Goal: Task Accomplishment & Management: Use online tool/utility

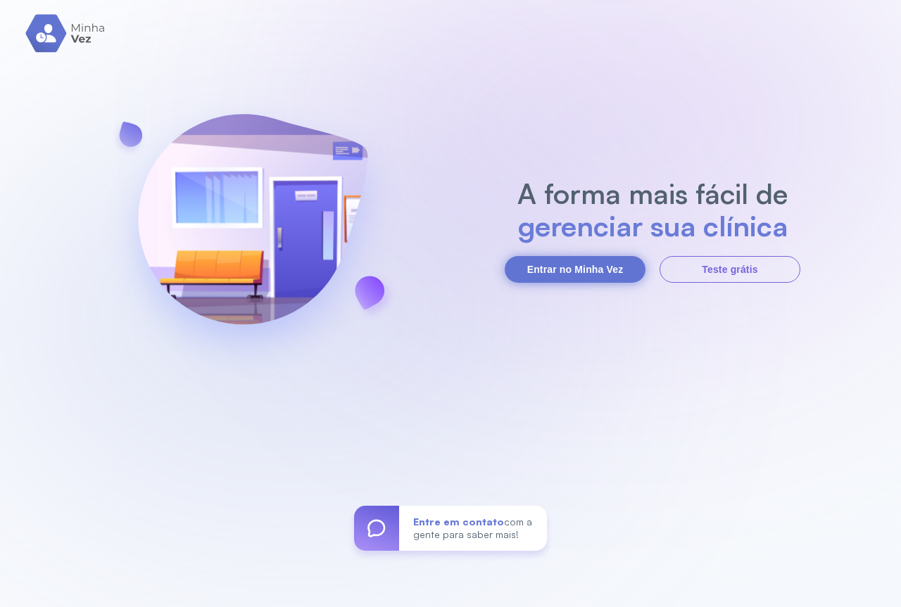
click at [569, 267] on button "Entrar no Minha Vez" at bounding box center [575, 269] width 141 height 27
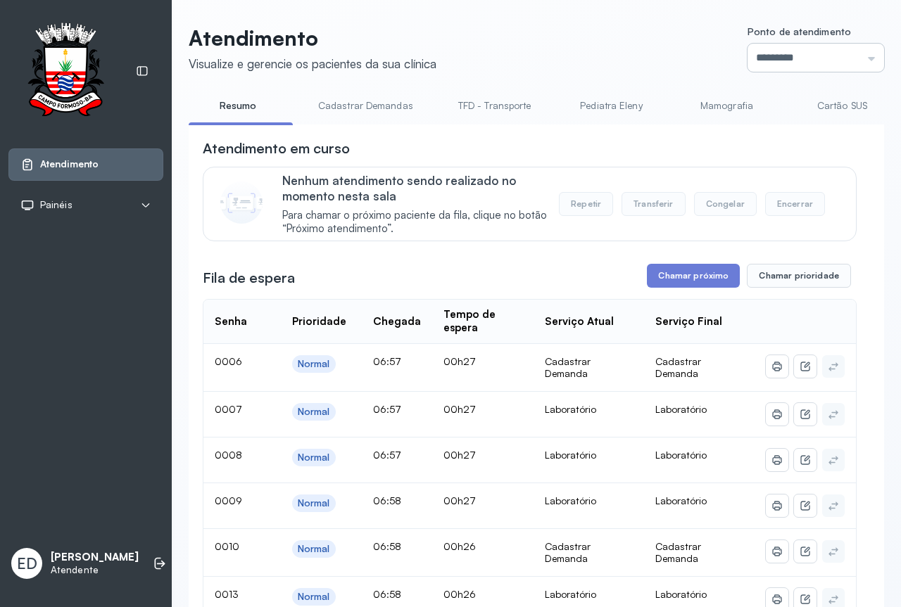
click at [764, 55] on input "*********" at bounding box center [815, 58] width 137 height 28
type input "*********"
click at [683, 277] on button "Chamar próximo" at bounding box center [693, 276] width 93 height 24
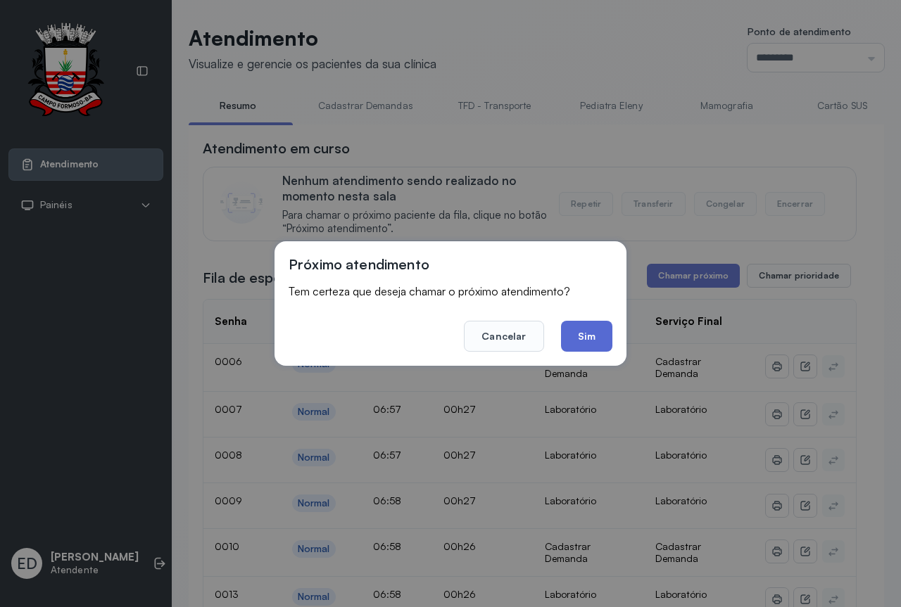
click at [581, 334] on button "Sim" at bounding box center [586, 336] width 51 height 31
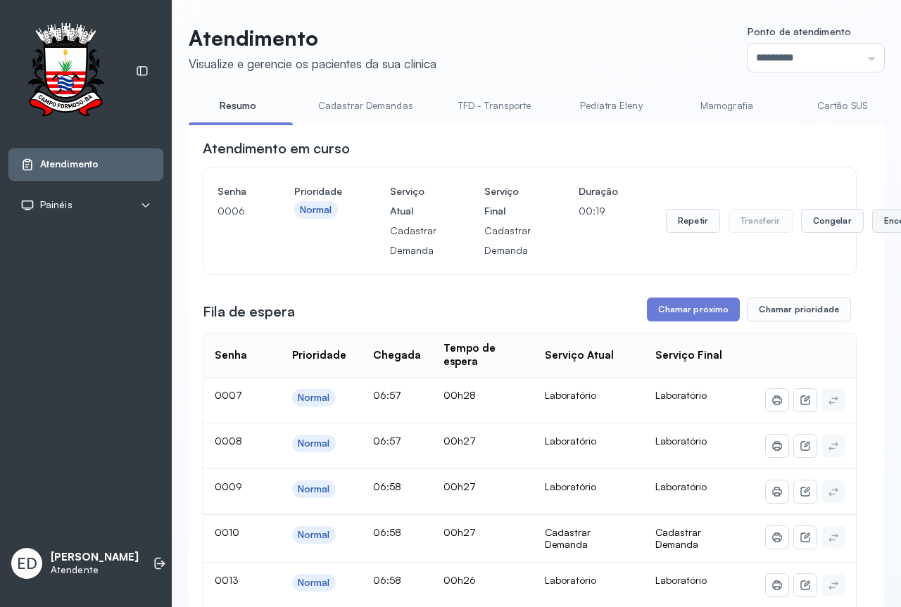
click at [872, 224] on button "Encerrar" at bounding box center [902, 221] width 60 height 24
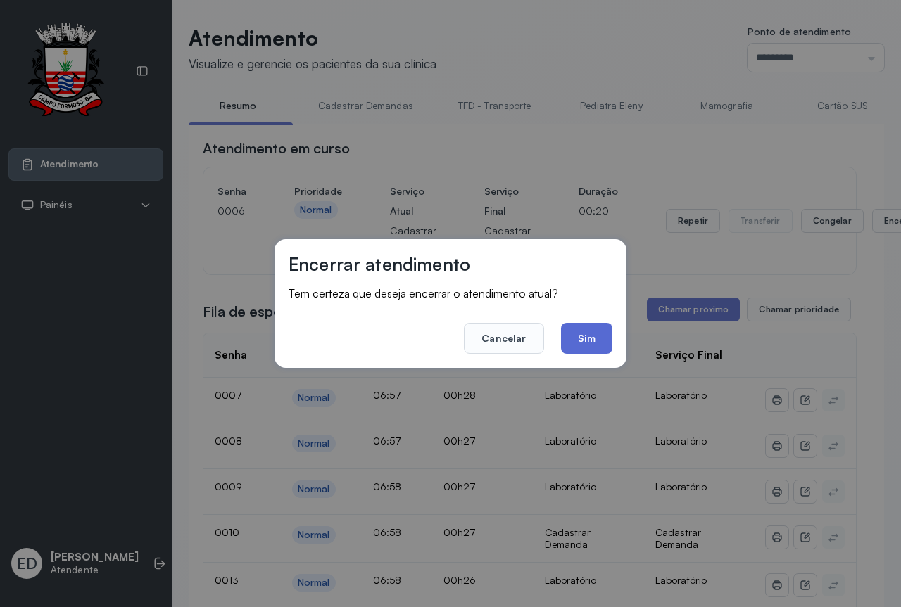
click at [590, 343] on button "Sim" at bounding box center [586, 338] width 51 height 31
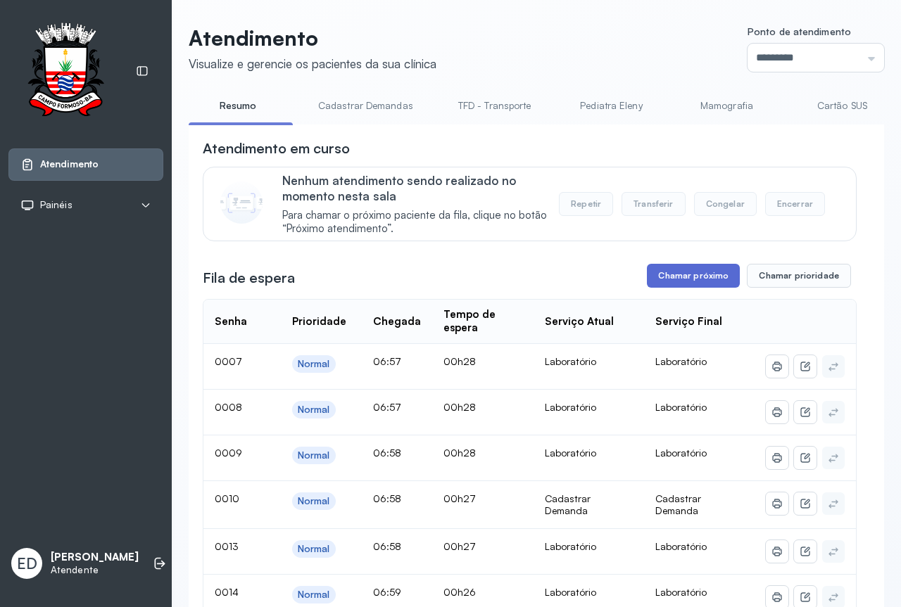
click at [706, 285] on button "Chamar próximo" at bounding box center [693, 276] width 93 height 24
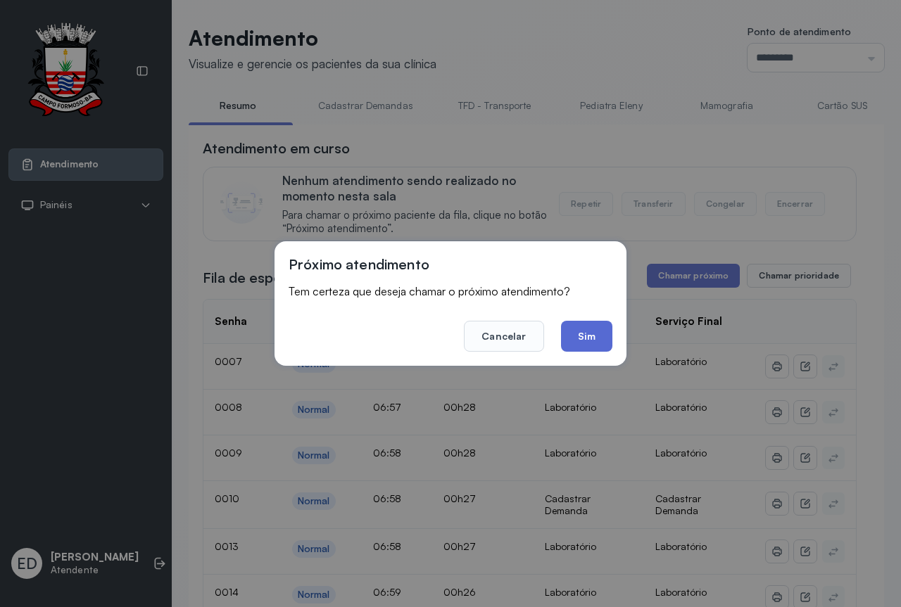
click at [581, 345] on button "Sim" at bounding box center [586, 336] width 51 height 31
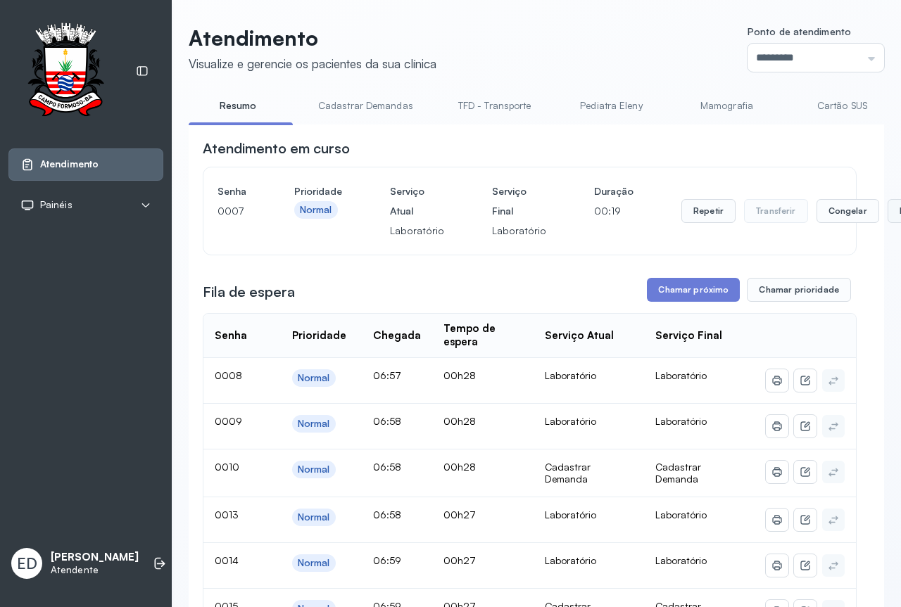
click at [887, 209] on button "Encerrar" at bounding box center [917, 211] width 60 height 24
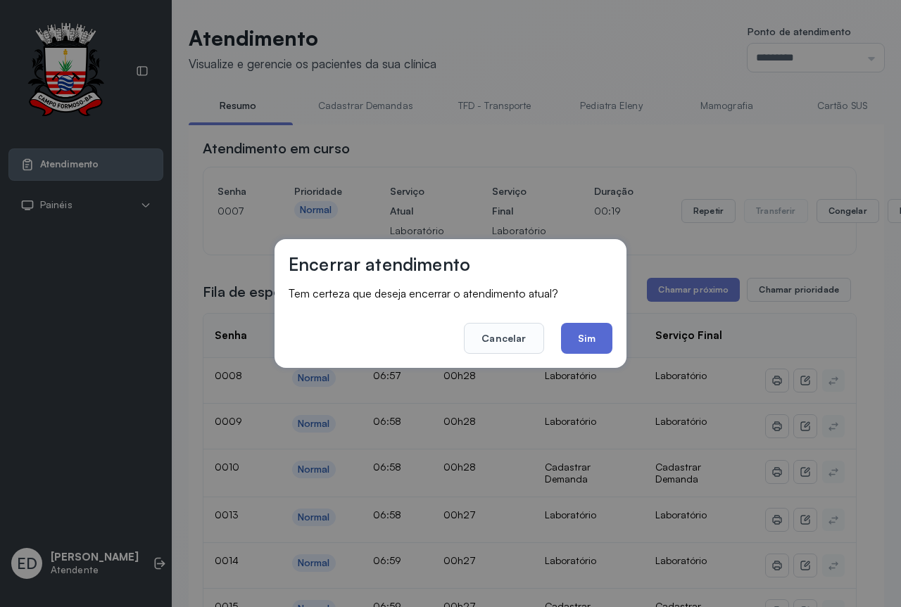
click at [583, 338] on button "Sim" at bounding box center [586, 338] width 51 height 31
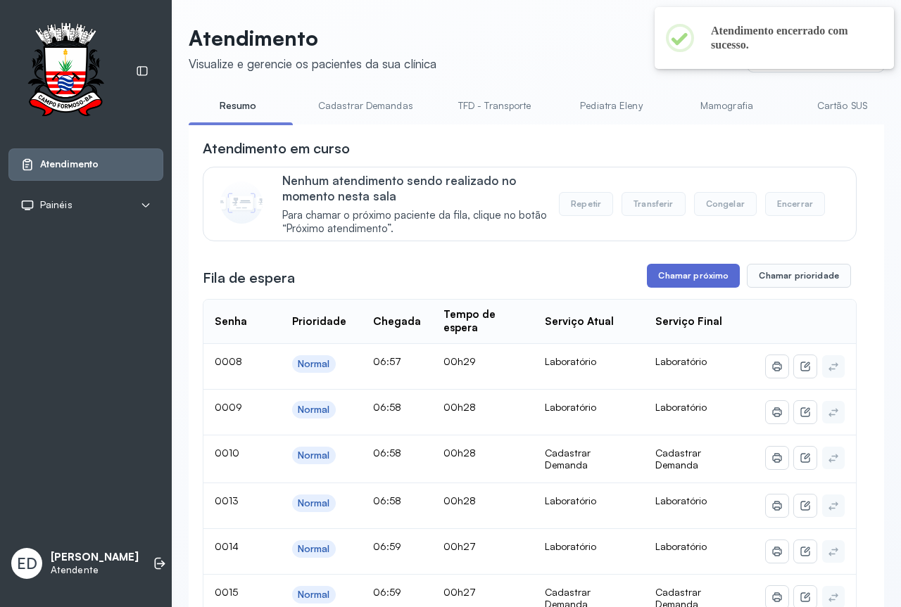
click at [678, 286] on button "Chamar próximo" at bounding box center [693, 276] width 93 height 24
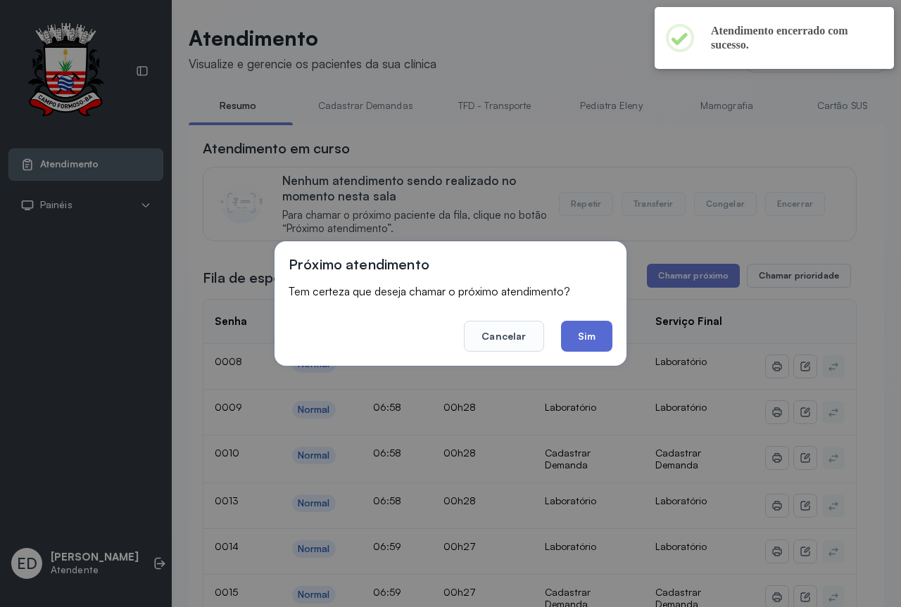
click at [581, 346] on button "Sim" at bounding box center [586, 336] width 51 height 31
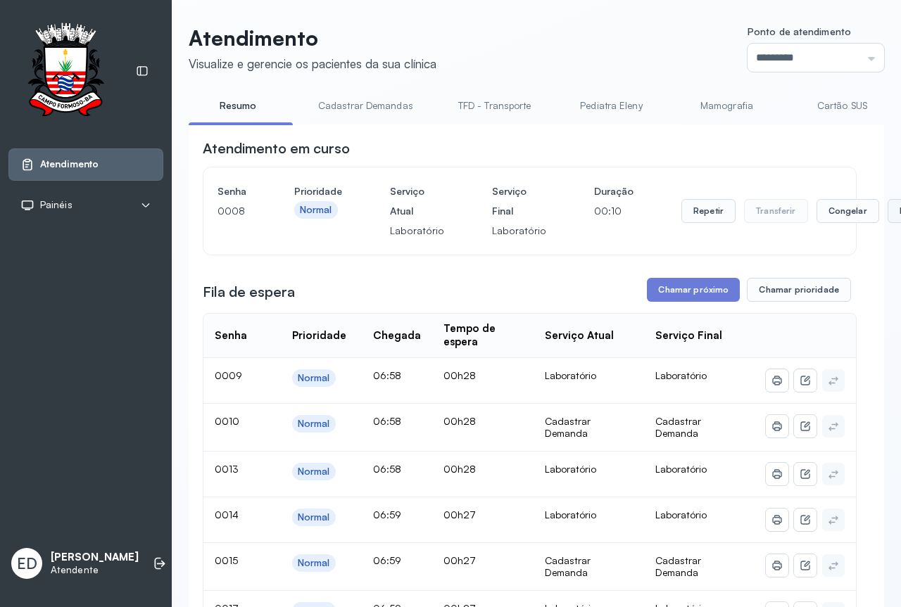
click at [887, 217] on button "Encerrar" at bounding box center [917, 211] width 60 height 24
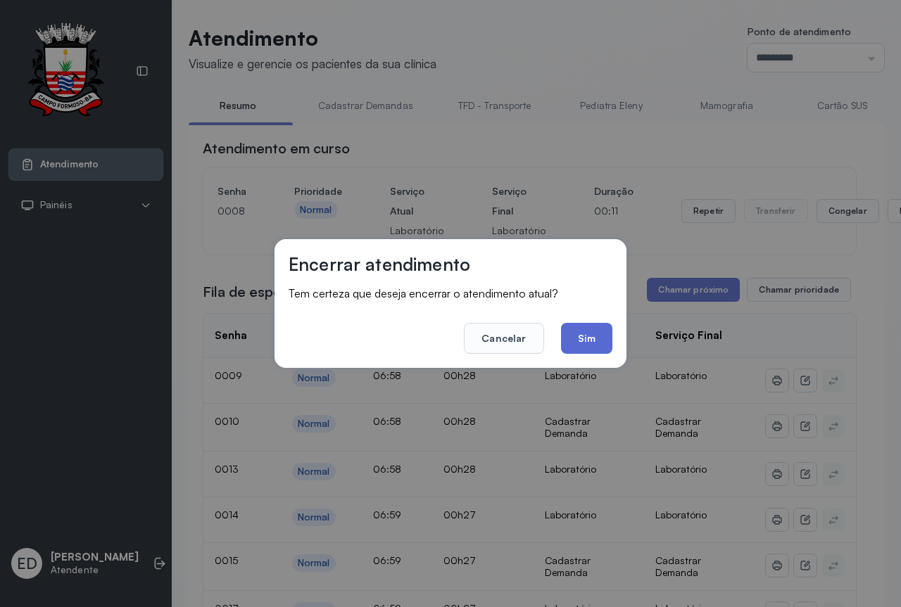
click at [585, 348] on button "Sim" at bounding box center [586, 338] width 51 height 31
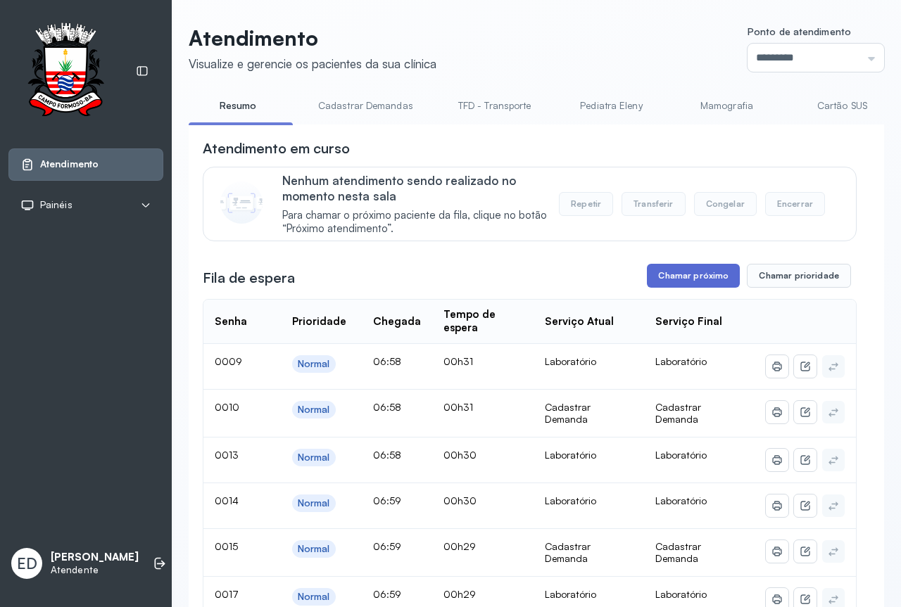
click at [711, 270] on button "Chamar próximo" at bounding box center [693, 276] width 93 height 24
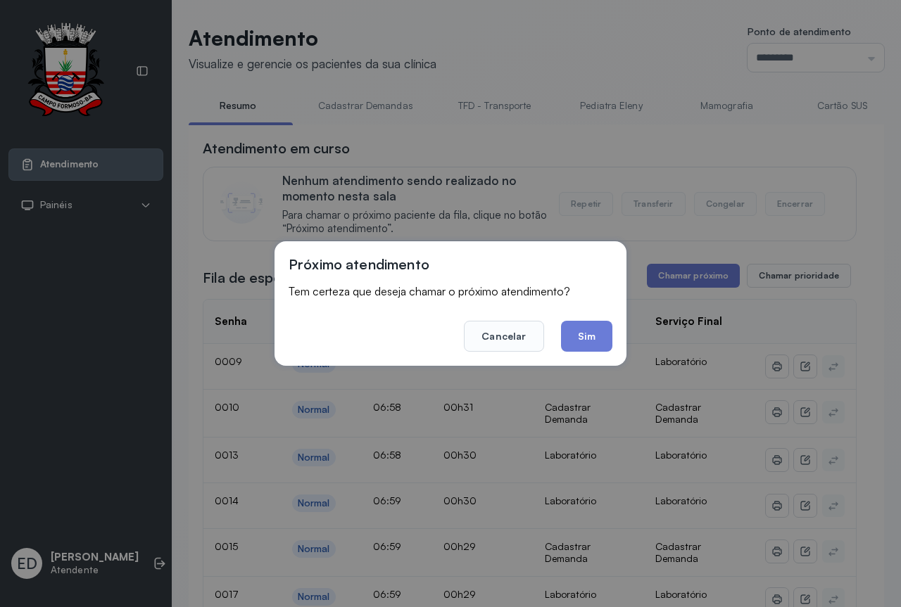
click at [578, 342] on button "Sim" at bounding box center [586, 336] width 51 height 31
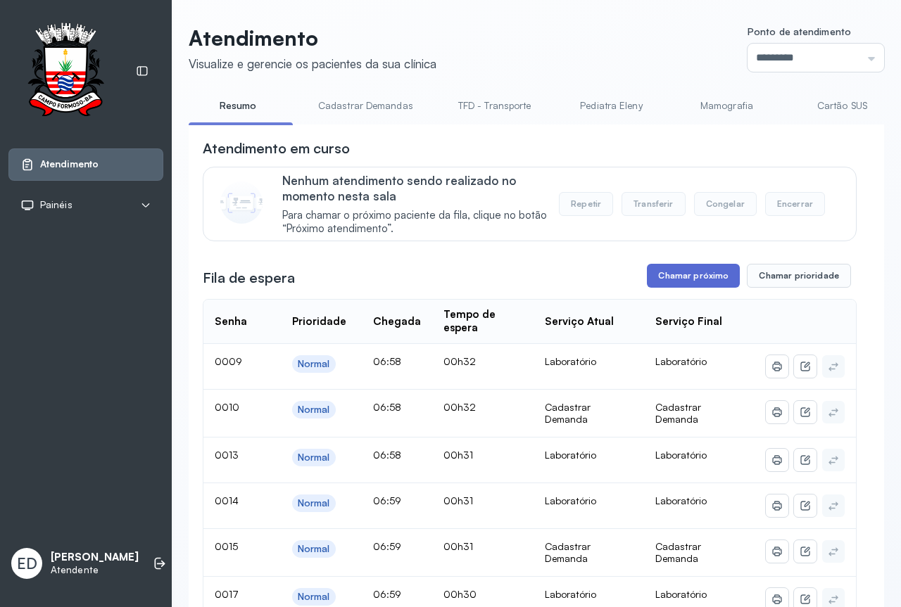
click at [704, 288] on button "Chamar próximo" at bounding box center [693, 276] width 93 height 24
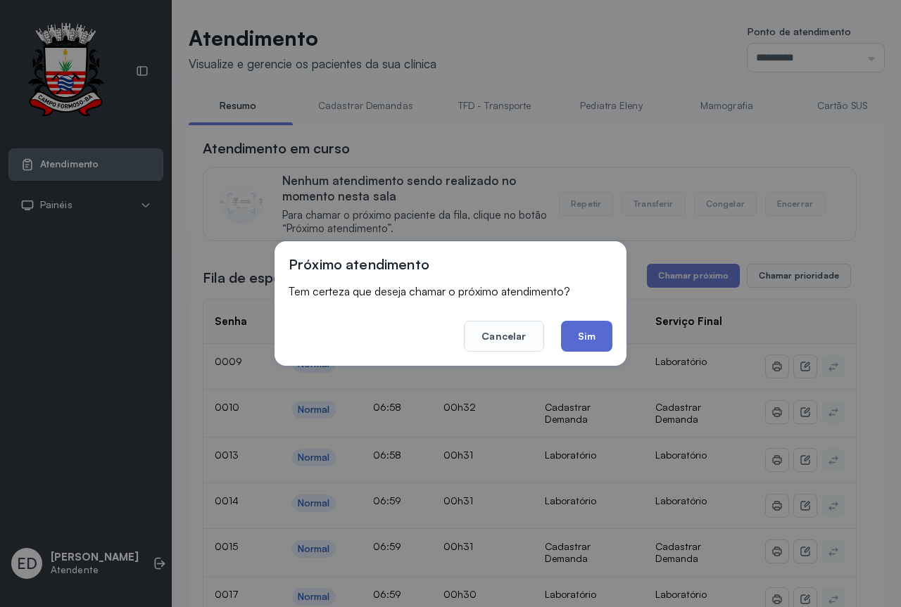
click at [592, 340] on button "Sim" at bounding box center [586, 336] width 51 height 31
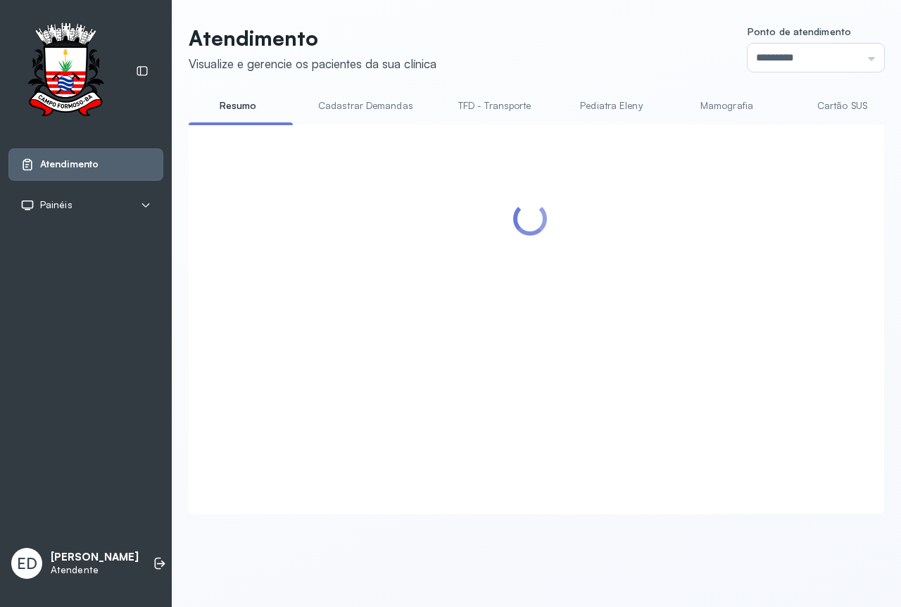
click at [413, 412] on div at bounding box center [530, 303] width 654 height 328
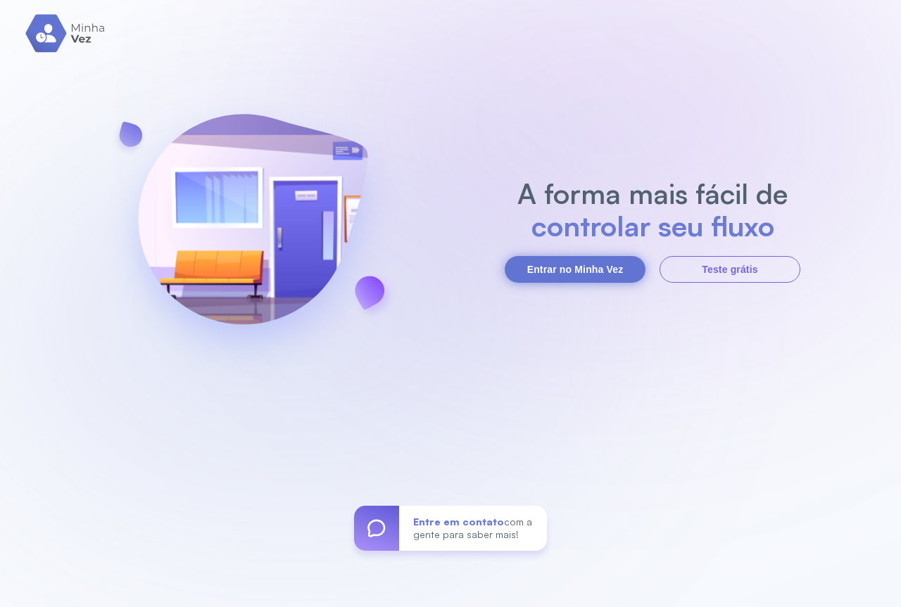
click at [563, 267] on button "Entrar no Minha Vez" at bounding box center [575, 269] width 141 height 27
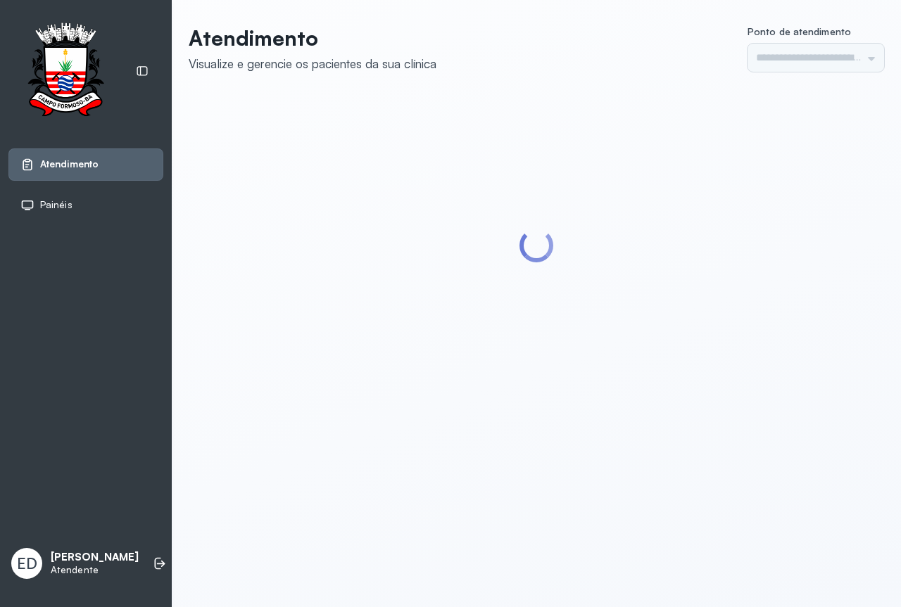
type input "*********"
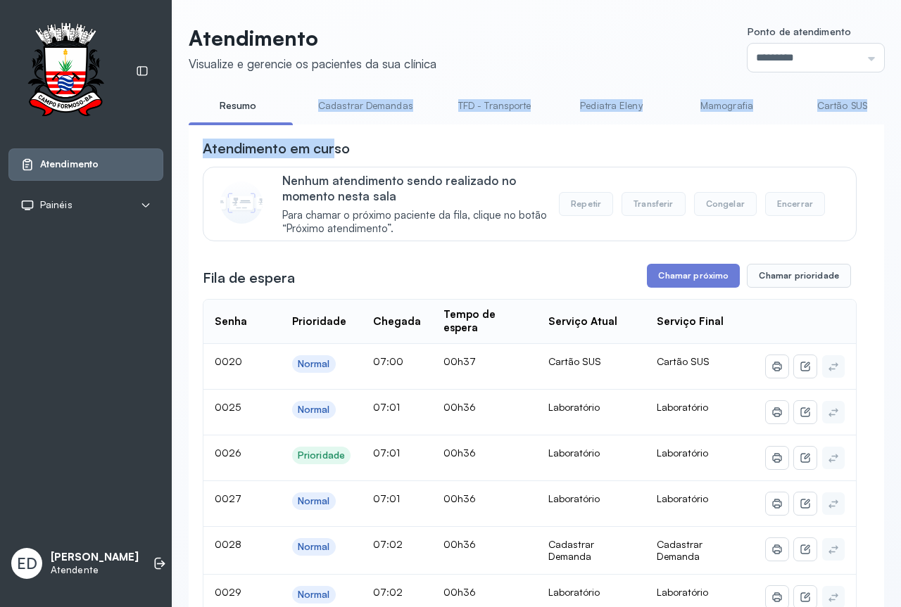
drag, startPoint x: 285, startPoint y: 124, endPoint x: 336, endPoint y: 132, distance: 51.3
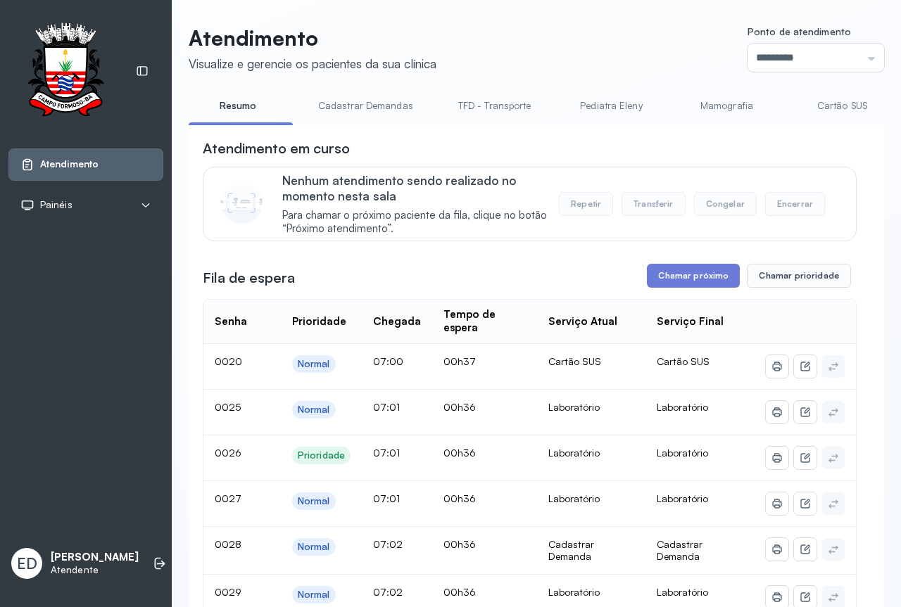
drag, startPoint x: 346, startPoint y: 134, endPoint x: 350, endPoint y: 122, distance: 12.5
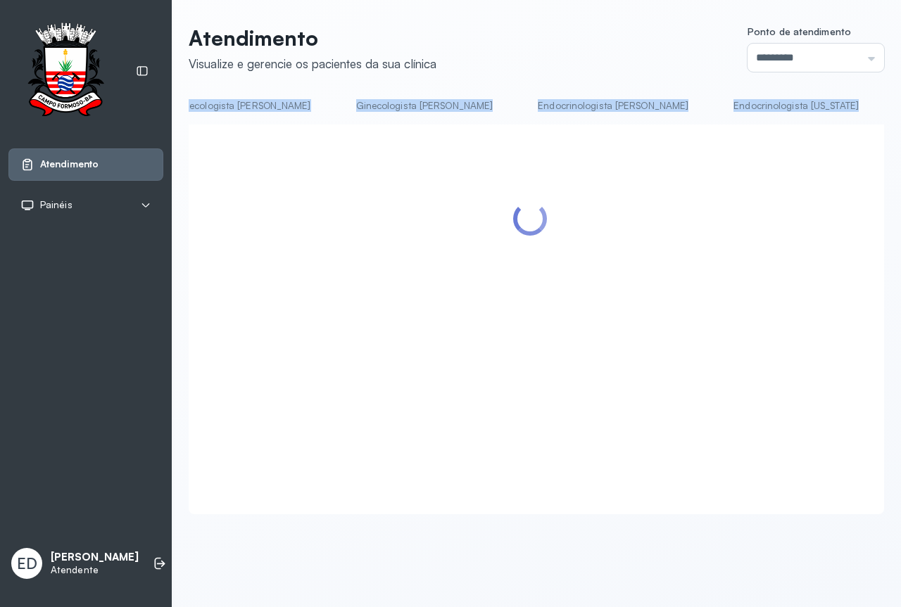
scroll to position [0, 1785]
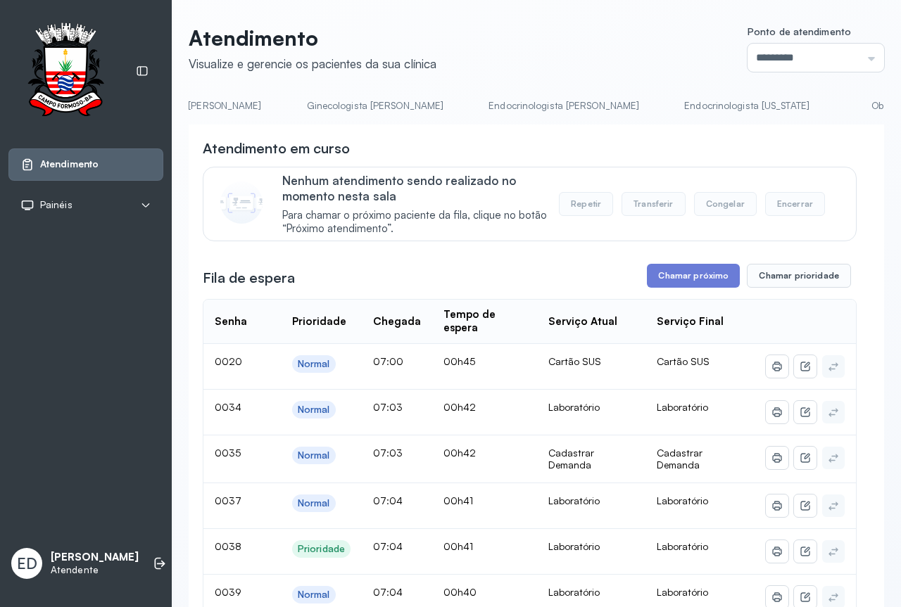
click at [825, 232] on div "Nenhum atendimento sendo realizado no momento nesta sala Para chamar o próximo …" at bounding box center [560, 204] width 557 height 62
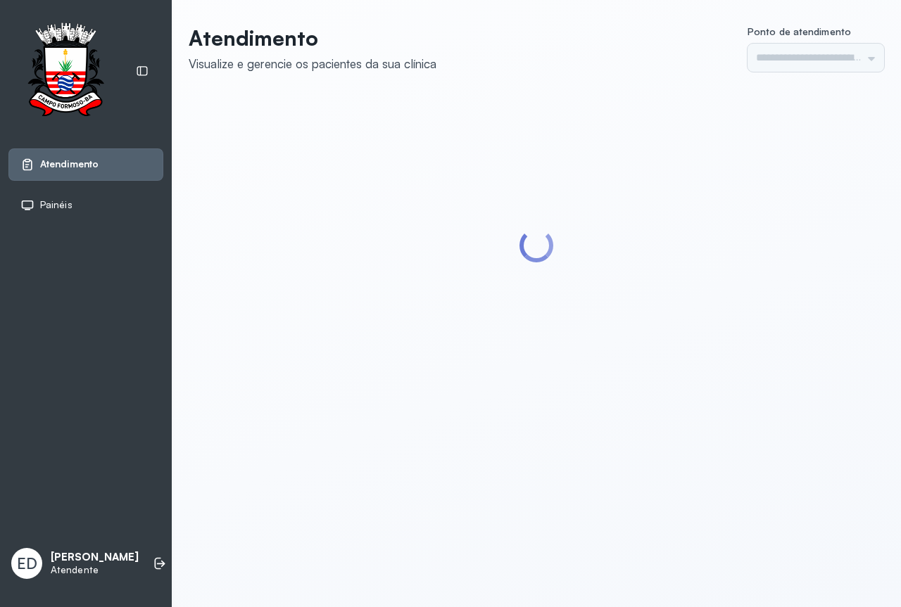
type input "*********"
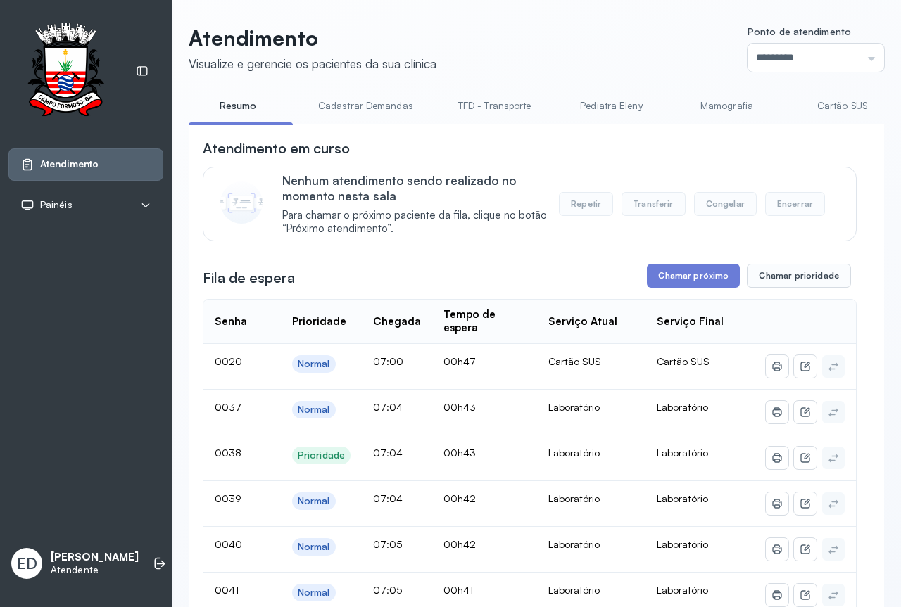
click at [546, 50] on header "Atendimento Visualize e gerencie os pacientes da sua clínica Ponto de atendimen…" at bounding box center [536, 48] width 695 height 46
click at [566, 156] on div "Atendimento em curso" at bounding box center [530, 149] width 654 height 20
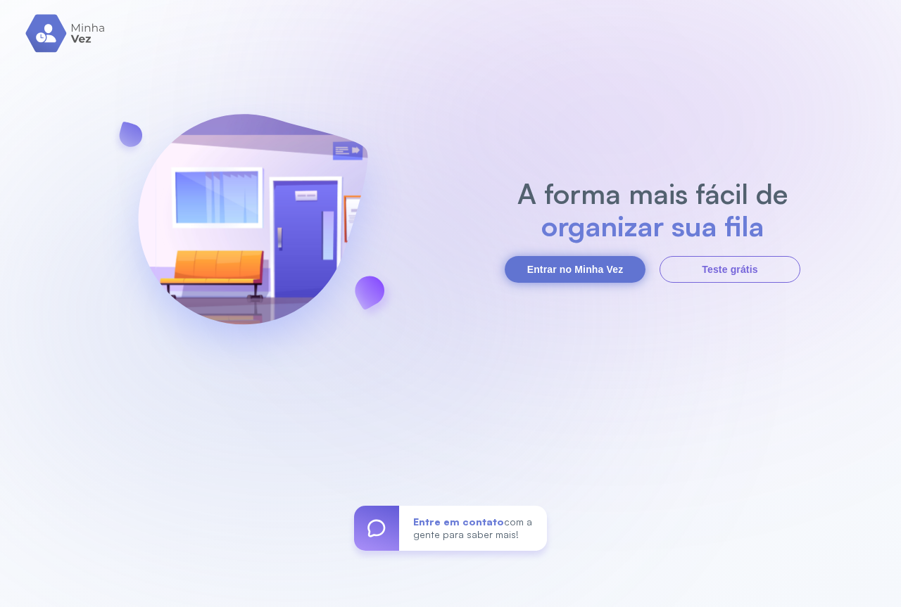
click at [600, 265] on button "Entrar no Minha Vez" at bounding box center [575, 269] width 141 height 27
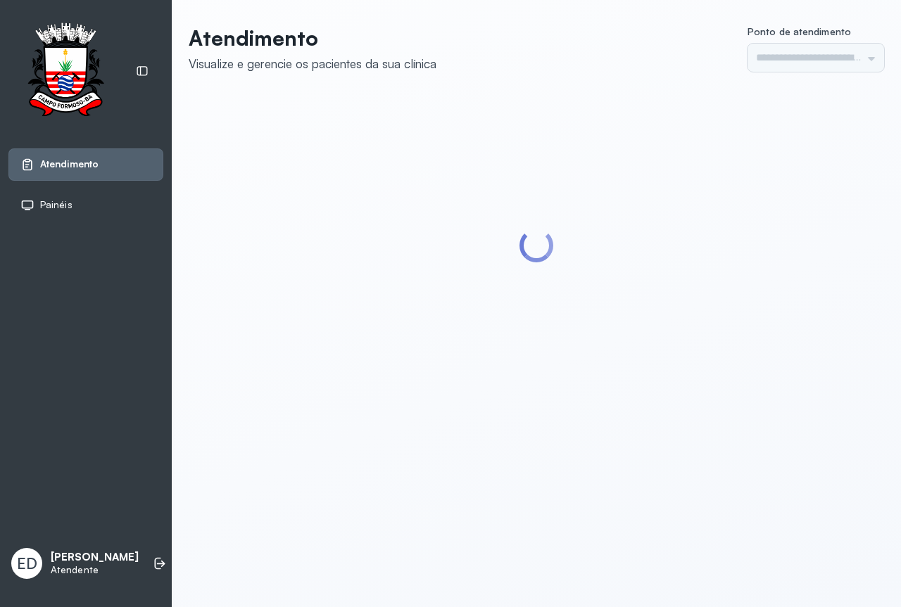
type input "*********"
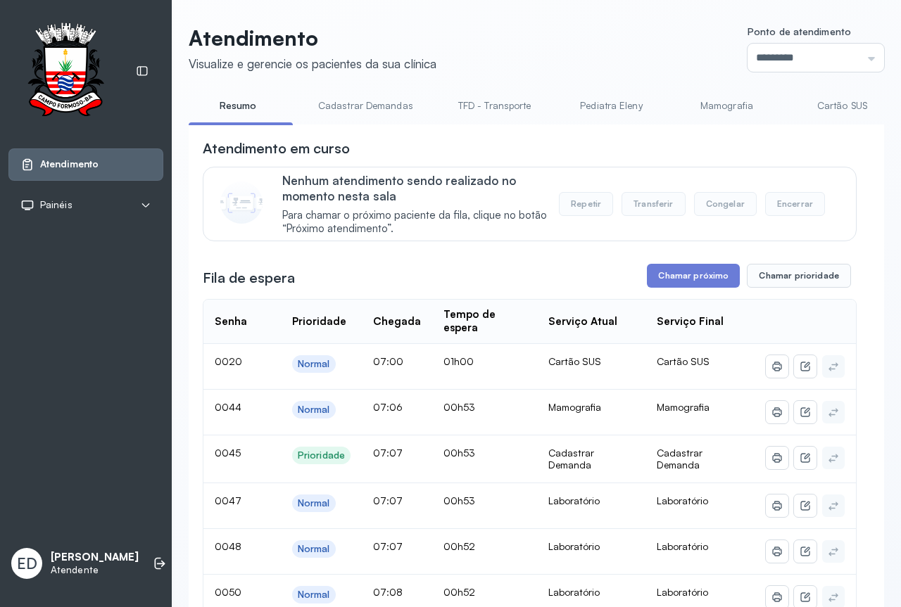
scroll to position [70, 0]
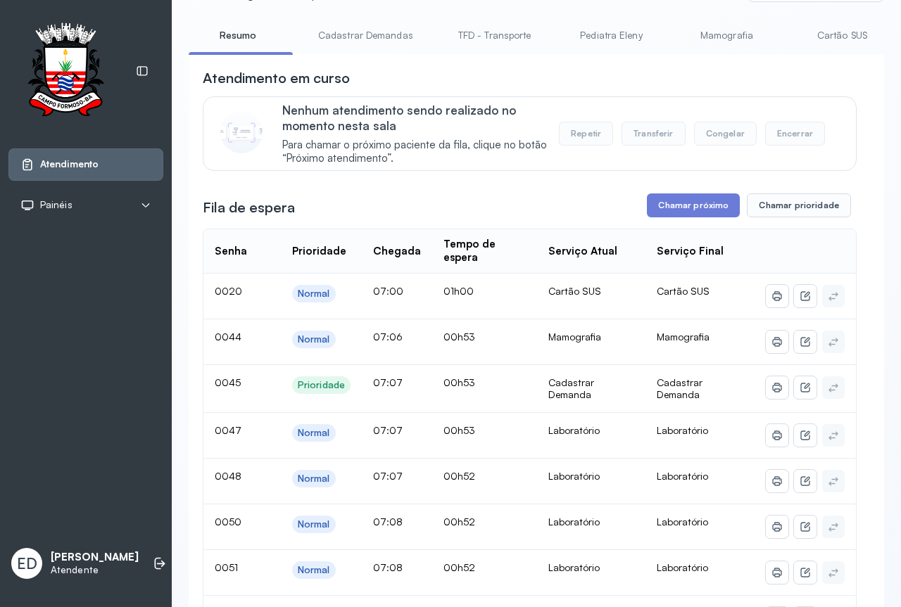
click at [714, 217] on button "Chamar próximo" at bounding box center [693, 206] width 93 height 24
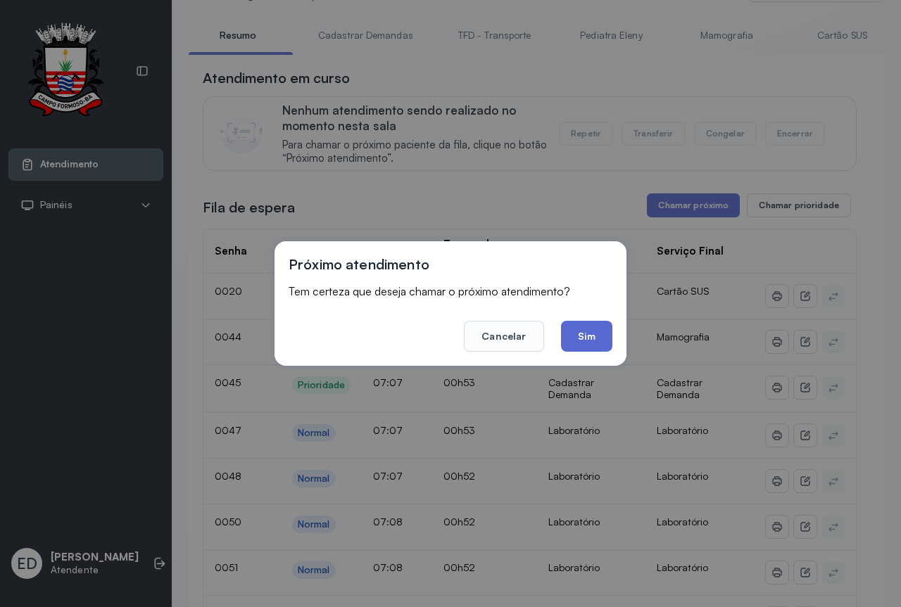
click at [585, 336] on button "Sim" at bounding box center [586, 336] width 51 height 31
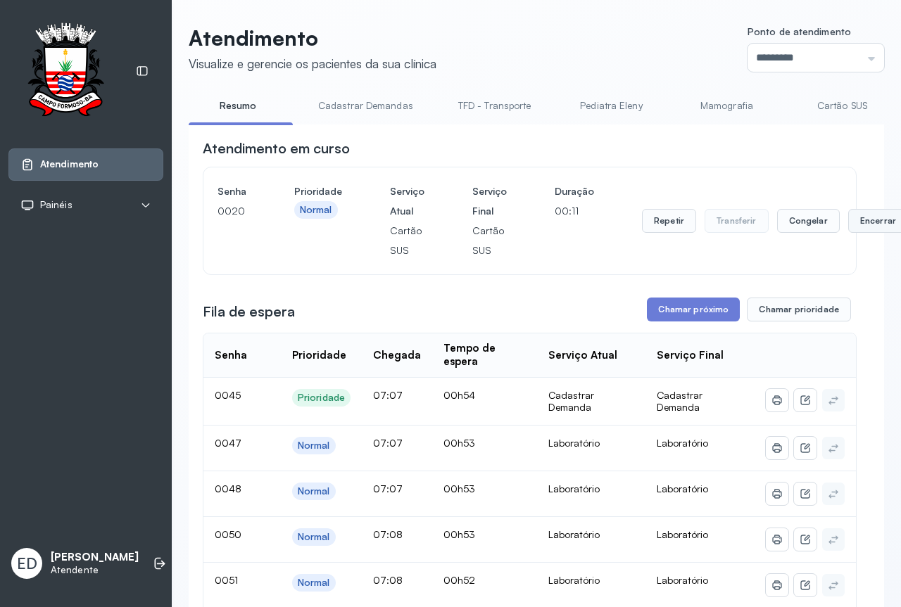
click at [862, 222] on button "Encerrar" at bounding box center [878, 221] width 60 height 24
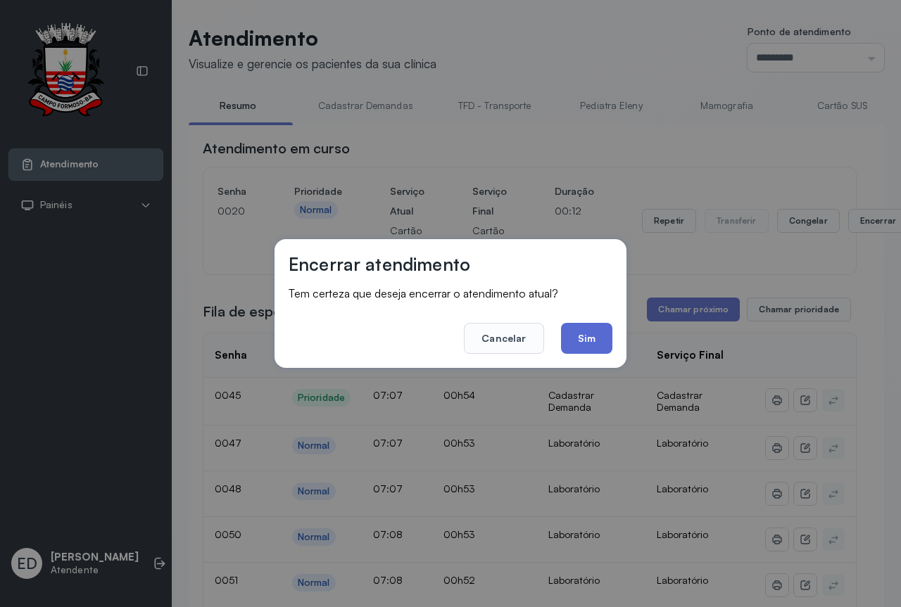
click at [598, 336] on button "Sim" at bounding box center [586, 338] width 51 height 31
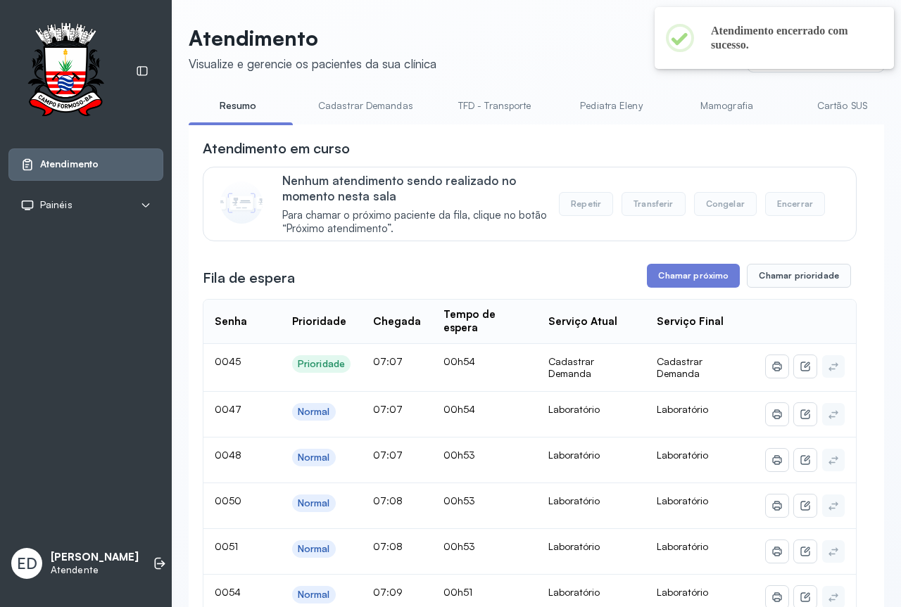
click at [590, 52] on header "Atendimento Visualize e gerencie os pacientes da sua clínica Ponto de atendimen…" at bounding box center [536, 48] width 695 height 46
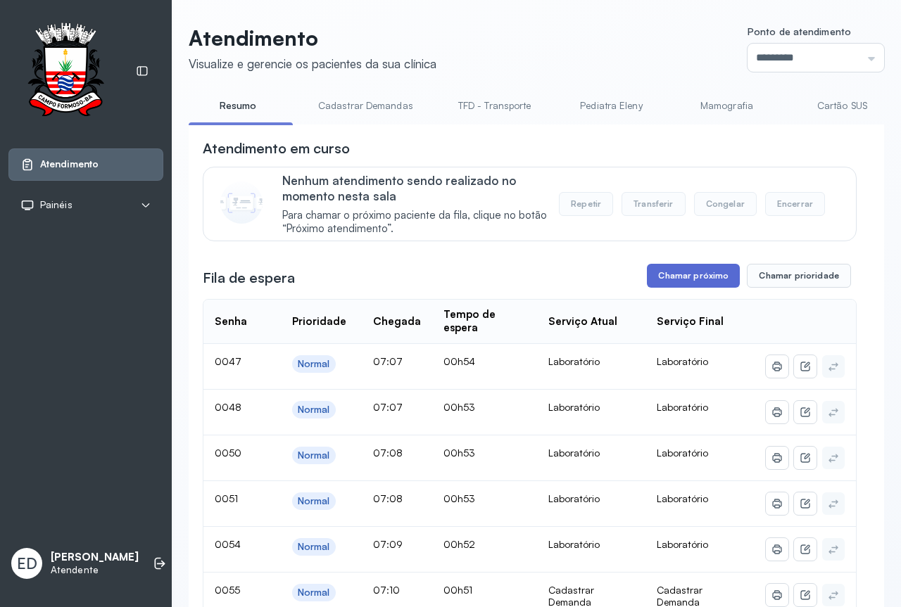
click at [703, 272] on button "Chamar próximo" at bounding box center [693, 276] width 93 height 24
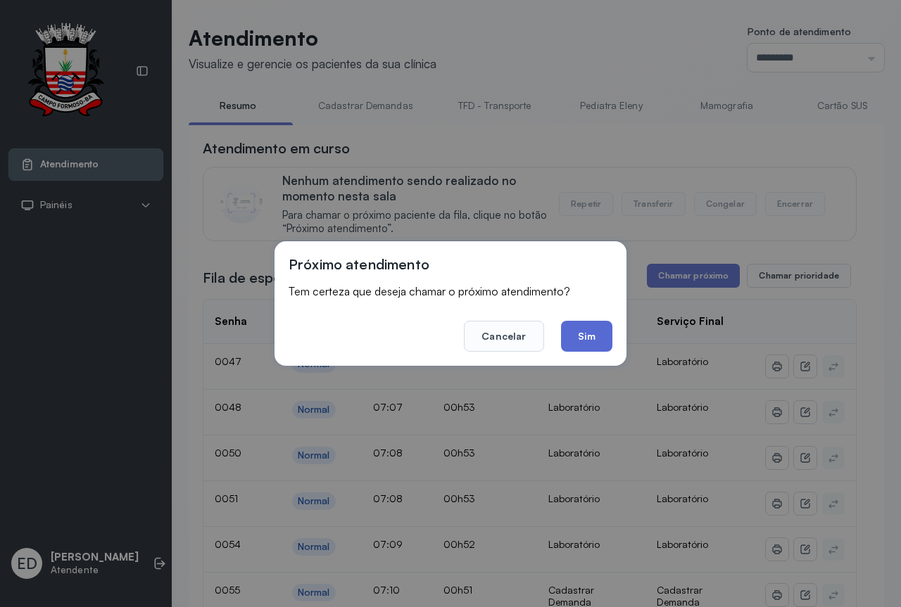
click at [586, 341] on button "Sim" at bounding box center [586, 336] width 51 height 31
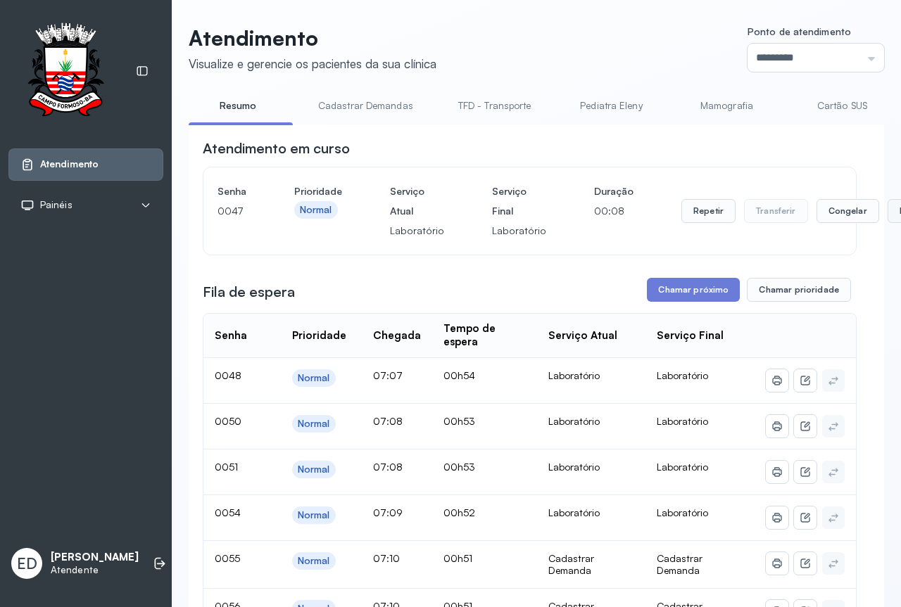
click at [887, 220] on button "Encerrar" at bounding box center [917, 211] width 60 height 24
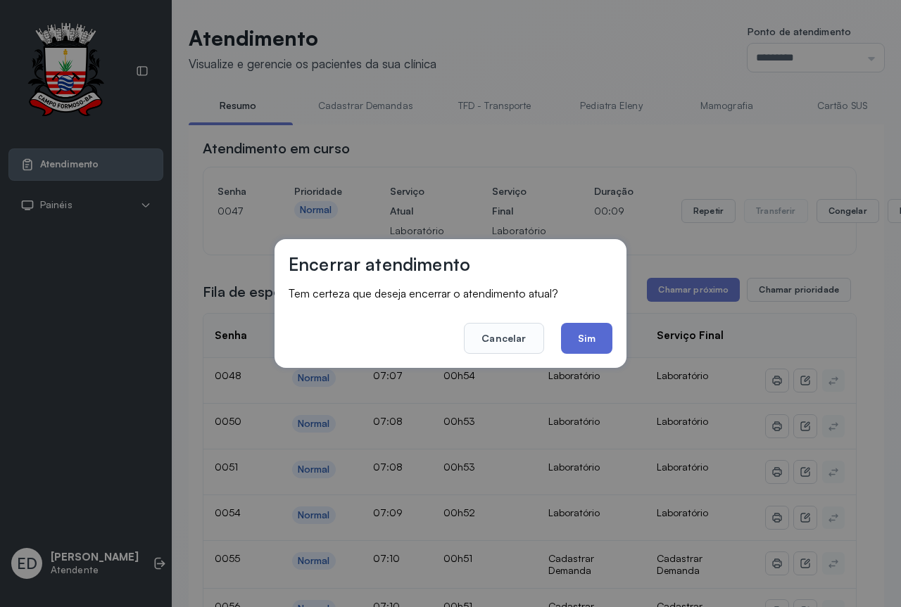
click at [593, 335] on button "Sim" at bounding box center [586, 338] width 51 height 31
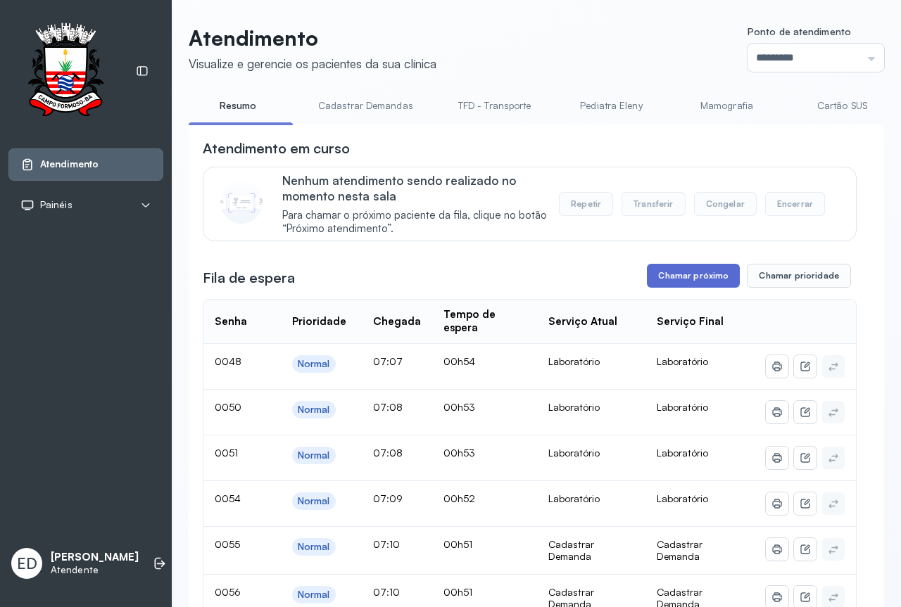
click at [695, 281] on button "Chamar próximo" at bounding box center [693, 276] width 93 height 24
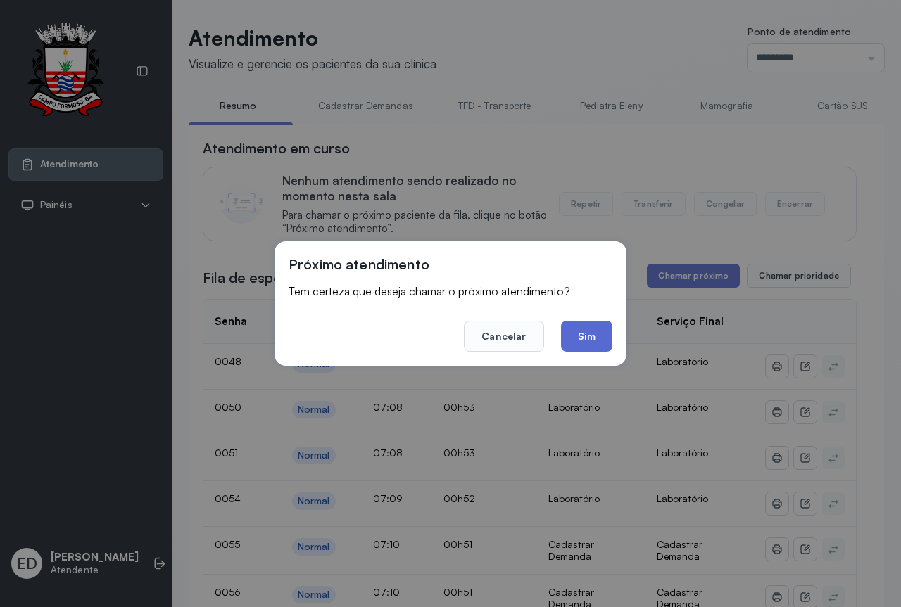
click at [591, 338] on button "Sim" at bounding box center [586, 336] width 51 height 31
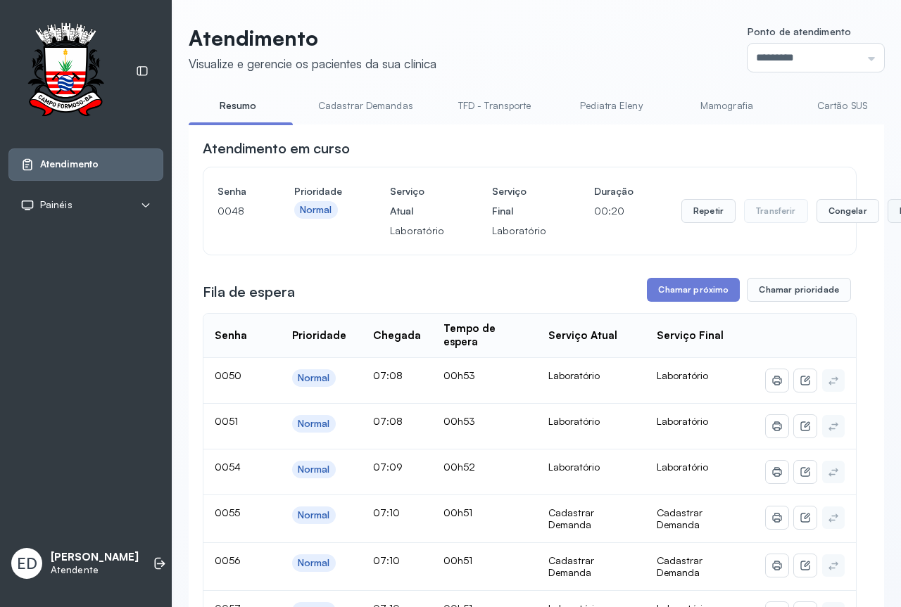
click at [888, 215] on button "Encerrar" at bounding box center [917, 211] width 60 height 24
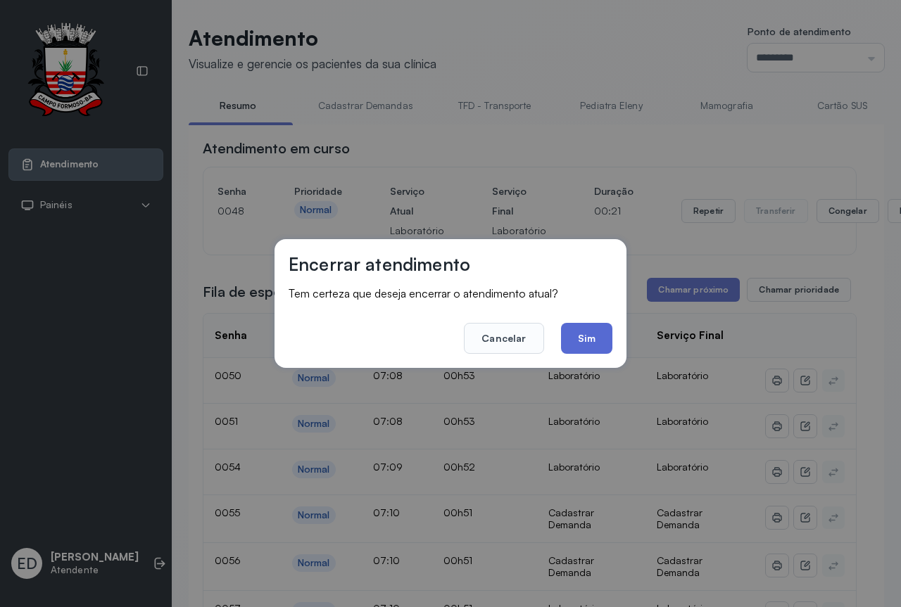
click at [582, 342] on button "Sim" at bounding box center [586, 338] width 51 height 31
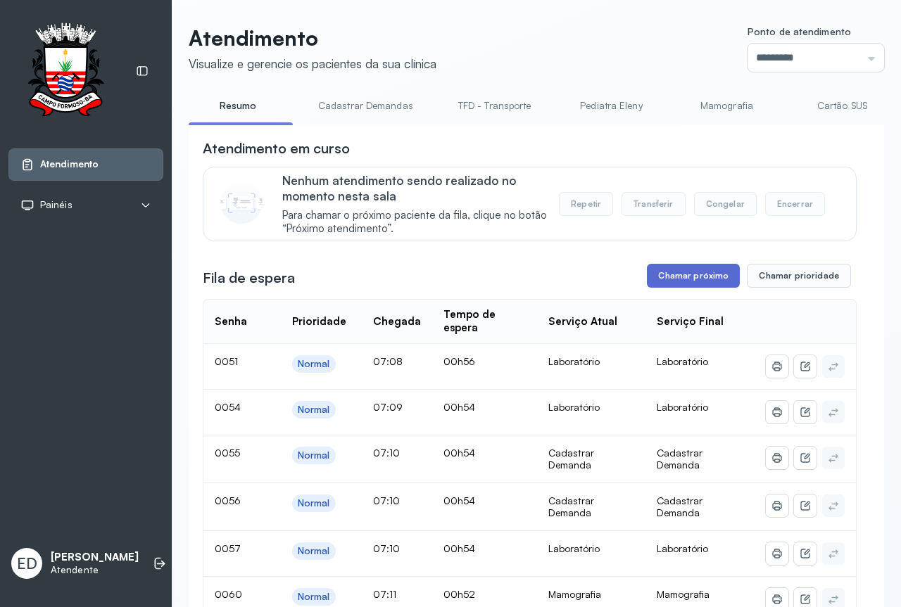
click at [716, 274] on button "Chamar próximo" at bounding box center [693, 276] width 93 height 24
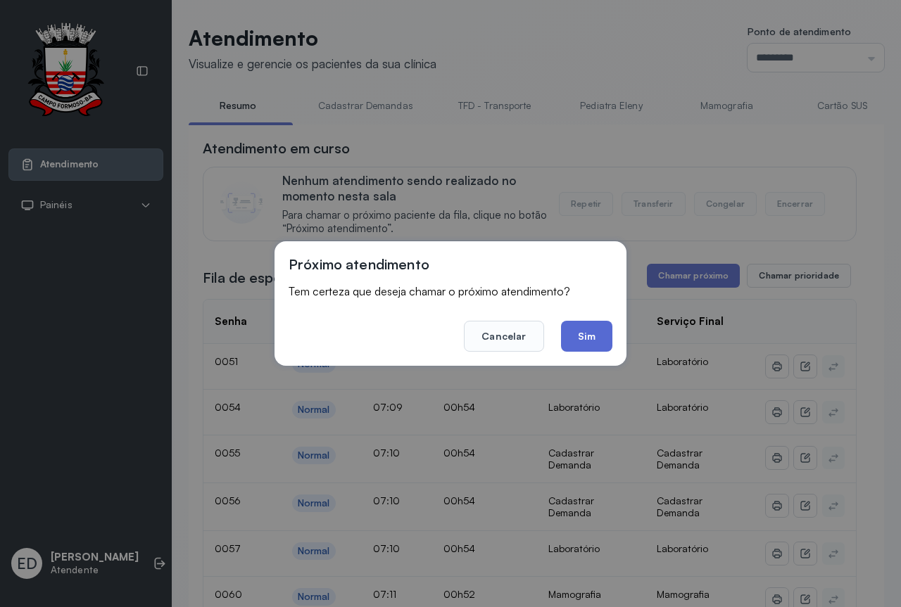
click at [588, 341] on button "Sim" at bounding box center [586, 336] width 51 height 31
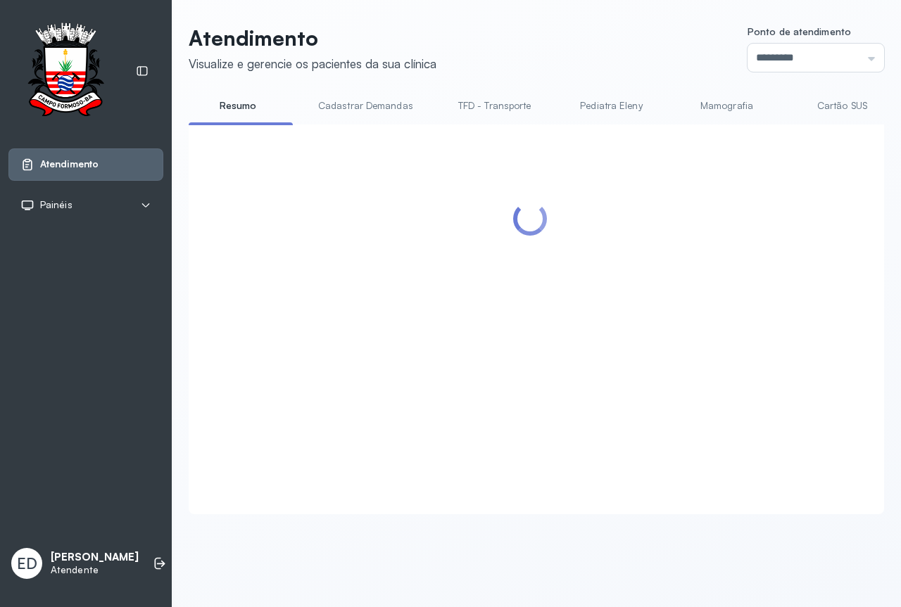
click at [561, 25] on header "Atendimento Visualize e gerencie os pacientes da sua clínica Ponto de atendimen…" at bounding box center [536, 48] width 695 height 46
click at [565, 50] on header "Atendimento Visualize e gerencie os pacientes da sua clínica Ponto de atendimen…" at bounding box center [536, 48] width 695 height 46
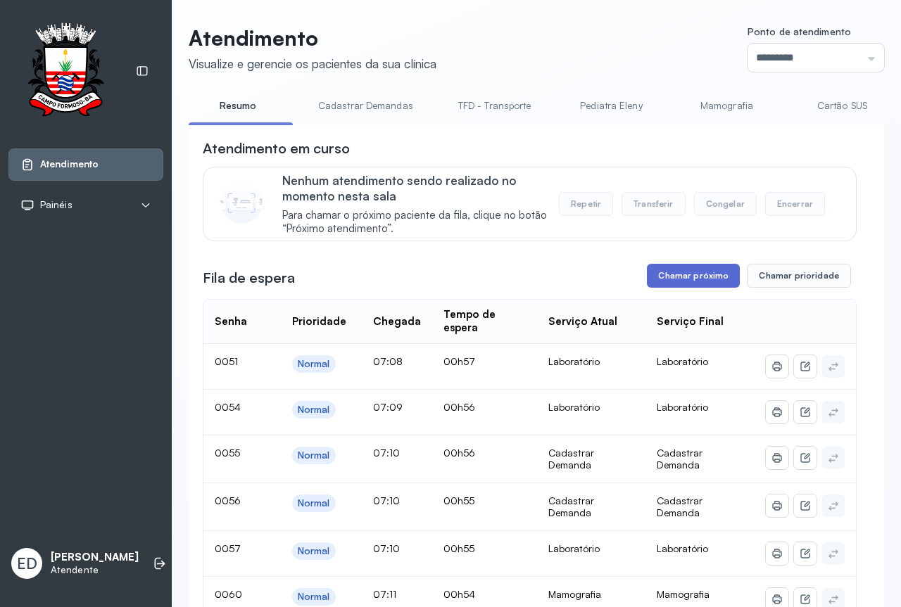
click at [684, 286] on button "Chamar próximo" at bounding box center [693, 276] width 93 height 24
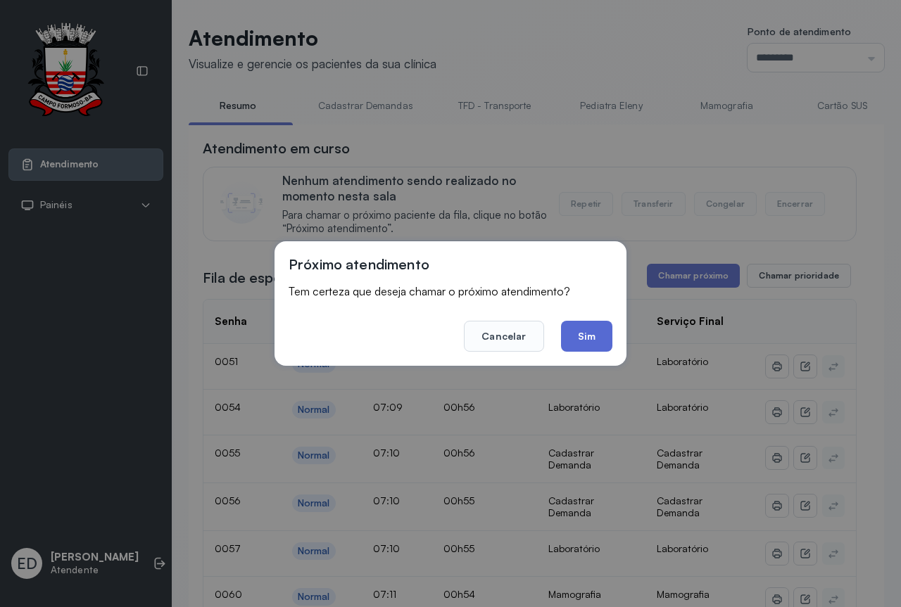
click at [593, 338] on button "Sim" at bounding box center [586, 336] width 51 height 31
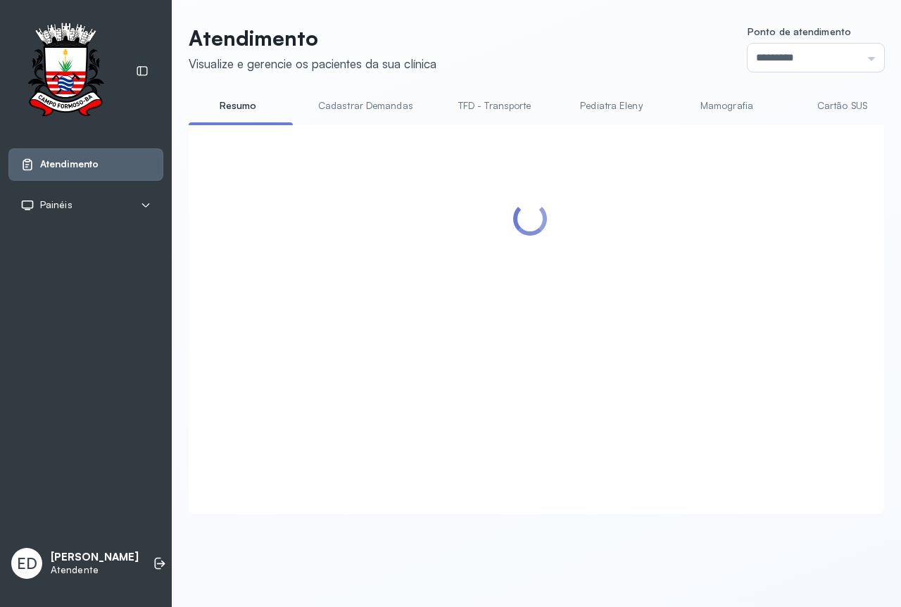
click at [569, 33] on header "Atendimento Visualize e gerencie os pacientes da sua clínica Ponto de atendimen…" at bounding box center [536, 48] width 695 height 46
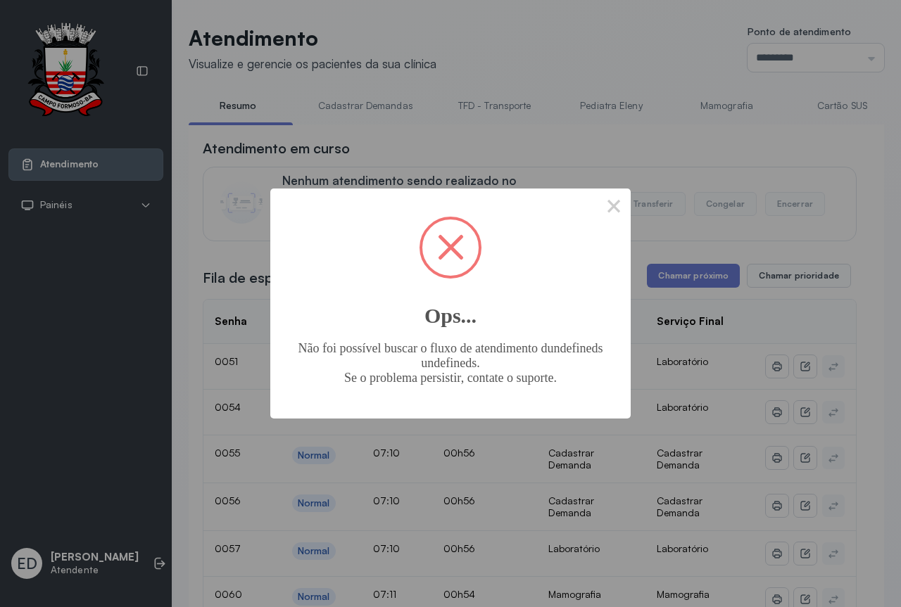
click at [433, 250] on span at bounding box center [450, 248] width 56 height 56
click at [449, 249] on span at bounding box center [451, 247] width 26 height 26
click at [616, 213] on button "×" at bounding box center [614, 206] width 34 height 34
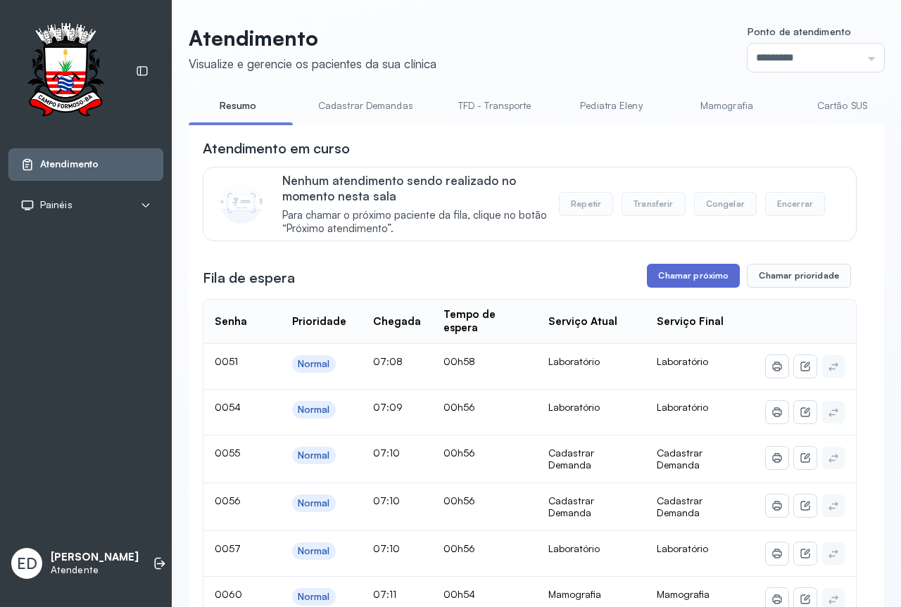
click at [712, 277] on button "Chamar próximo" at bounding box center [693, 276] width 93 height 24
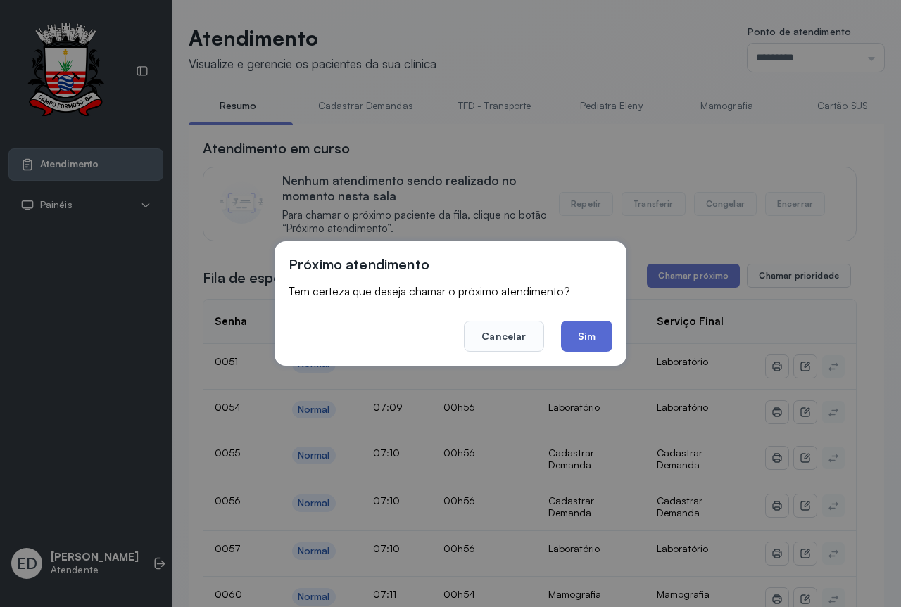
click at [593, 342] on button "Sim" at bounding box center [586, 336] width 51 height 31
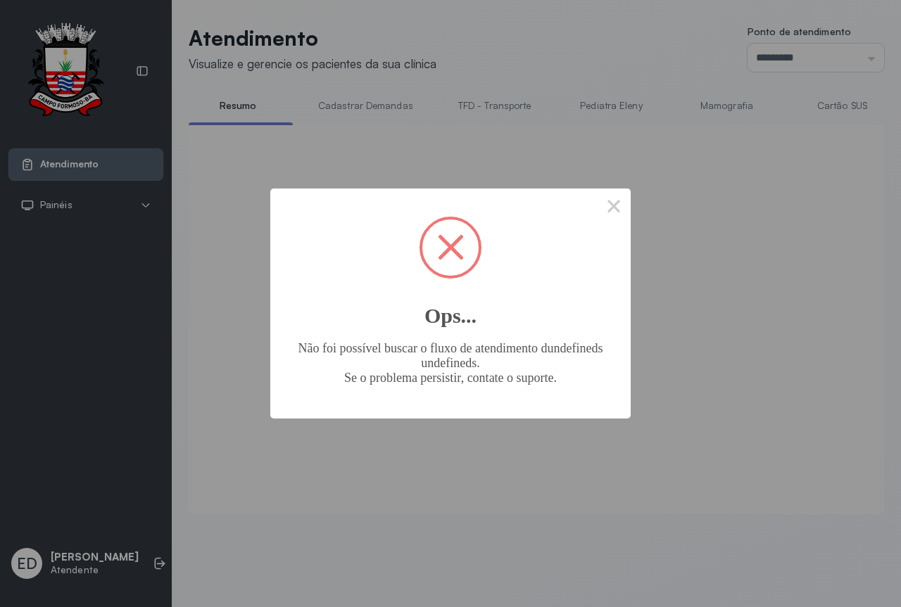
click at [457, 241] on span at bounding box center [451, 247] width 26 height 26
click at [448, 251] on span at bounding box center [451, 247] width 26 height 26
click at [610, 208] on button "×" at bounding box center [614, 206] width 34 height 34
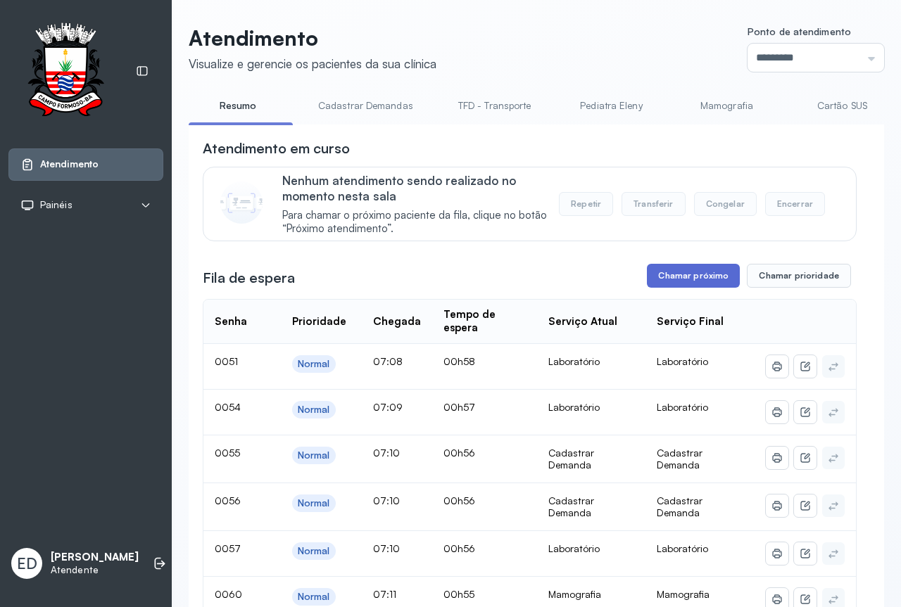
click at [696, 274] on button "Chamar próximo" at bounding box center [693, 276] width 93 height 24
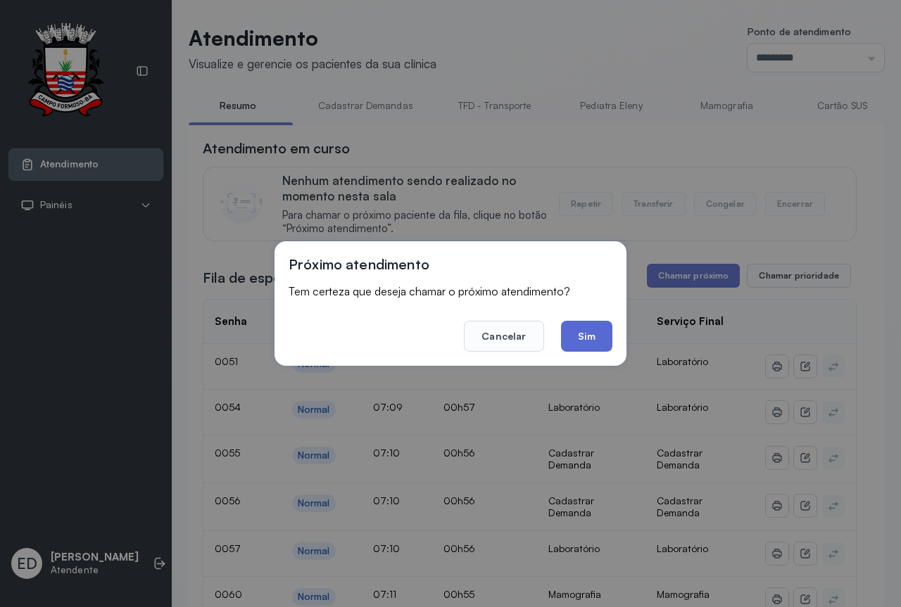
click at [566, 334] on button "Sim" at bounding box center [586, 336] width 51 height 31
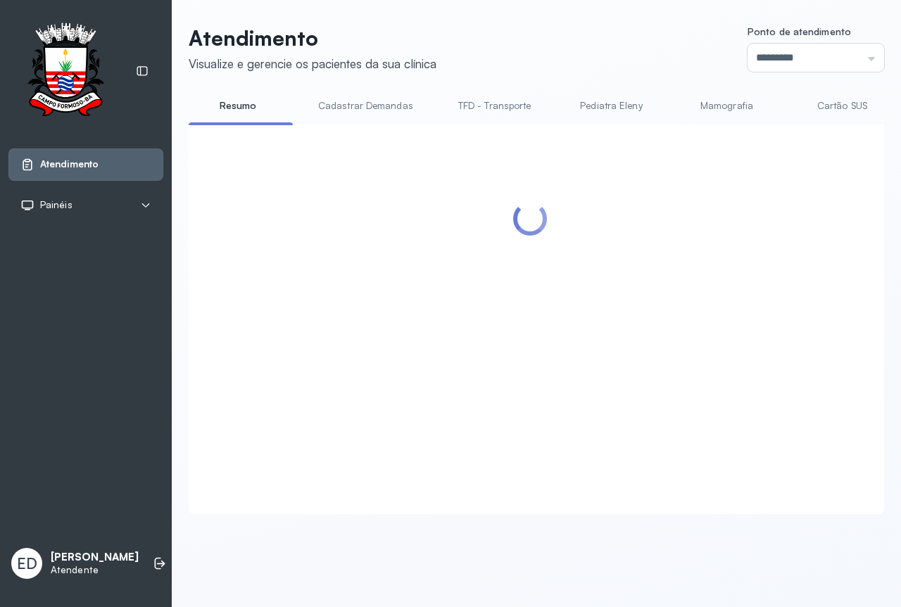
click at [560, 42] on header "Atendimento Visualize e gerencie os pacientes da sua clínica Ponto de atendimen…" at bounding box center [536, 48] width 695 height 46
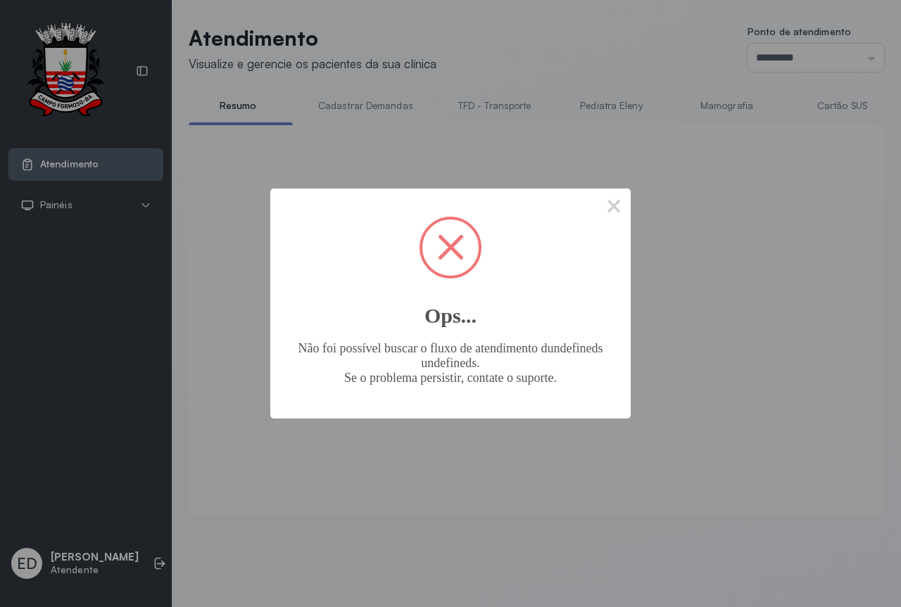
click at [450, 251] on span at bounding box center [450, 248] width 56 height 56
click at [627, 212] on button "×" at bounding box center [614, 206] width 34 height 34
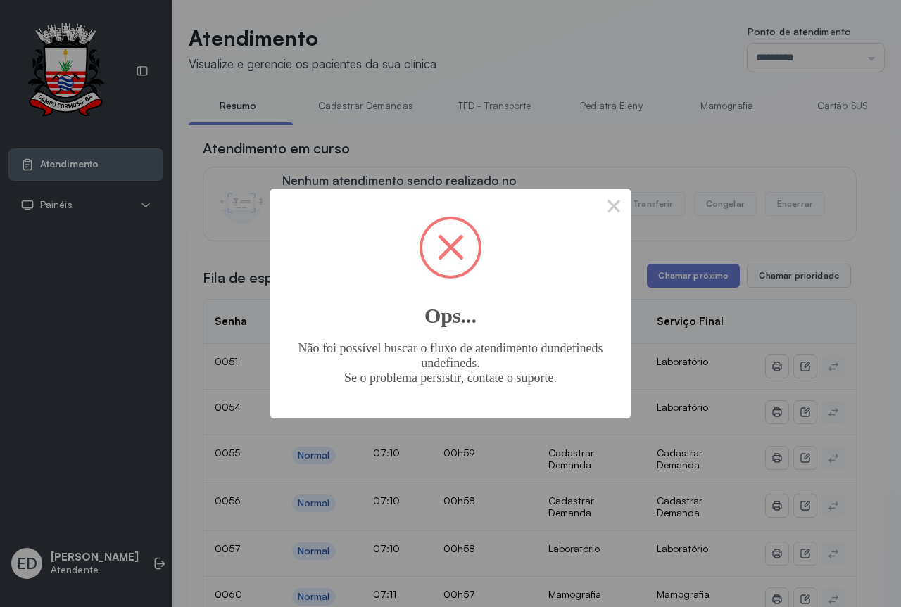
click at [455, 254] on span at bounding box center [451, 247] width 26 height 26
click at [611, 205] on button "×" at bounding box center [614, 206] width 34 height 34
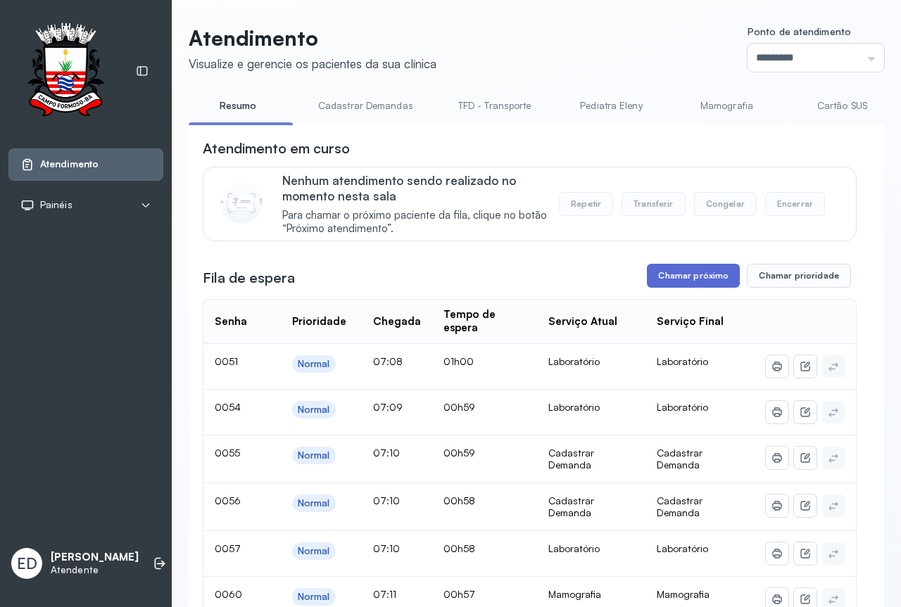
click at [670, 284] on button "Chamar próximo" at bounding box center [693, 276] width 93 height 24
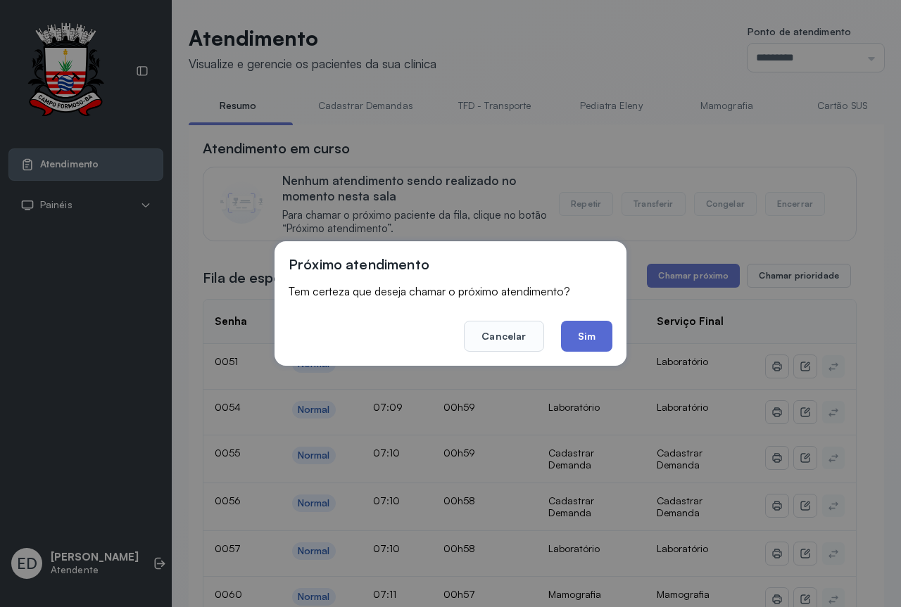
click at [579, 329] on button "Sim" at bounding box center [586, 336] width 51 height 31
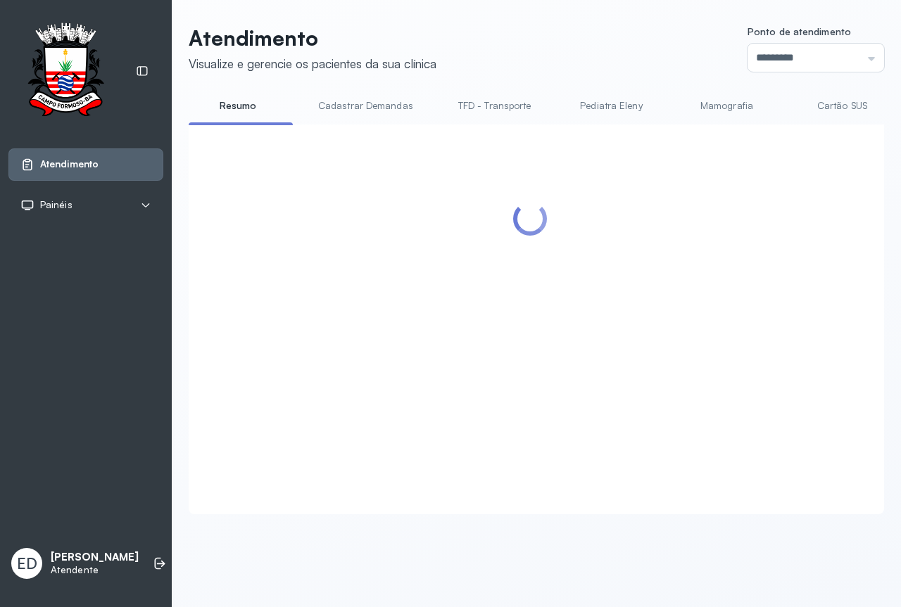
click at [339, 304] on div at bounding box center [530, 303] width 654 height 328
click at [583, 17] on div "Atendimento Visualize e gerencie os pacientes da sua clínica Ponto de atendimen…" at bounding box center [536, 277] width 729 height 554
click at [585, 16] on div "Atendimento Visualize e gerencie os pacientes da sua clínica Ponto de atendimen…" at bounding box center [536, 277] width 729 height 554
click at [592, 19] on div "Atendimento Visualize e gerencie os pacientes da sua clínica Ponto de atendimen…" at bounding box center [536, 277] width 729 height 554
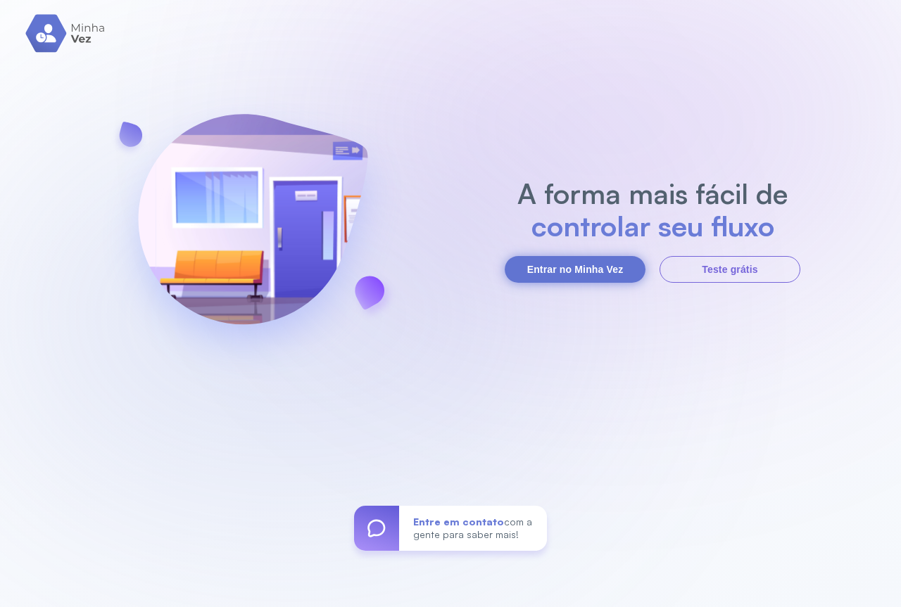
click at [564, 274] on button "Entrar no Minha Vez" at bounding box center [575, 269] width 141 height 27
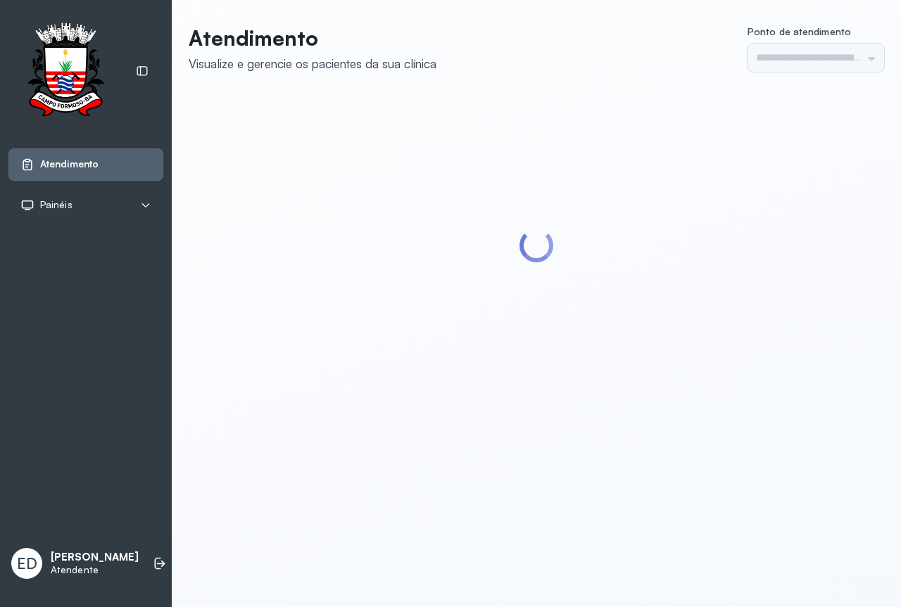
type input "*********"
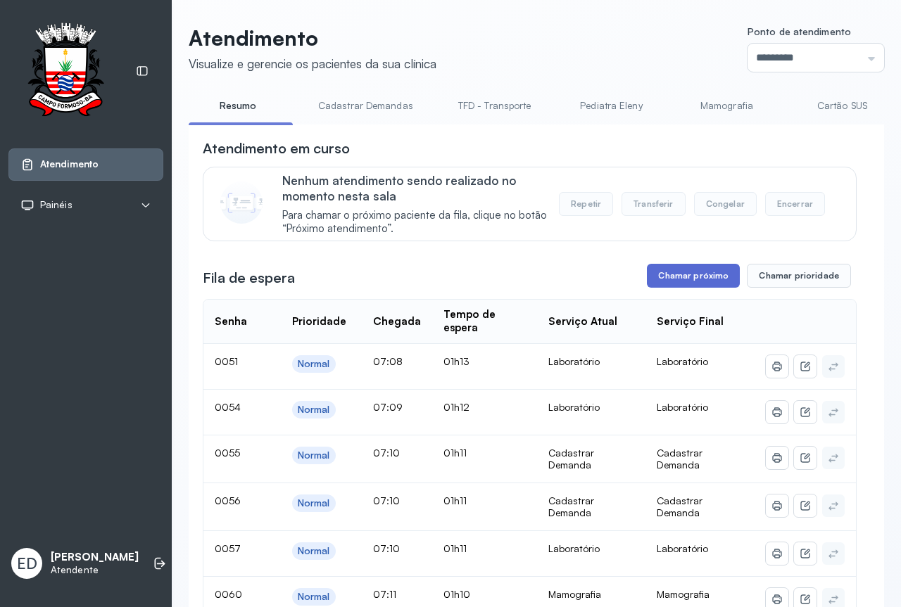
click at [704, 281] on button "Chamar próximo" at bounding box center [693, 276] width 93 height 24
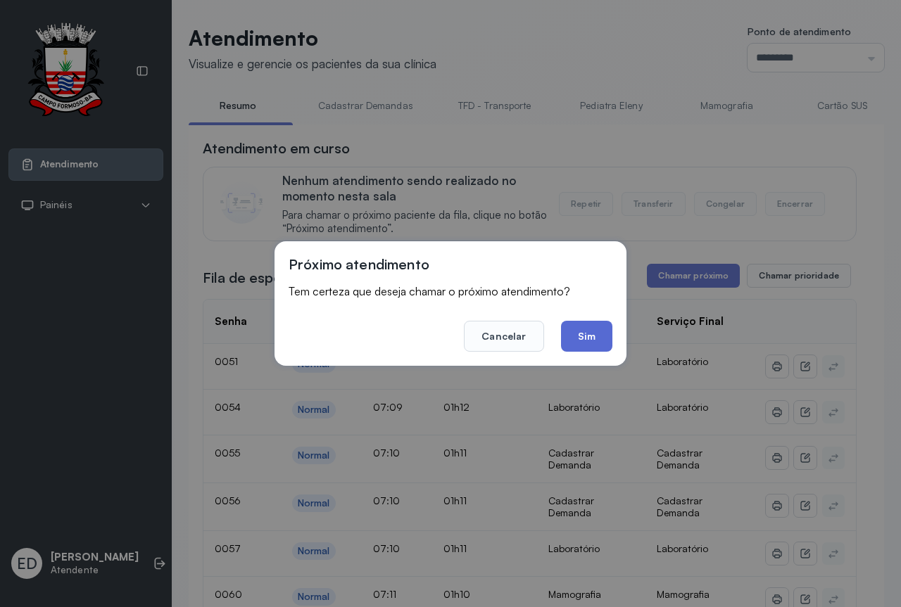
click at [587, 325] on button "Sim" at bounding box center [586, 336] width 51 height 31
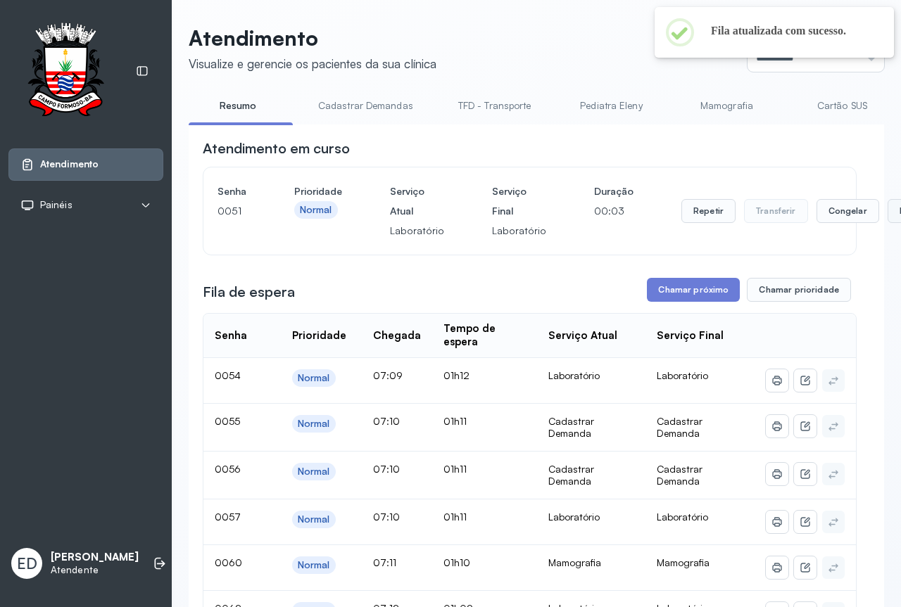
click at [887, 214] on button "Encerrar" at bounding box center [917, 211] width 60 height 24
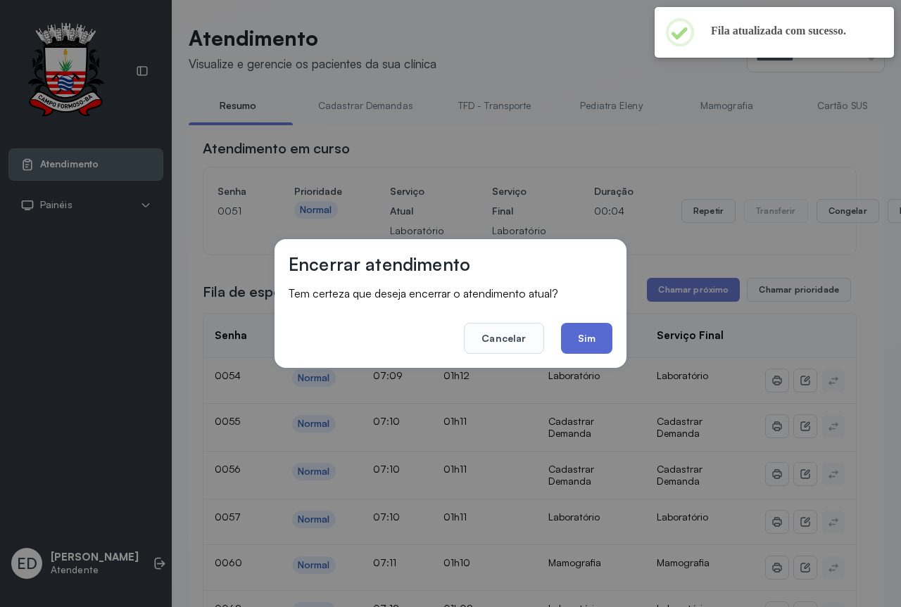
click at [581, 337] on button "Sim" at bounding box center [586, 338] width 51 height 31
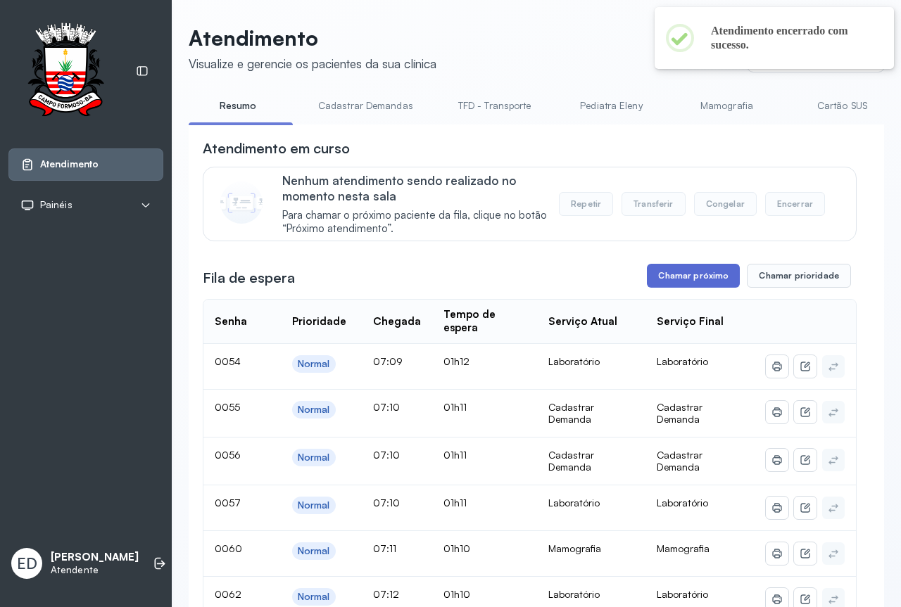
click at [674, 281] on button "Chamar próximo" at bounding box center [693, 276] width 93 height 24
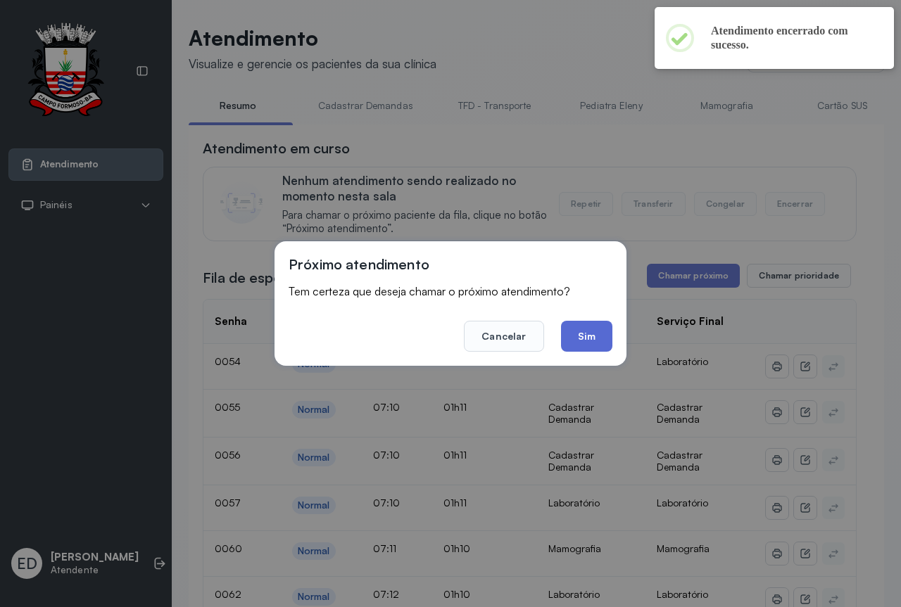
click at [603, 336] on button "Sim" at bounding box center [586, 336] width 51 height 31
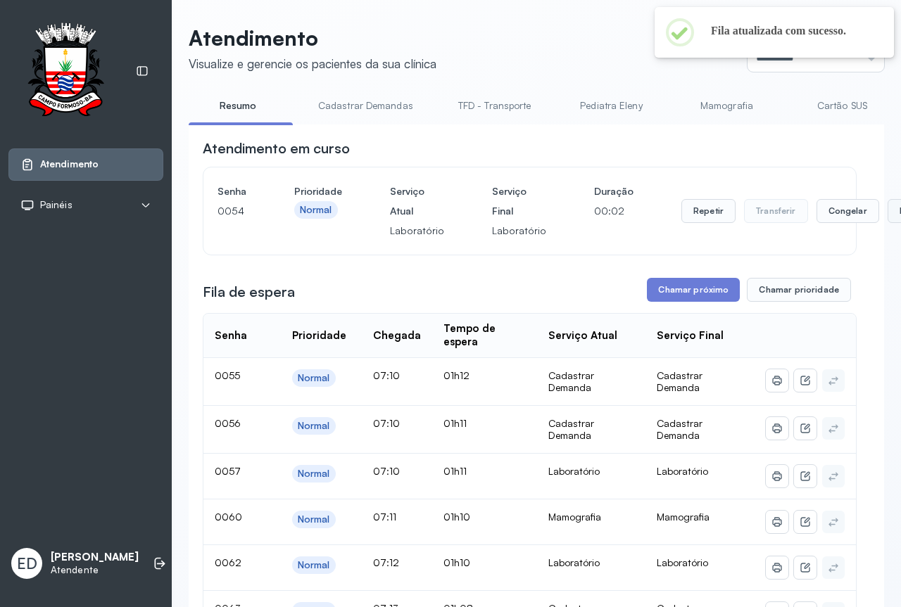
click at [887, 213] on button "Encerrar" at bounding box center [917, 211] width 60 height 24
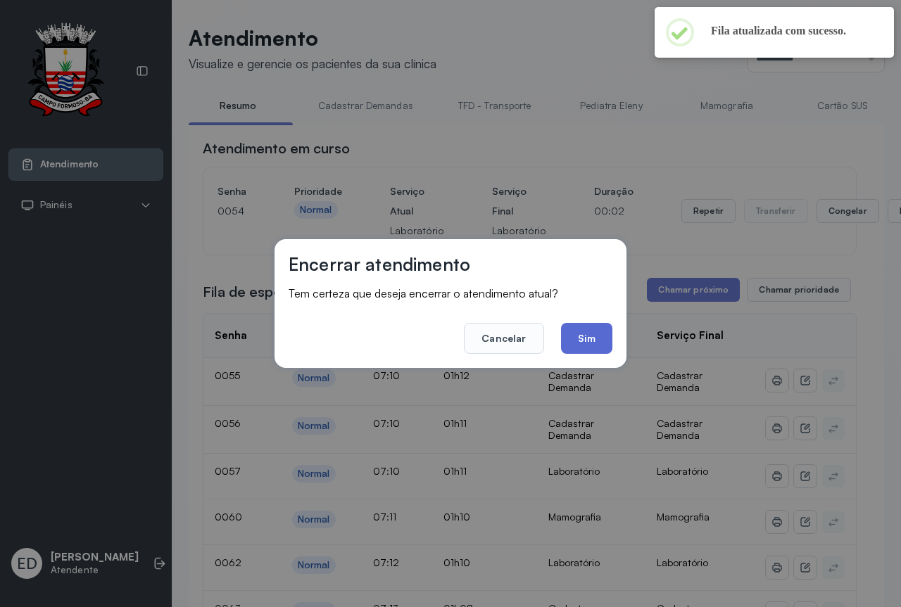
click at [605, 339] on button "Sim" at bounding box center [586, 338] width 51 height 31
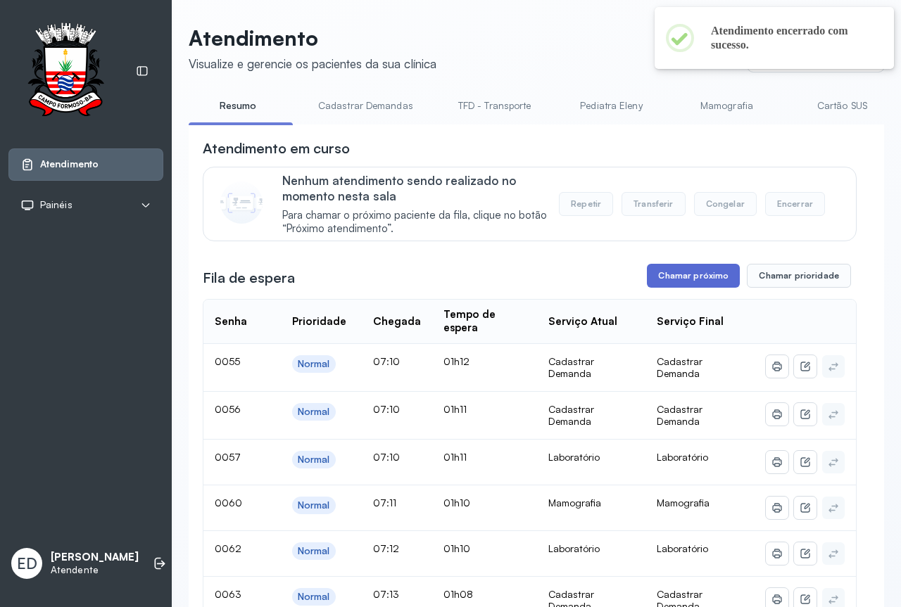
click at [676, 279] on button "Chamar próximo" at bounding box center [693, 276] width 93 height 24
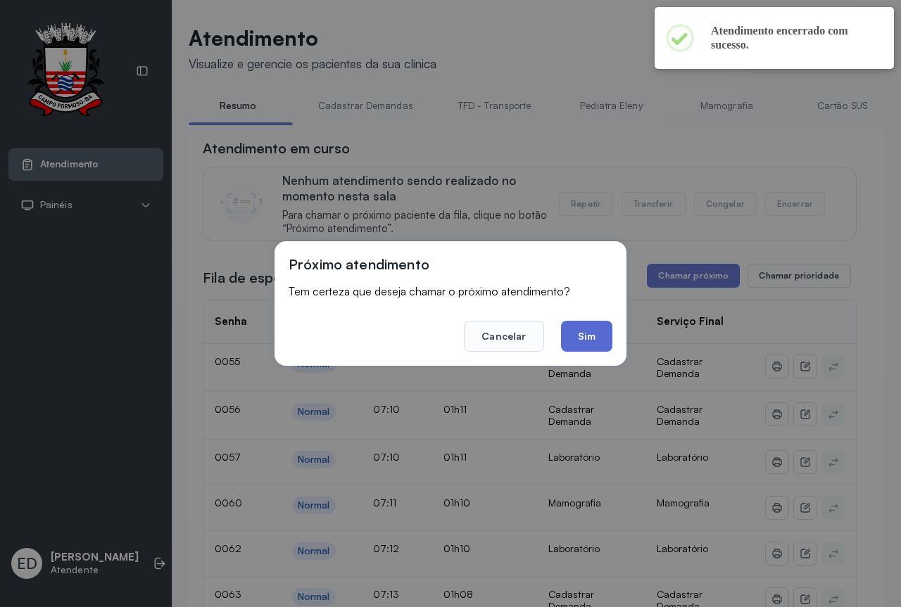
click at [589, 337] on button "Sim" at bounding box center [586, 336] width 51 height 31
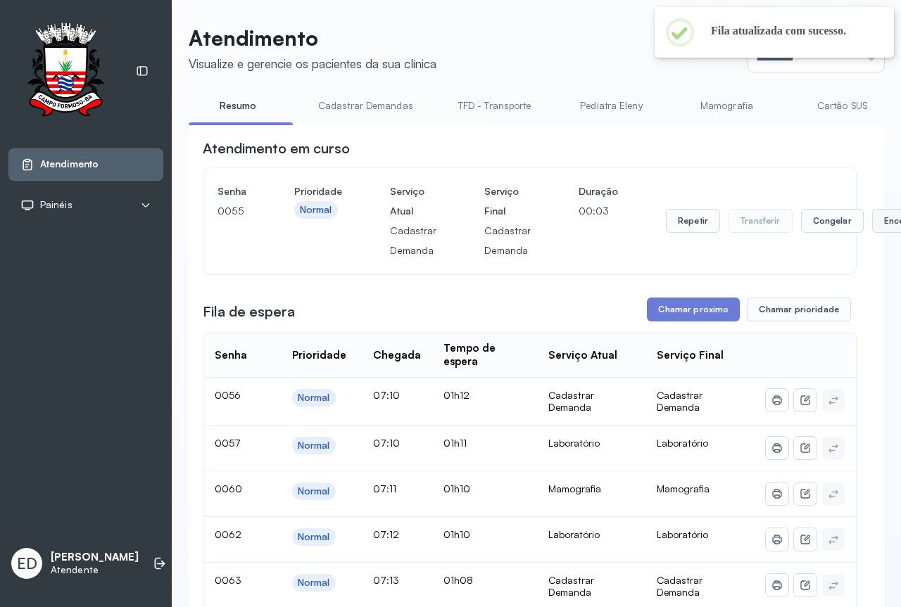
click at [872, 224] on button "Encerrar" at bounding box center [902, 221] width 60 height 24
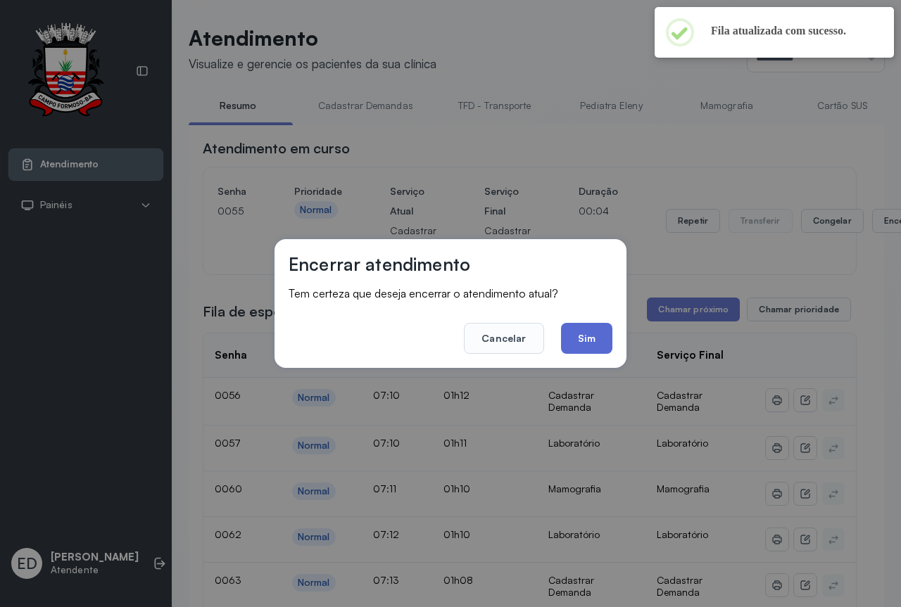
click at [589, 338] on button "Sim" at bounding box center [586, 338] width 51 height 31
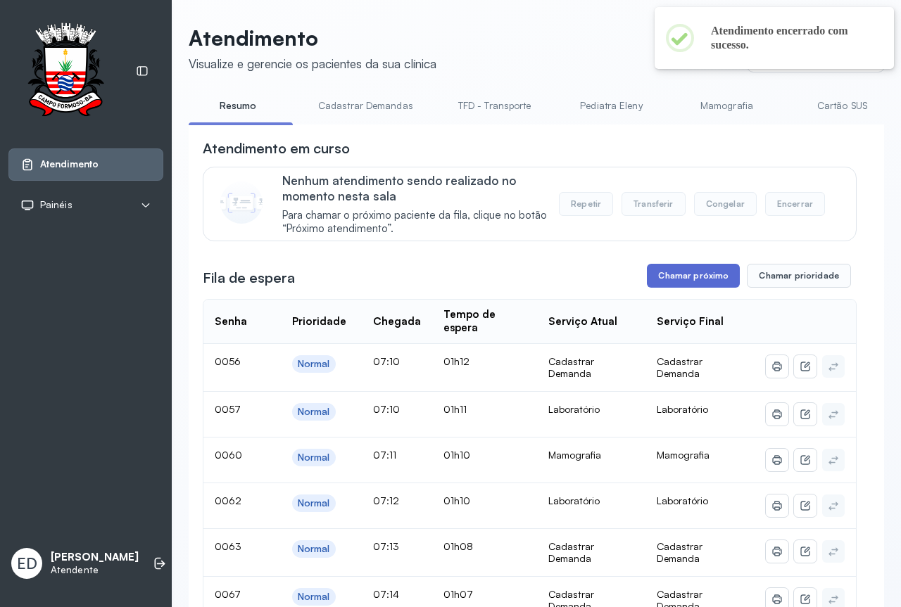
click at [687, 283] on button "Chamar próximo" at bounding box center [693, 276] width 93 height 24
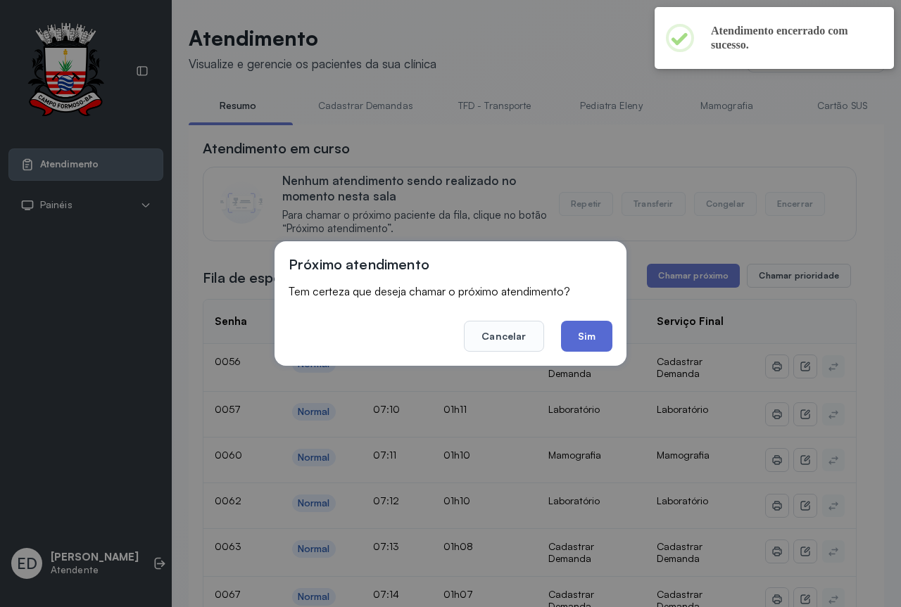
click at [601, 339] on button "Sim" at bounding box center [586, 336] width 51 height 31
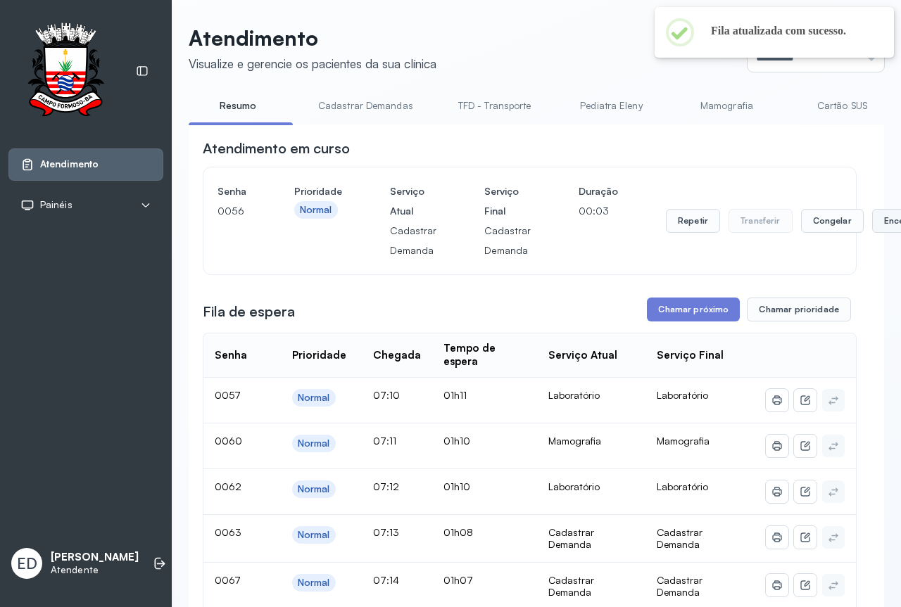
click at [872, 221] on button "Encerrar" at bounding box center [902, 221] width 60 height 24
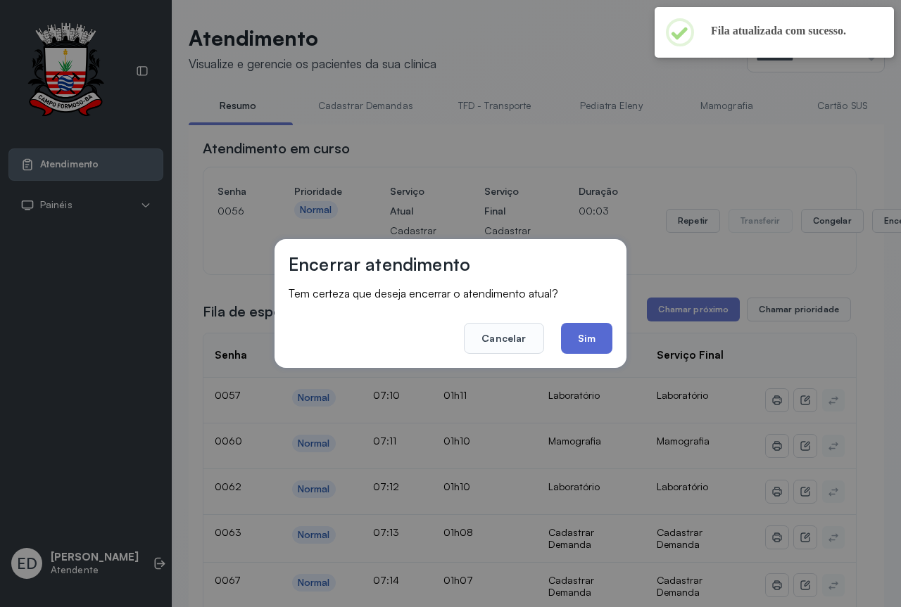
click at [601, 341] on button "Sim" at bounding box center [586, 338] width 51 height 31
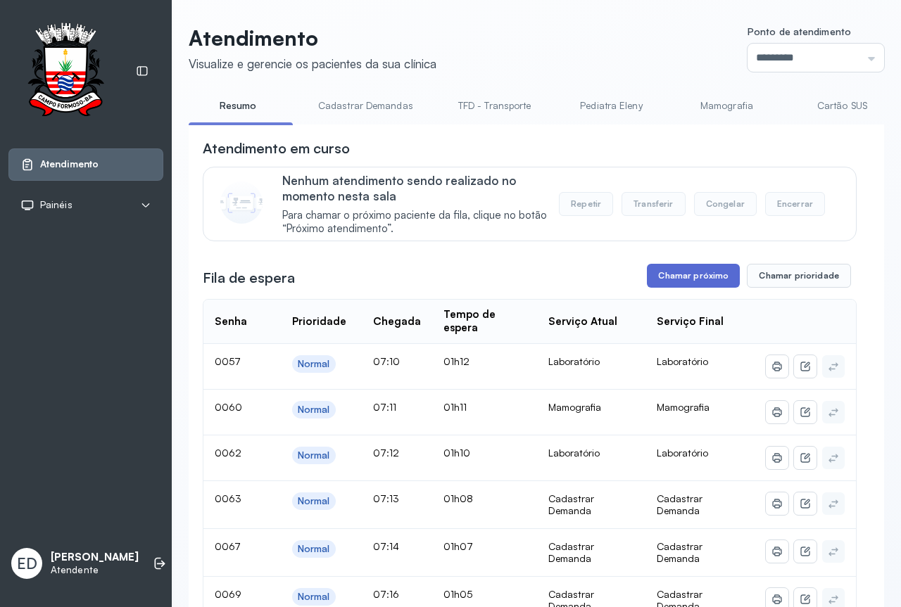
click at [700, 277] on button "Chamar próximo" at bounding box center [693, 276] width 93 height 24
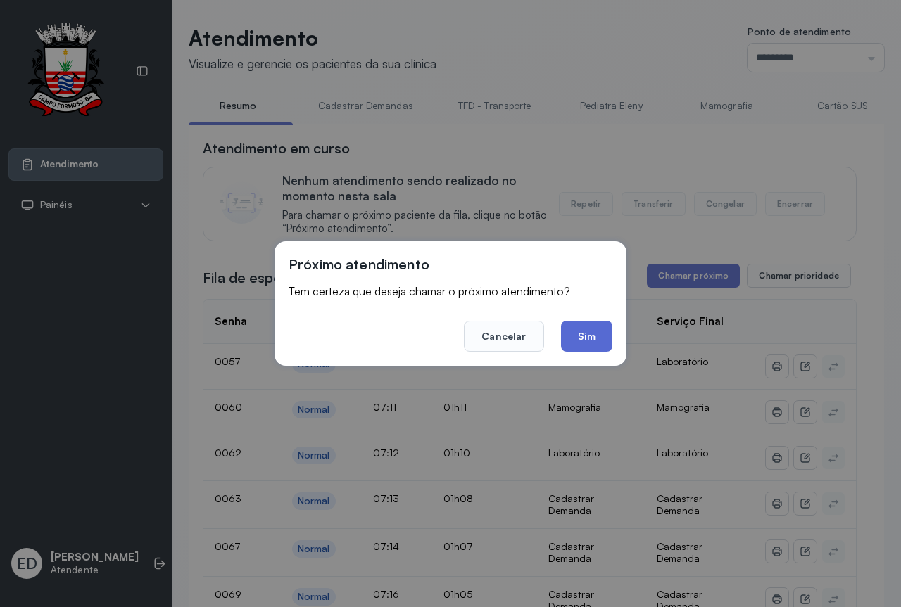
click at [590, 337] on button "Sim" at bounding box center [586, 336] width 51 height 31
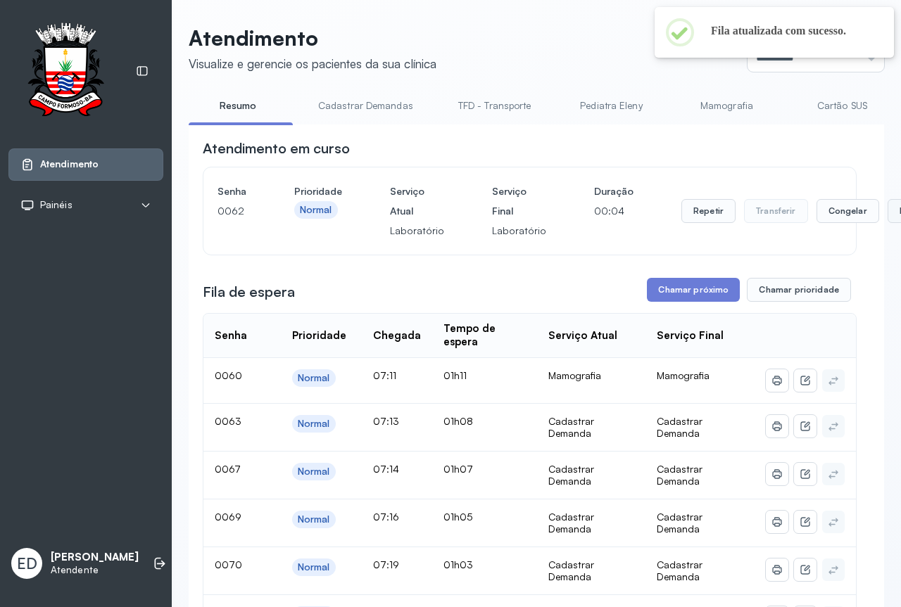
click at [887, 211] on button "Encerrar" at bounding box center [917, 211] width 60 height 24
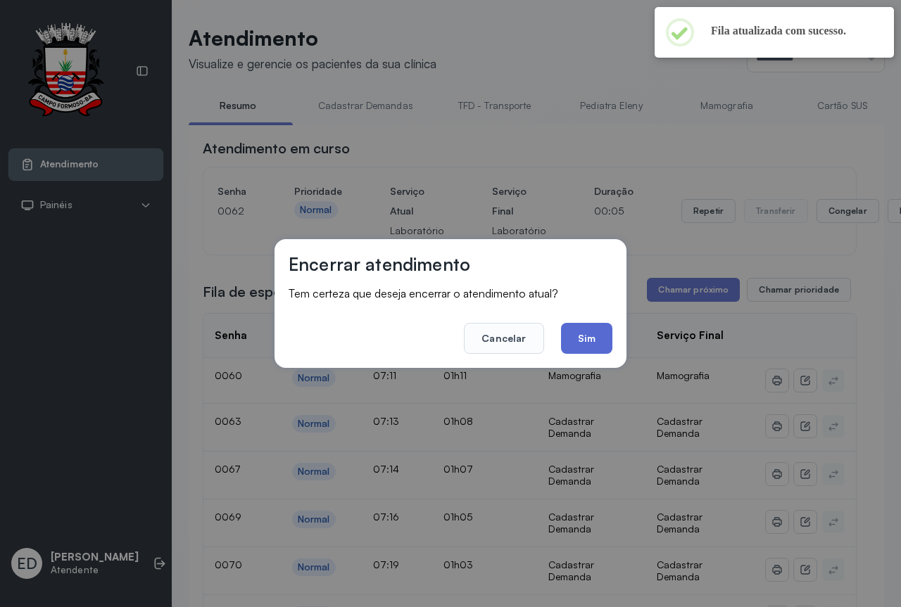
click at [585, 336] on button "Sim" at bounding box center [586, 338] width 51 height 31
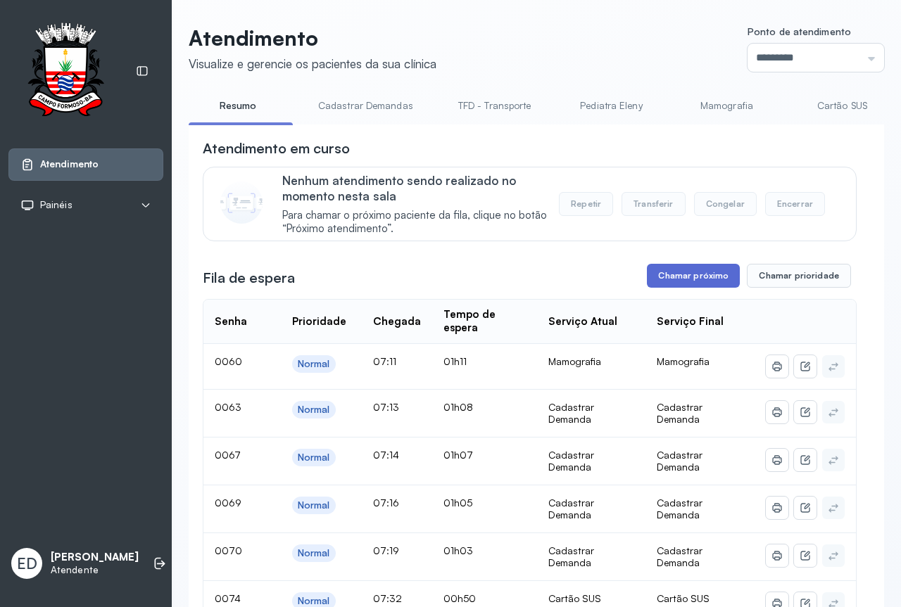
click at [695, 280] on button "Chamar próximo" at bounding box center [693, 276] width 93 height 24
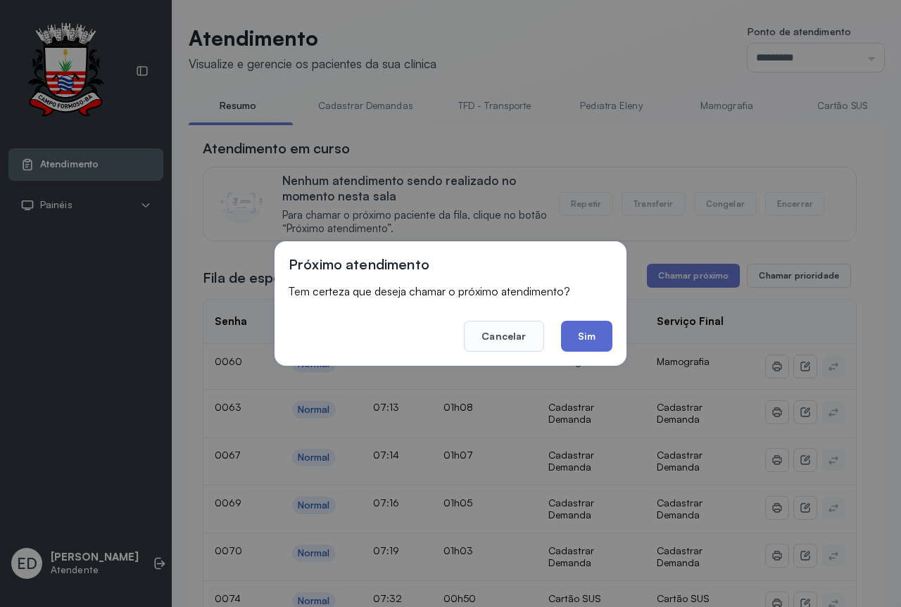
click at [588, 336] on button "Sim" at bounding box center [586, 336] width 51 height 31
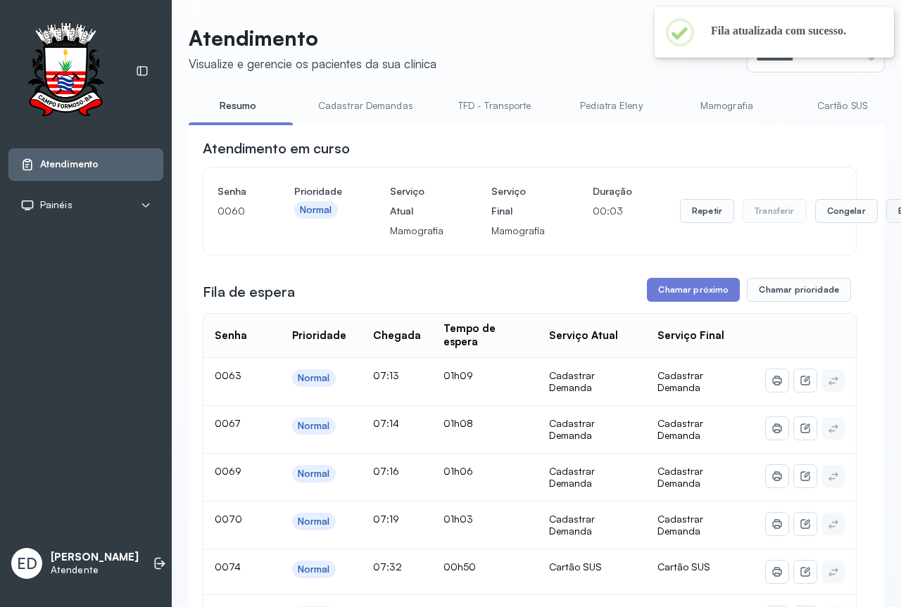
click at [886, 217] on button "Encerrar" at bounding box center [916, 211] width 60 height 24
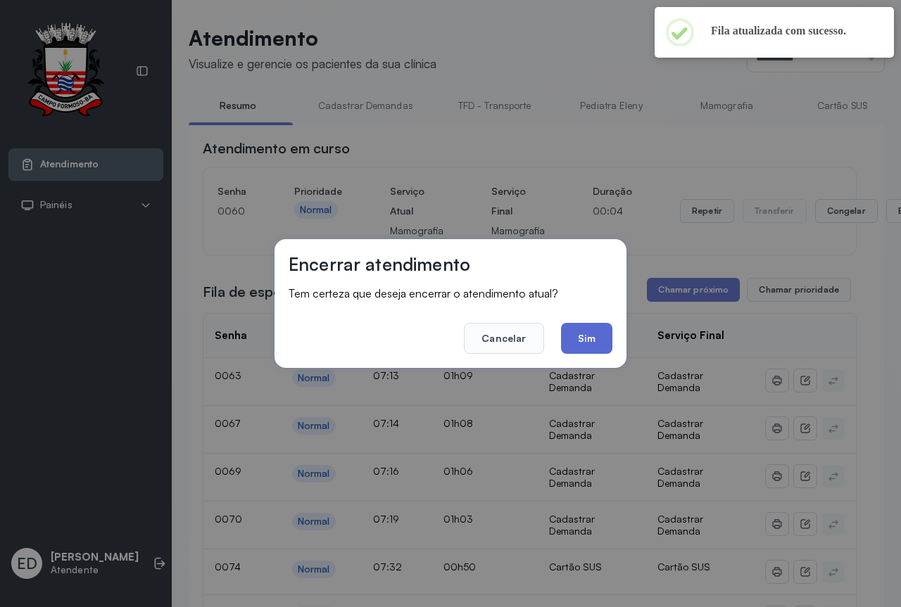
click at [582, 335] on button "Sim" at bounding box center [586, 338] width 51 height 31
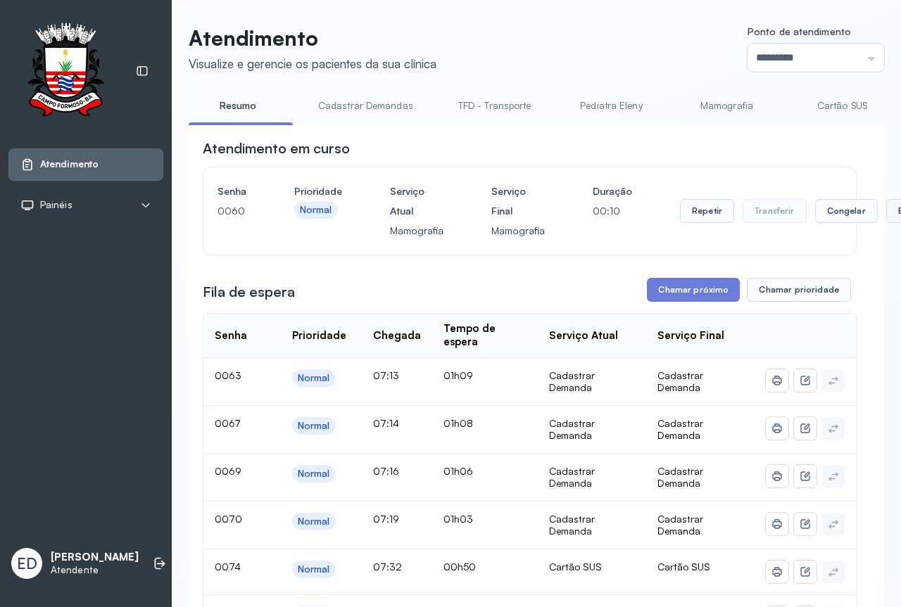
click at [886, 216] on button "Encerrar" at bounding box center [916, 211] width 60 height 24
click at [886, 209] on button "Encerrar" at bounding box center [916, 211] width 60 height 24
click at [886, 218] on button "Encerrar" at bounding box center [916, 211] width 60 height 24
click at [886, 217] on button "Encerrar" at bounding box center [916, 211] width 60 height 24
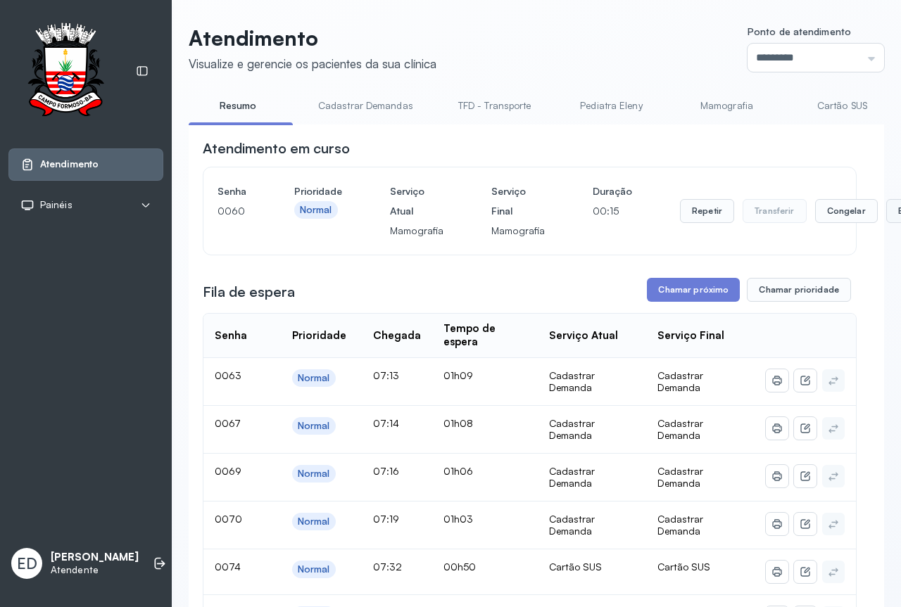
click at [886, 217] on button "Encerrar" at bounding box center [916, 211] width 60 height 24
click at [720, 292] on button "Chamar próximo" at bounding box center [693, 290] width 93 height 24
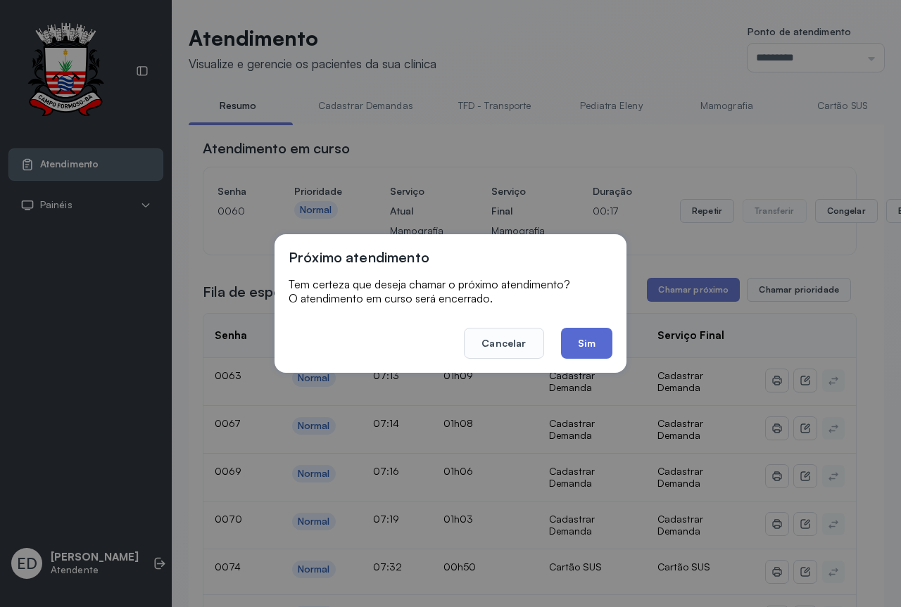
click at [590, 340] on button "Sim" at bounding box center [586, 343] width 51 height 31
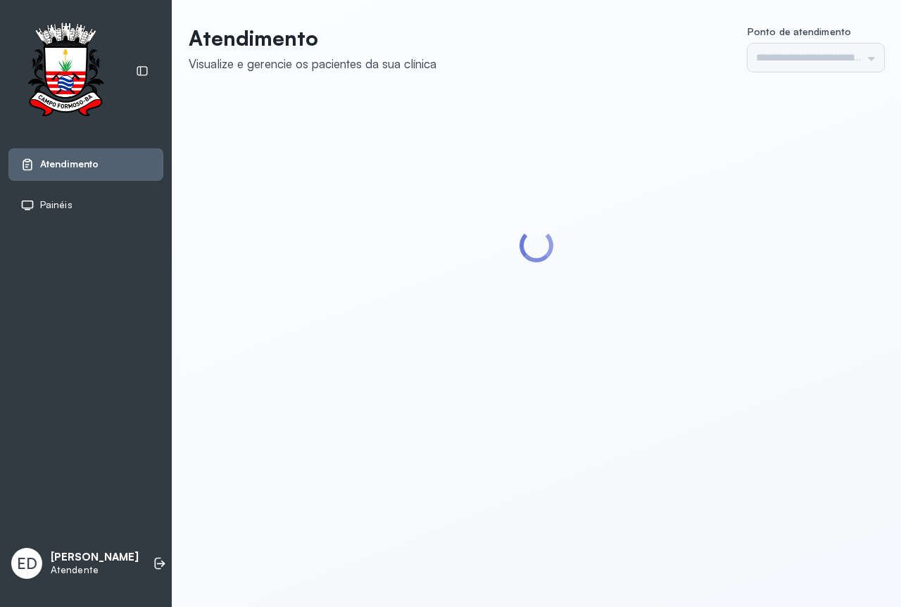
type input "*********"
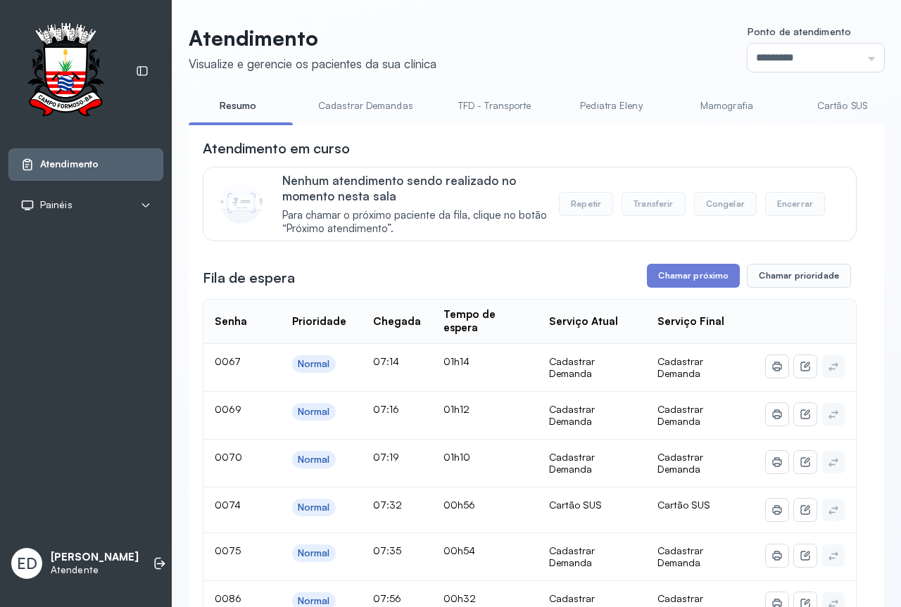
click at [736, 286] on div "Chamar próximo Chamar prioridade" at bounding box center [749, 276] width 204 height 24
click at [722, 279] on button "Chamar próximo" at bounding box center [693, 276] width 93 height 24
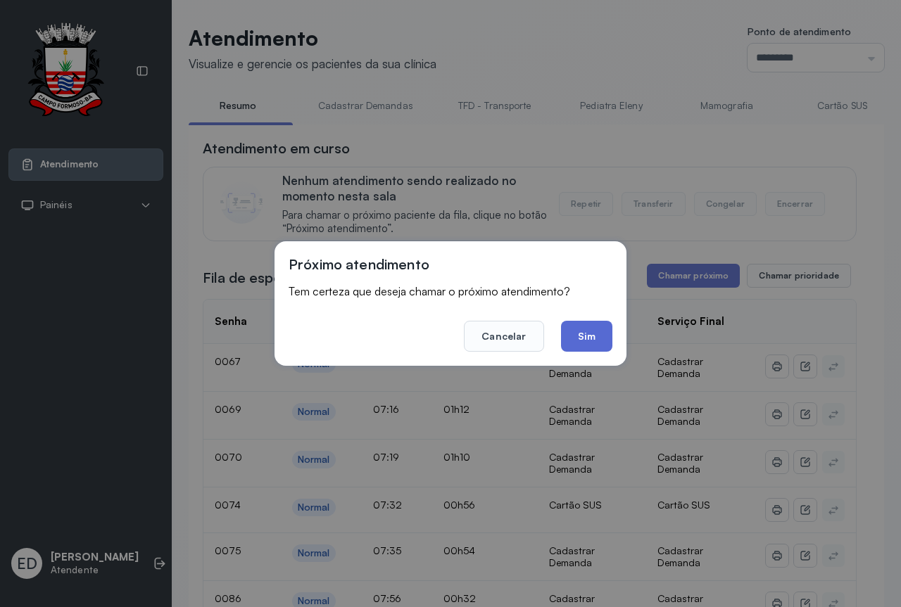
click at [581, 346] on button "Sim" at bounding box center [586, 336] width 51 height 31
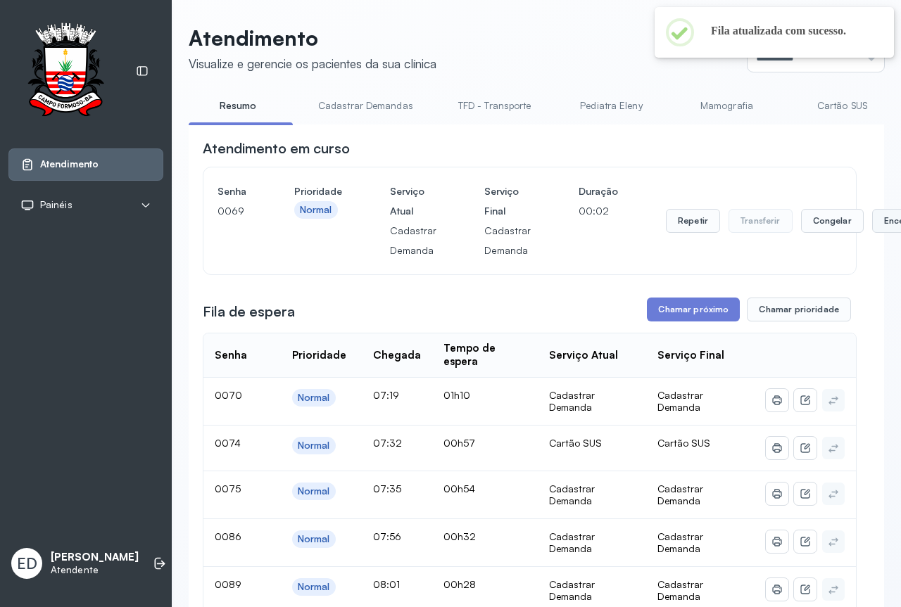
click at [875, 223] on button "Encerrar" at bounding box center [902, 221] width 60 height 24
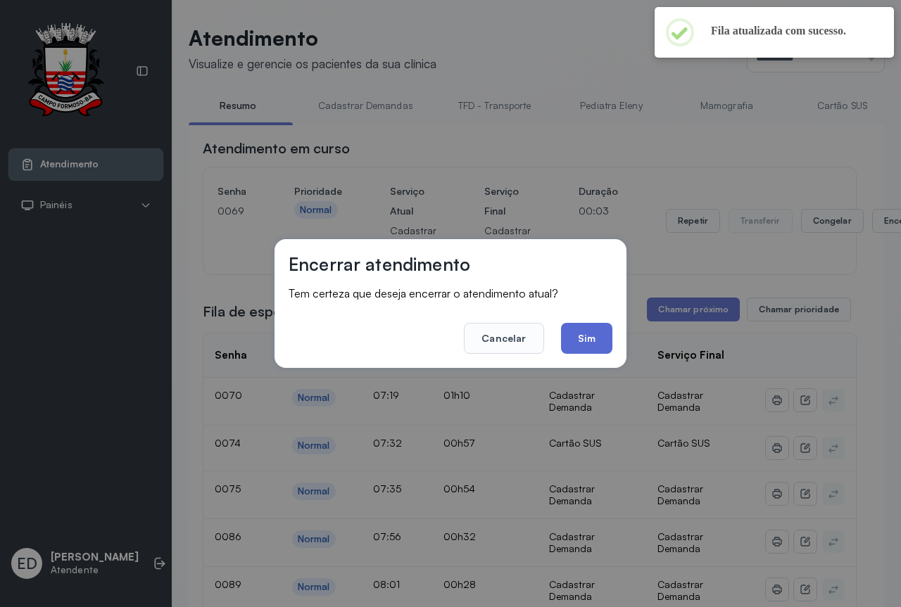
click at [592, 334] on button "Sim" at bounding box center [586, 338] width 51 height 31
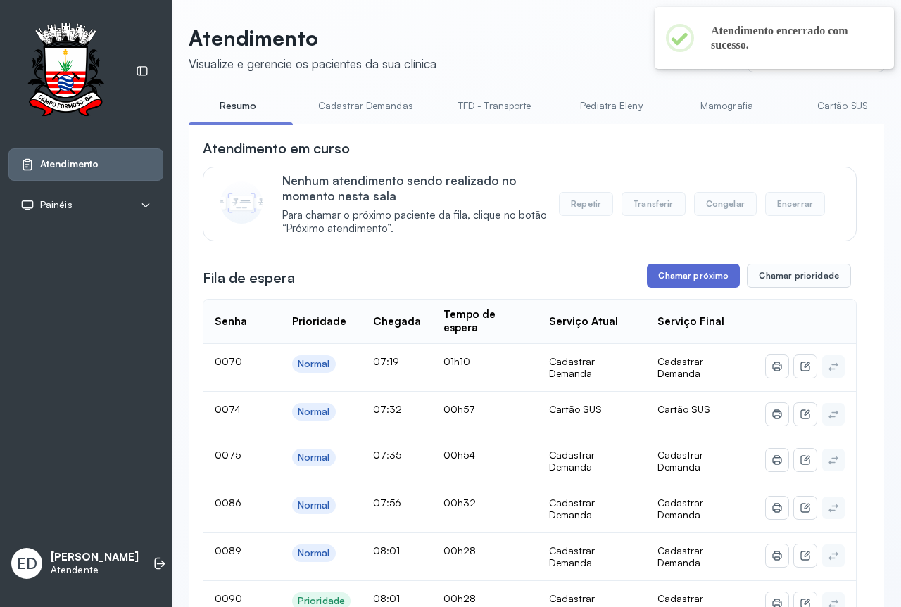
click at [698, 279] on button "Chamar próximo" at bounding box center [693, 276] width 93 height 24
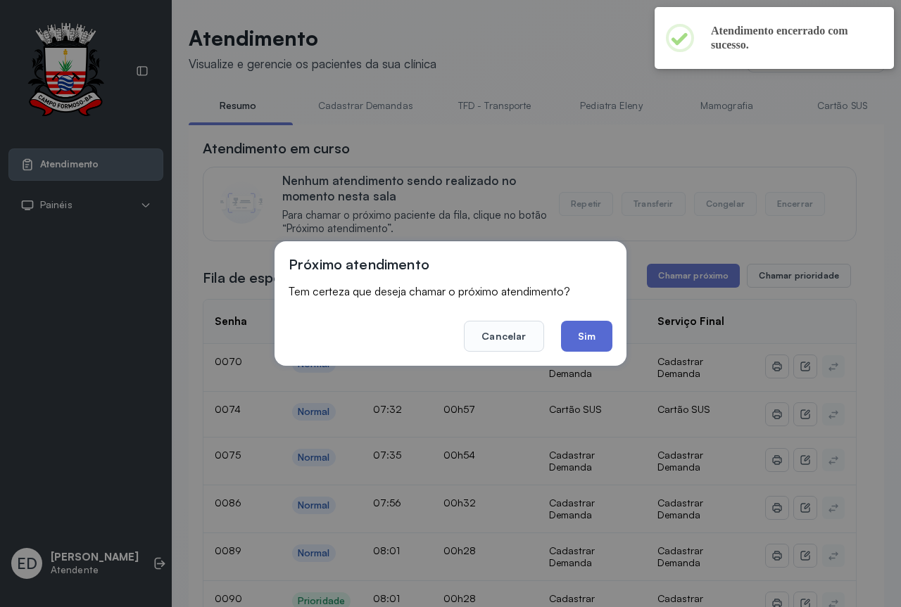
click at [588, 339] on button "Sim" at bounding box center [586, 336] width 51 height 31
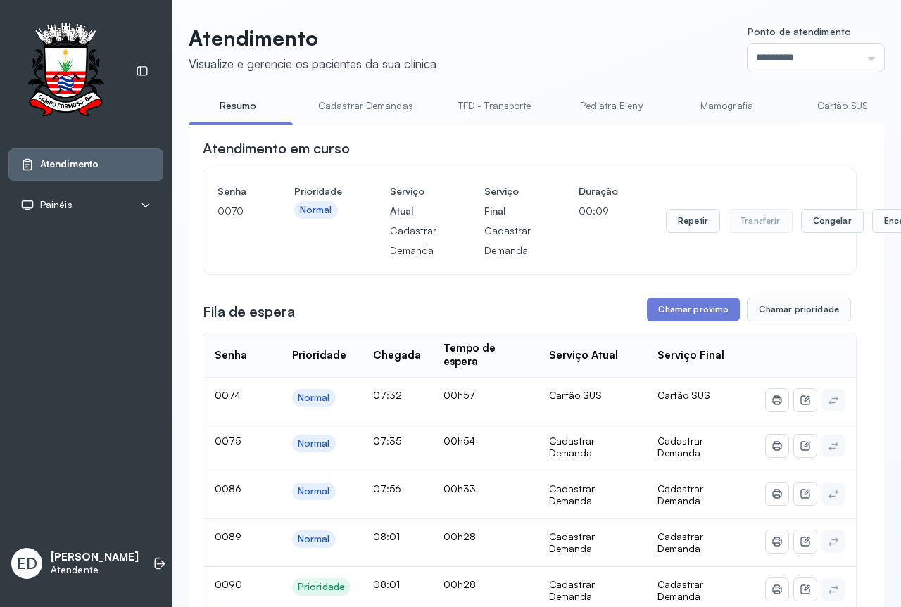
scroll to position [70, 0]
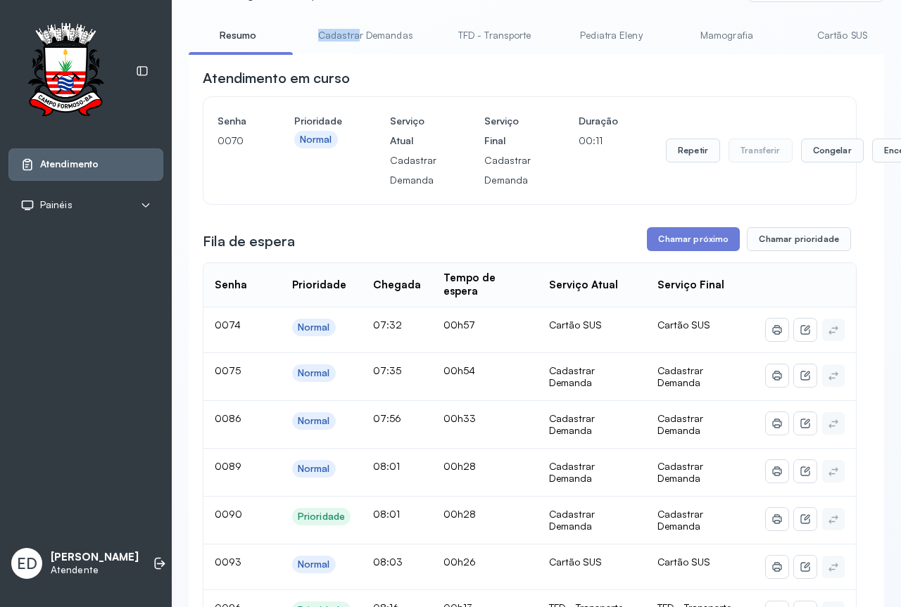
drag, startPoint x: 305, startPoint y: 54, endPoint x: 360, endPoint y: 56, distance: 54.2
click at [360, 56] on div "Resumo Cadastrar Demandas TFD - Transporte Pediatra Eleny Mamografia Cartão SUS…" at bounding box center [536, 40] width 695 height 32
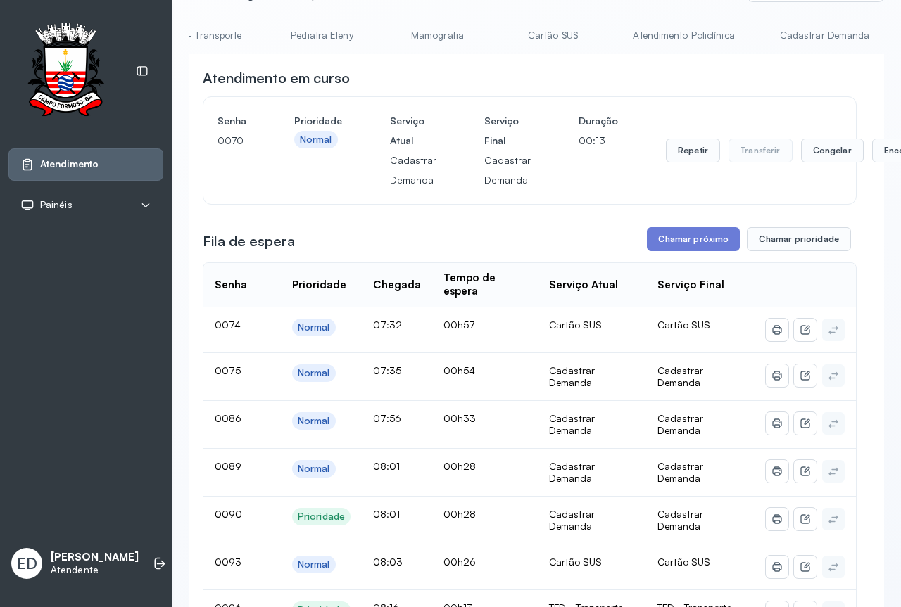
scroll to position [0, 295]
click at [832, 35] on link "Cadastrar Demanda" at bounding box center [819, 35] width 118 height 23
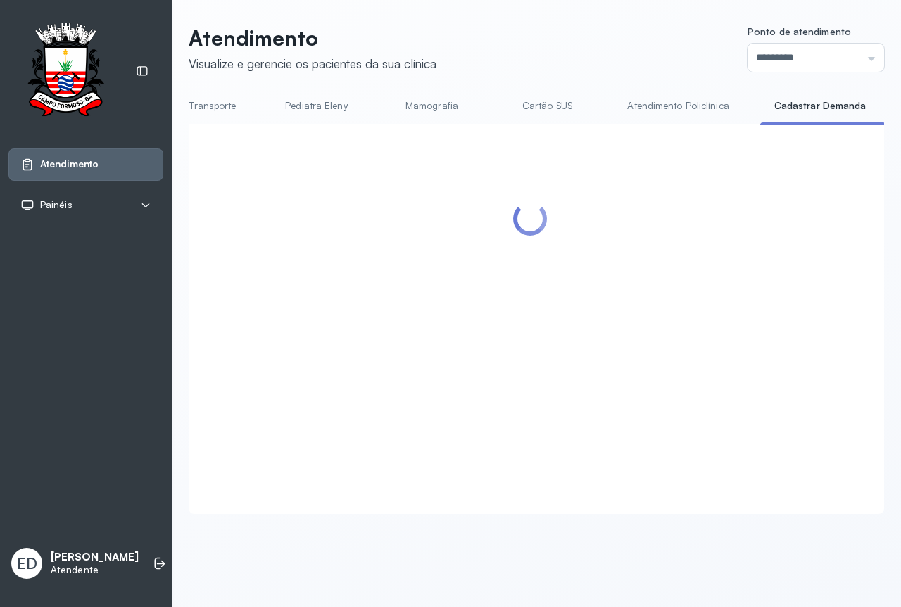
scroll to position [0, 0]
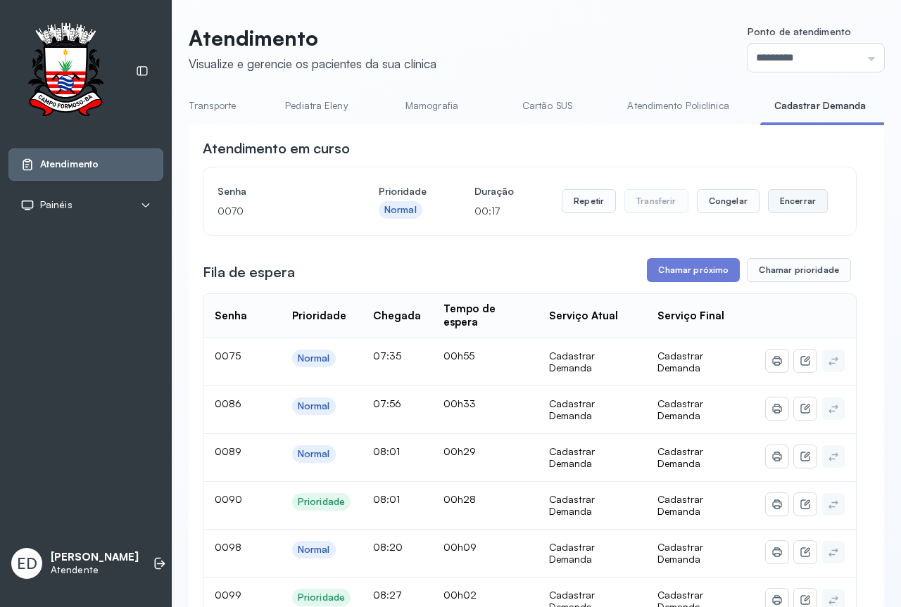
click at [792, 196] on button "Encerrar" at bounding box center [798, 201] width 60 height 24
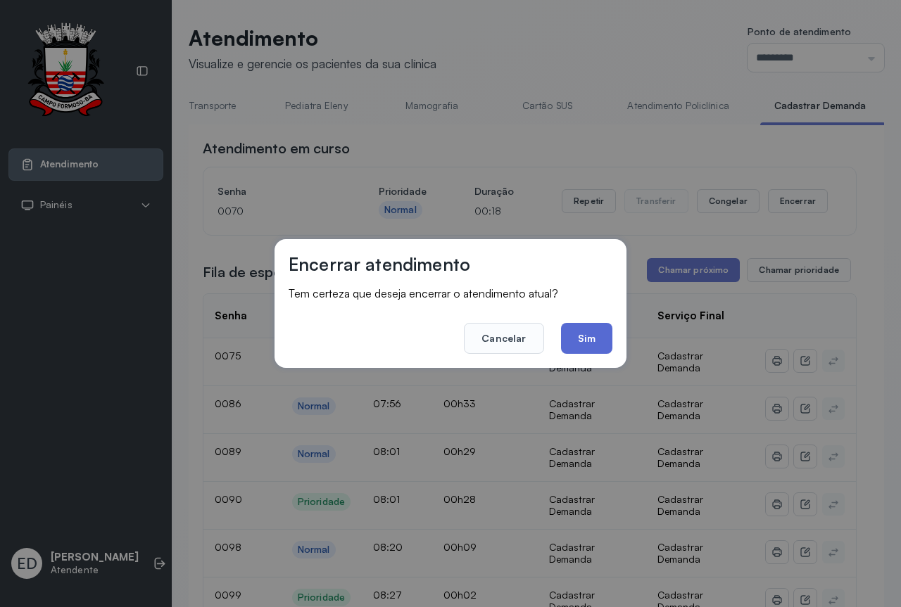
click at [593, 331] on button "Sim" at bounding box center [586, 338] width 51 height 31
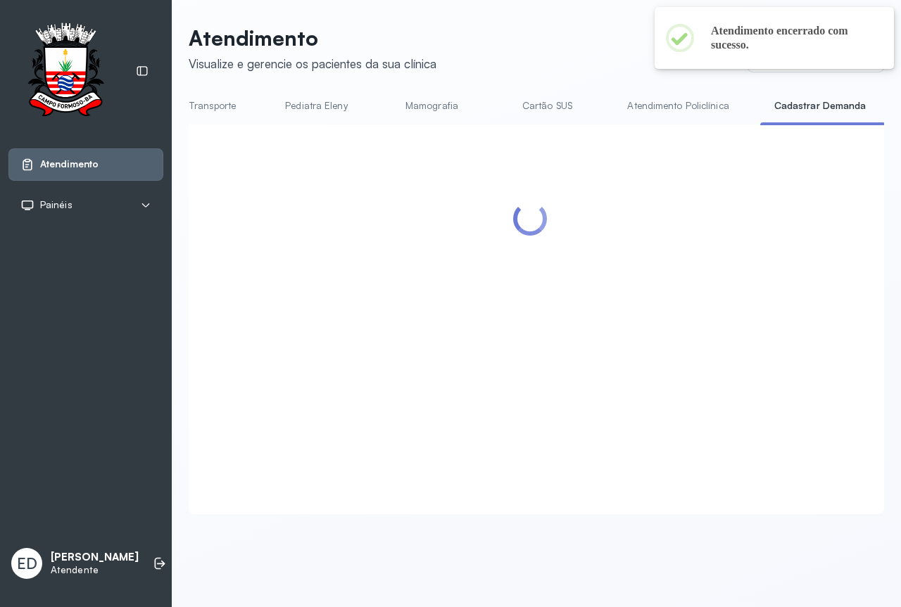
click at [688, 272] on div at bounding box center [530, 303] width 654 height 328
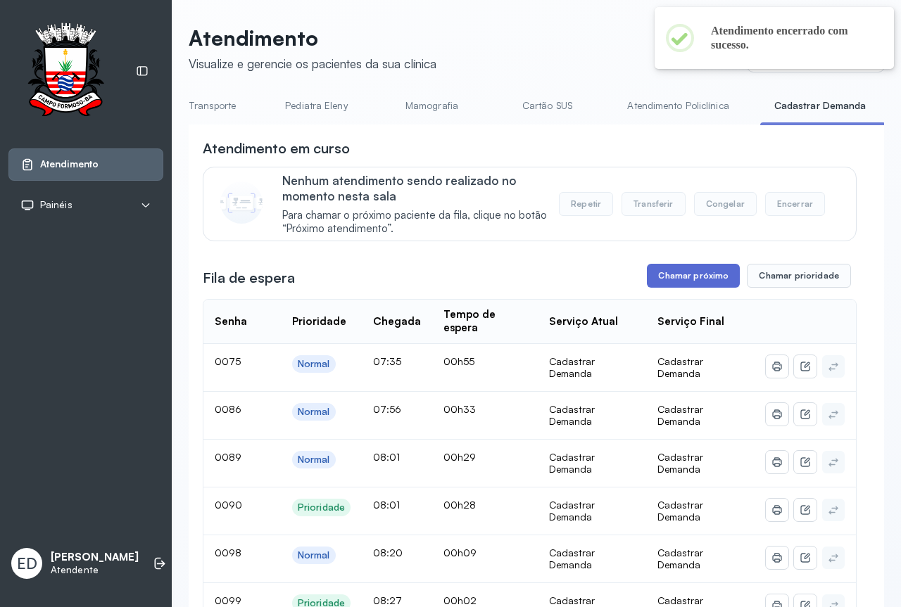
click at [685, 282] on button "Chamar próximo" at bounding box center [693, 276] width 93 height 24
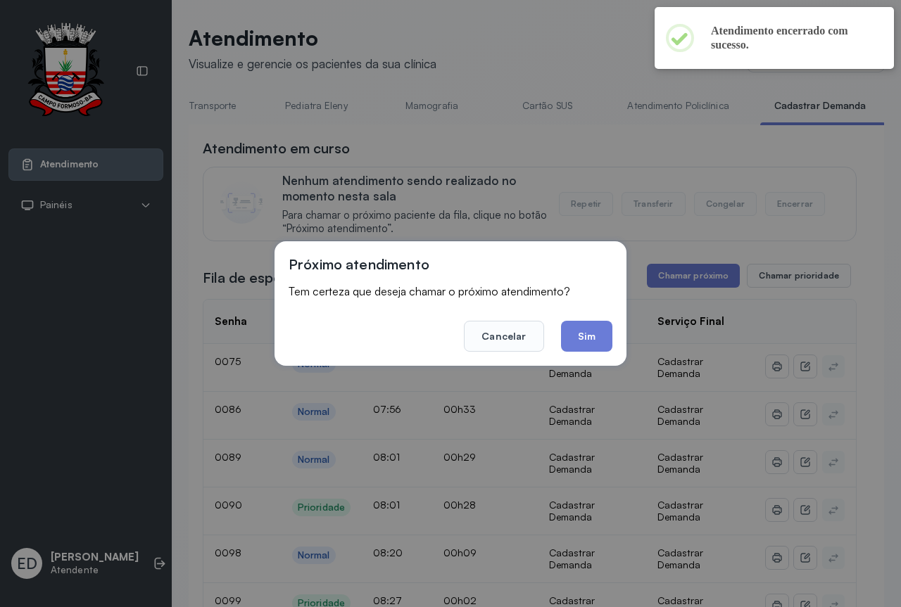
click at [597, 335] on button "Sim" at bounding box center [586, 336] width 51 height 31
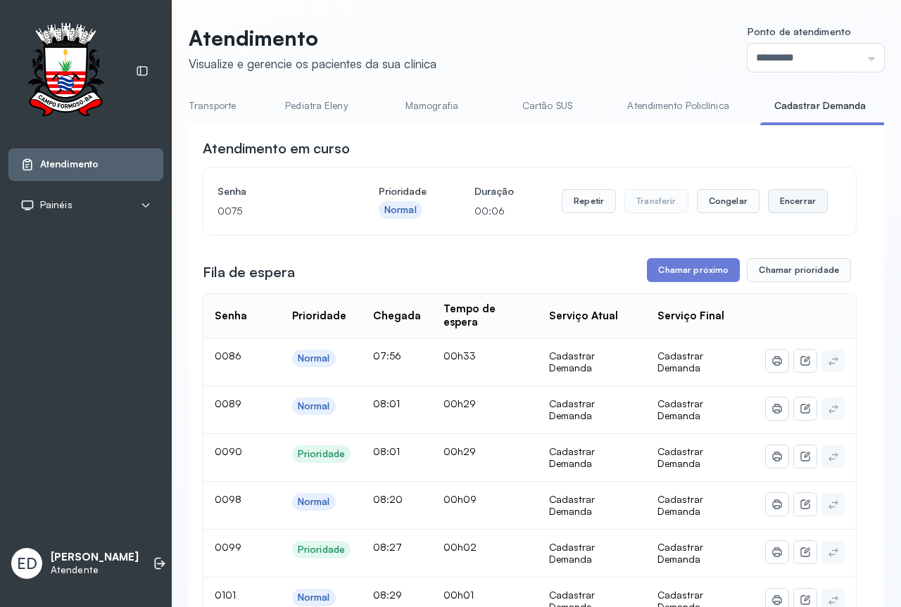
click at [792, 205] on button "Encerrar" at bounding box center [798, 201] width 60 height 24
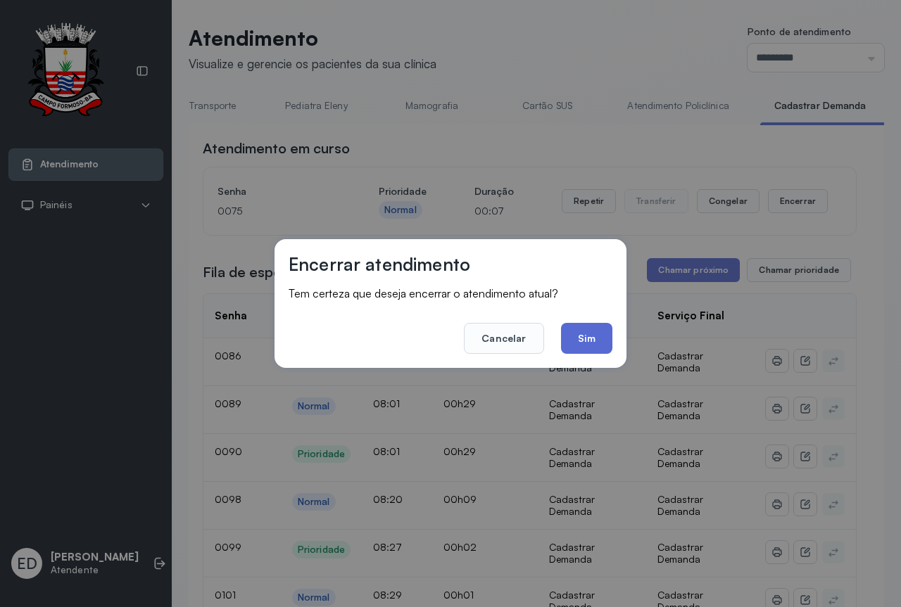
click at [588, 341] on button "Sim" at bounding box center [586, 338] width 51 height 31
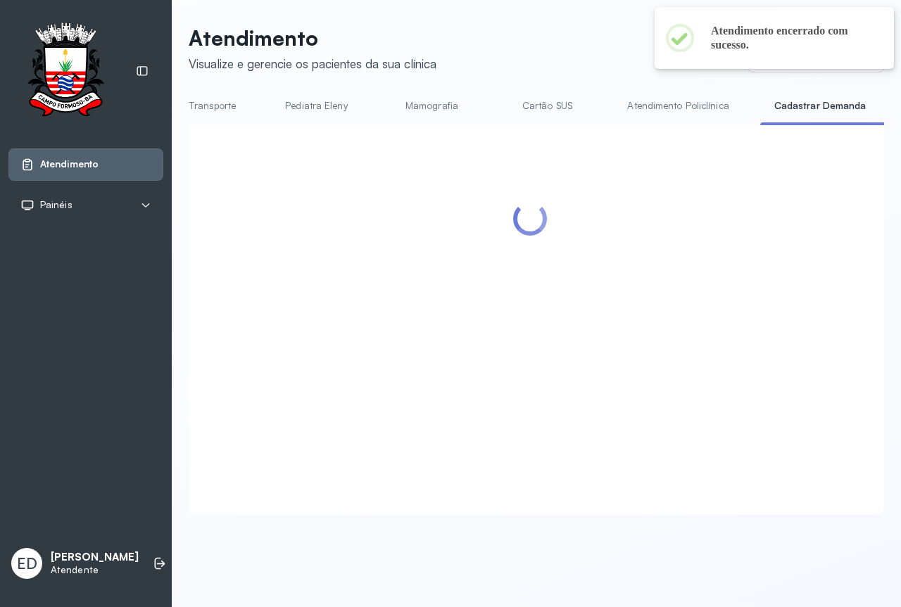
click at [533, 34] on header "Atendimento Visualize e gerencie os pacientes da sua clínica Ponto de atendimen…" at bounding box center [536, 48] width 695 height 46
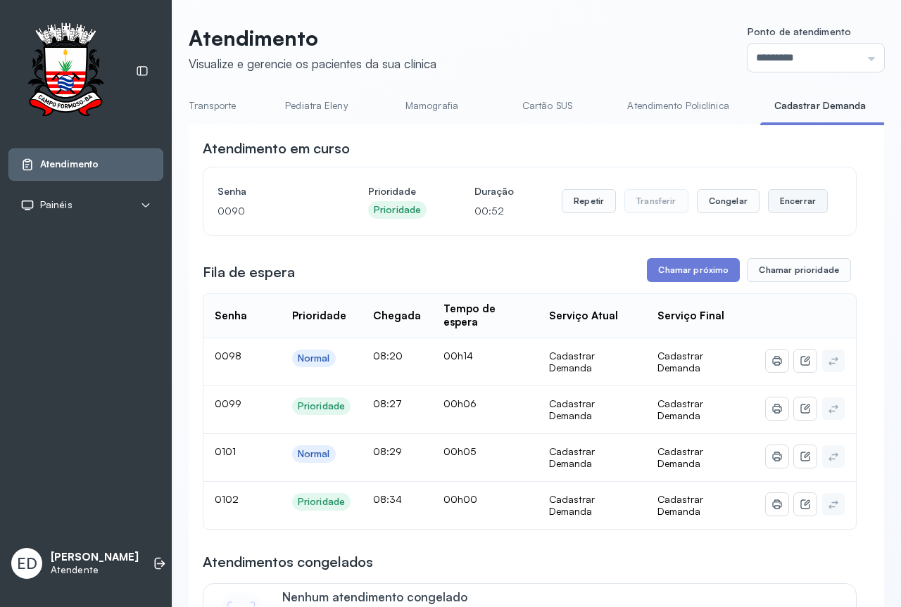
click at [797, 208] on button "Encerrar" at bounding box center [798, 201] width 60 height 24
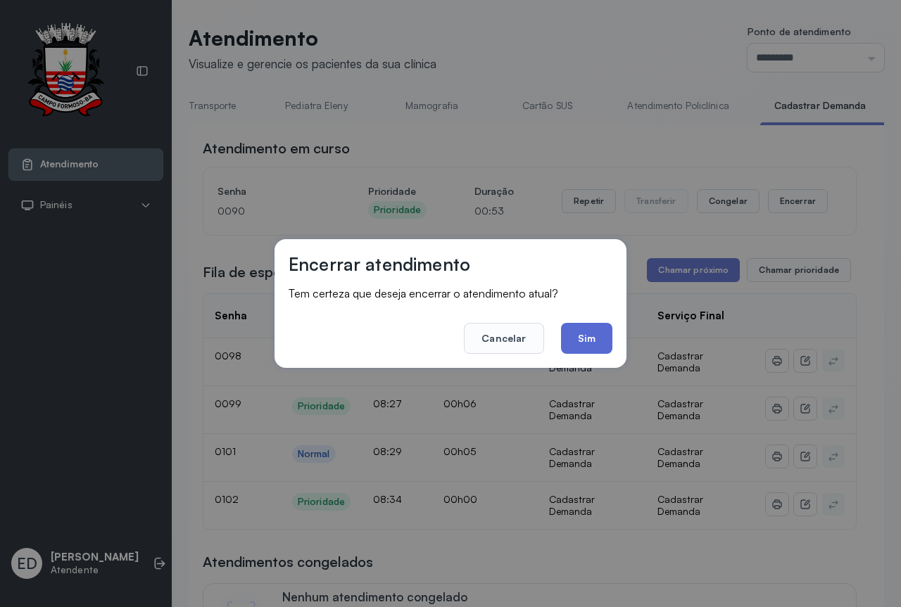
click at [588, 334] on button "Sim" at bounding box center [586, 338] width 51 height 31
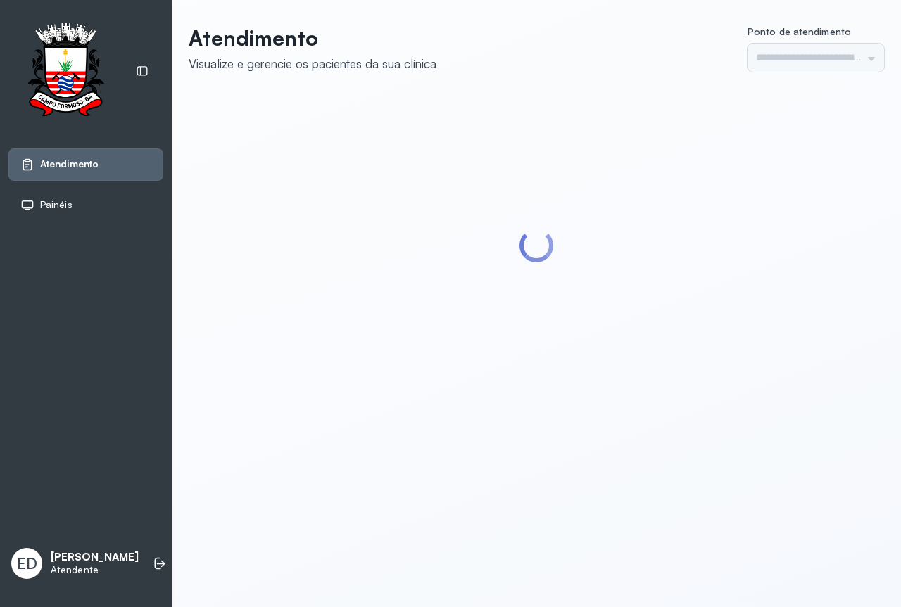
type input "*********"
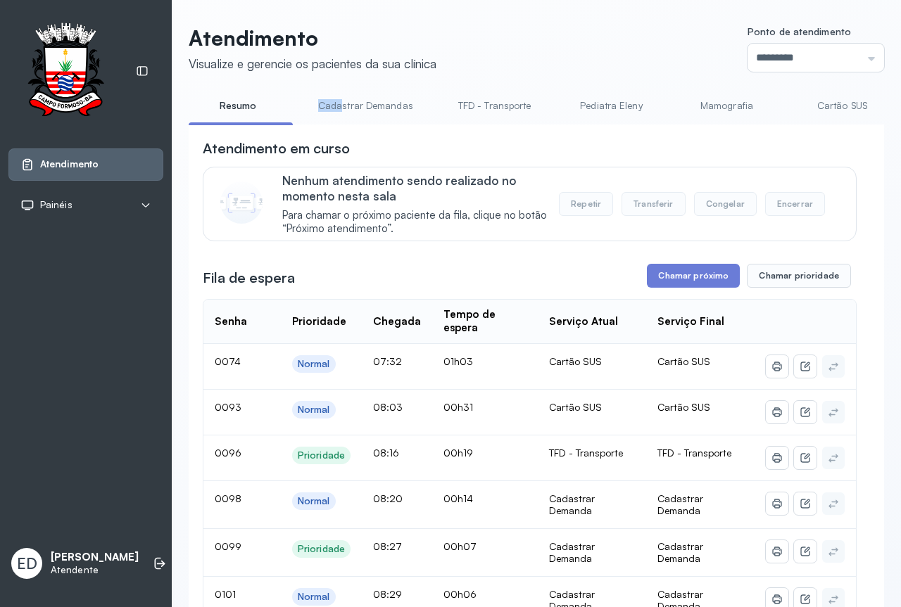
drag, startPoint x: 286, startPoint y: 119, endPoint x: 348, endPoint y: 127, distance: 61.7
click at [343, 126] on div "Resumo Cadastrar Demandas TFD - Transporte Pediatra Eleny Mamografia Cartão SUS…" at bounding box center [536, 110] width 695 height 32
drag, startPoint x: 369, startPoint y: 125, endPoint x: 439, endPoint y: 127, distance: 70.4
click at [439, 126] on div "Resumo Cadastrar Demandas TFD - Transporte Pediatra Eleny Mamografia Cartão SUS…" at bounding box center [536, 110] width 695 height 32
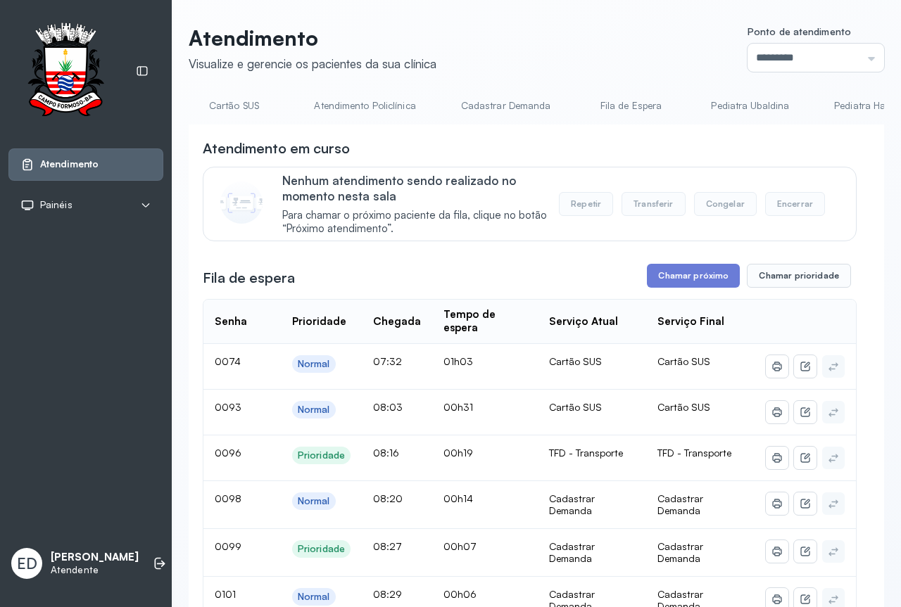
click at [517, 101] on link "Cadastrar Demanda" at bounding box center [506, 105] width 118 height 23
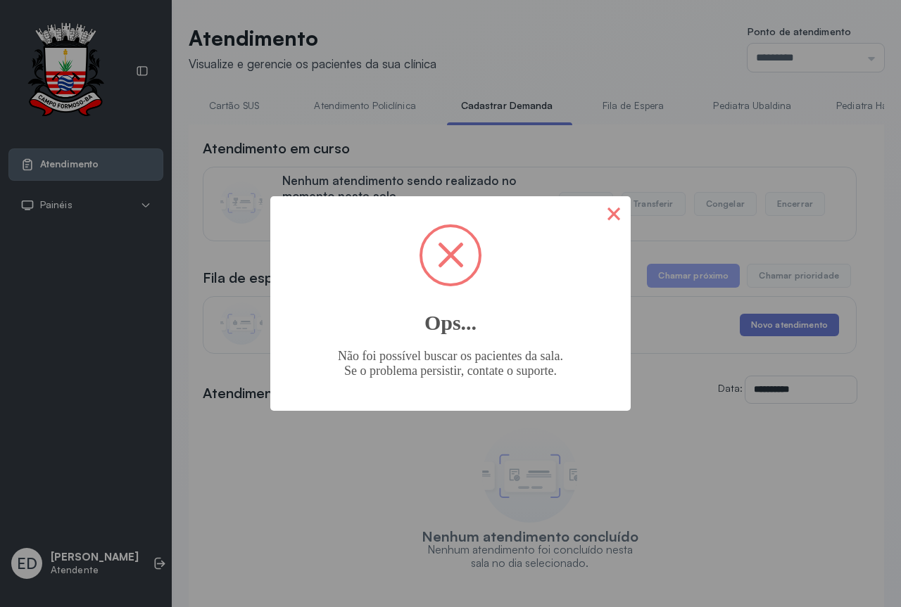
click at [617, 205] on button "×" at bounding box center [614, 213] width 34 height 34
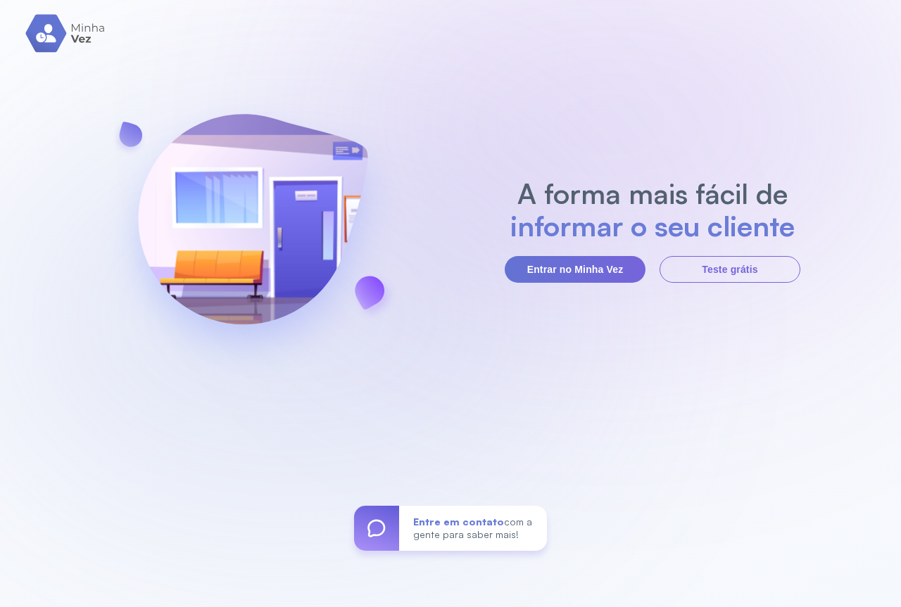
click at [568, 251] on section "A forma mais fácil de informar o seu cliente Entrar no Minha Vez Teste grátis" at bounding box center [653, 230] width 296 height 106
click at [569, 261] on button "Entrar no Minha Vez" at bounding box center [575, 269] width 141 height 27
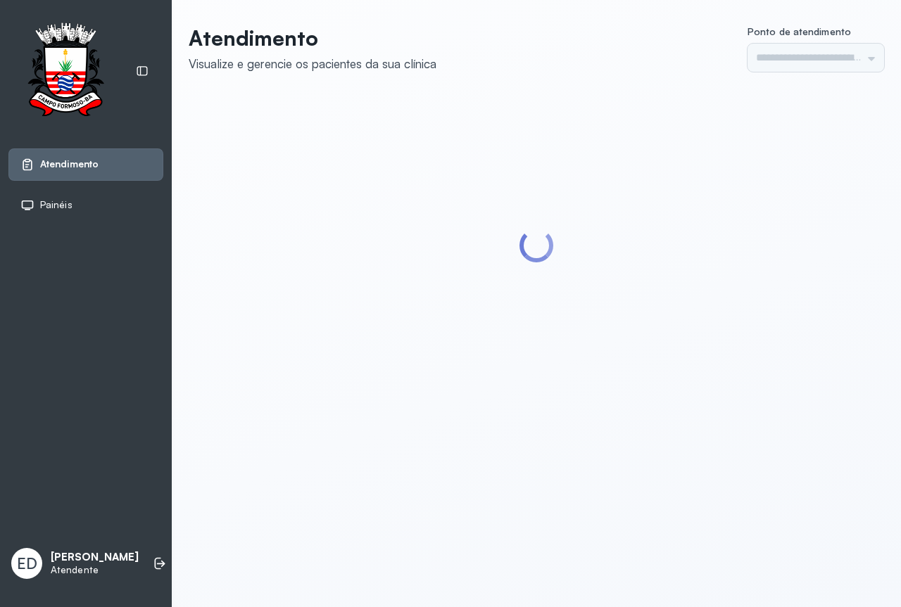
type input "*********"
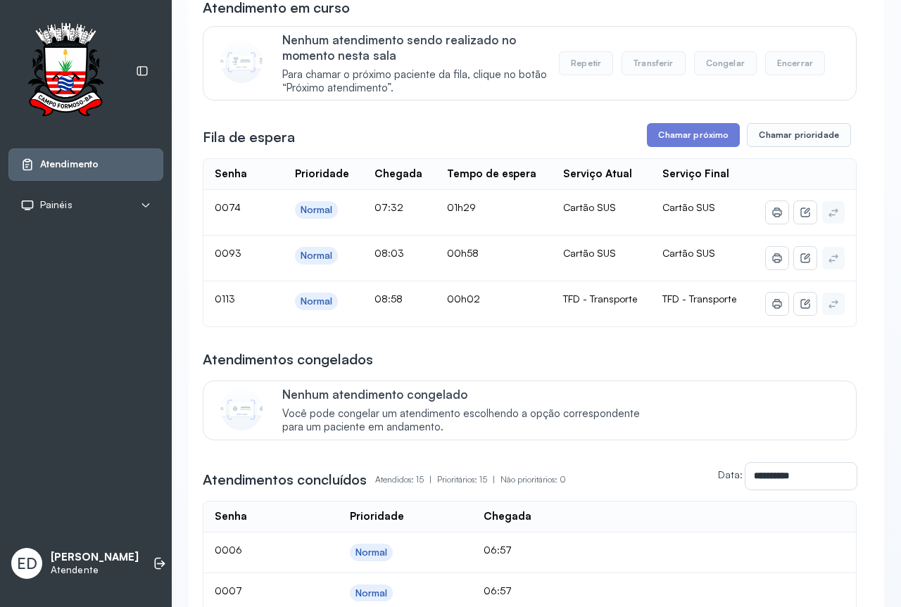
scroll to position [70, 0]
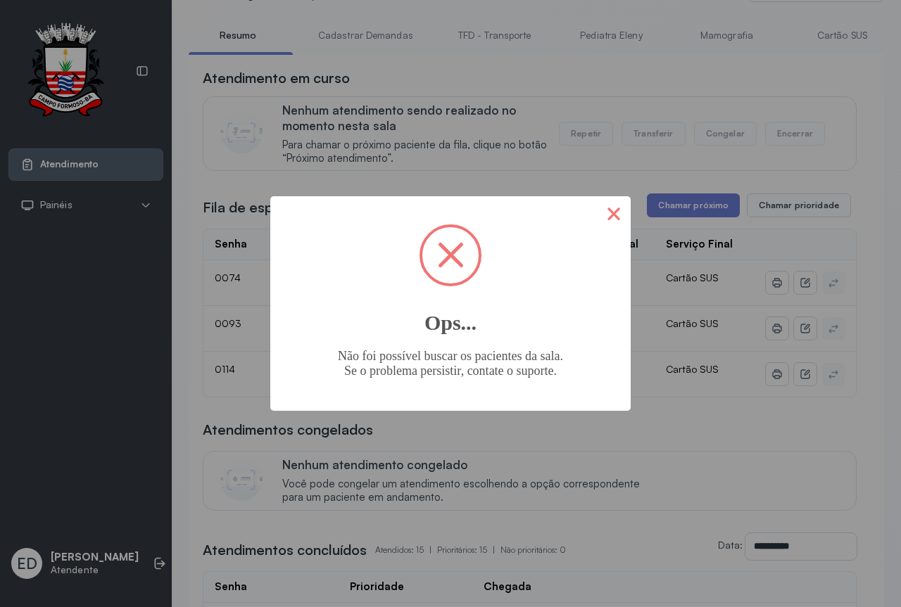
click at [615, 213] on button "×" at bounding box center [614, 213] width 34 height 34
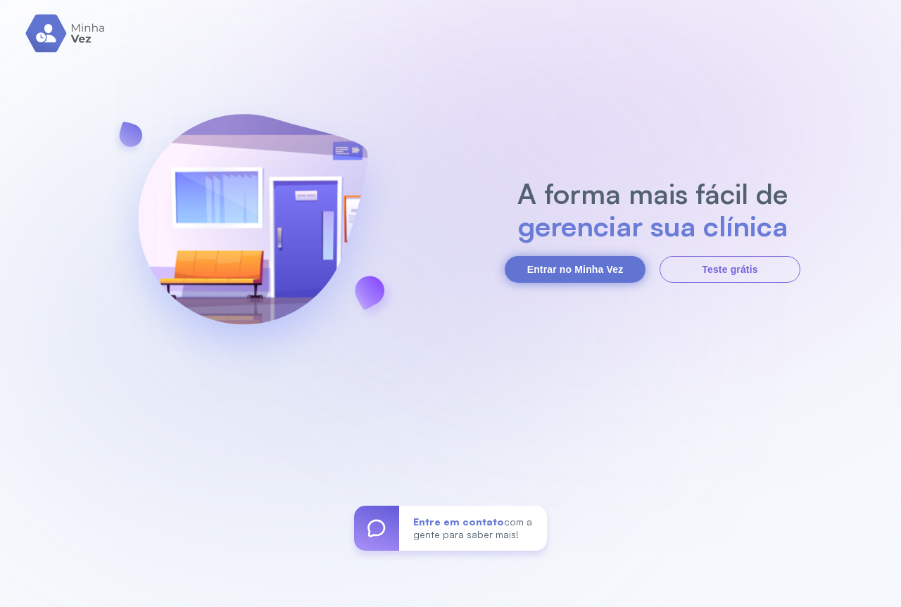
click at [550, 257] on button "Entrar no Minha Vez" at bounding box center [575, 269] width 141 height 27
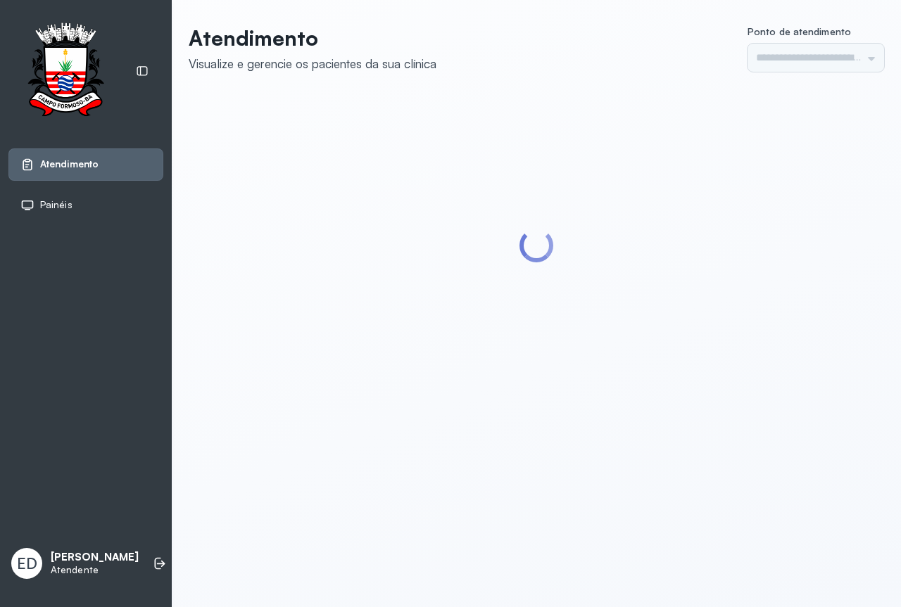
type input "*********"
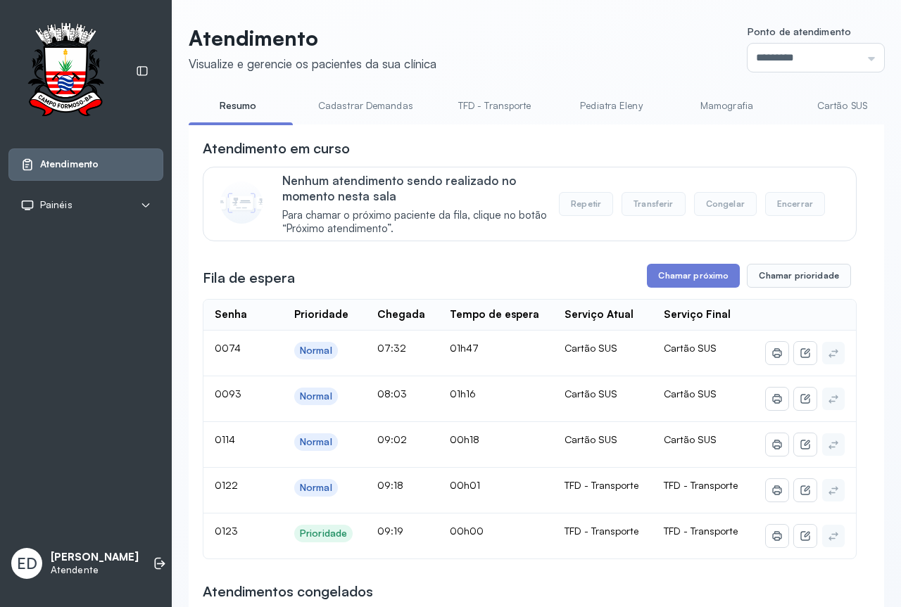
scroll to position [281, 0]
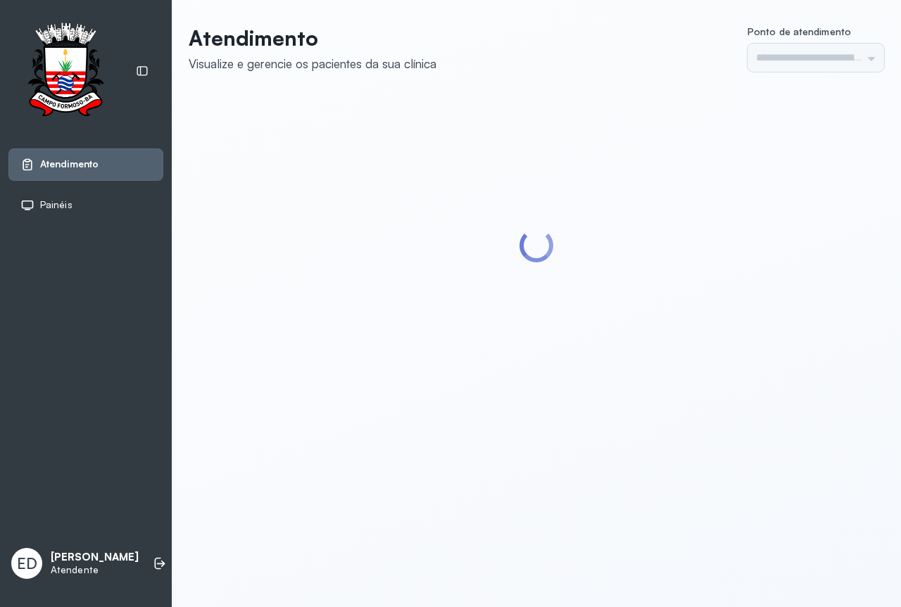
type input "*********"
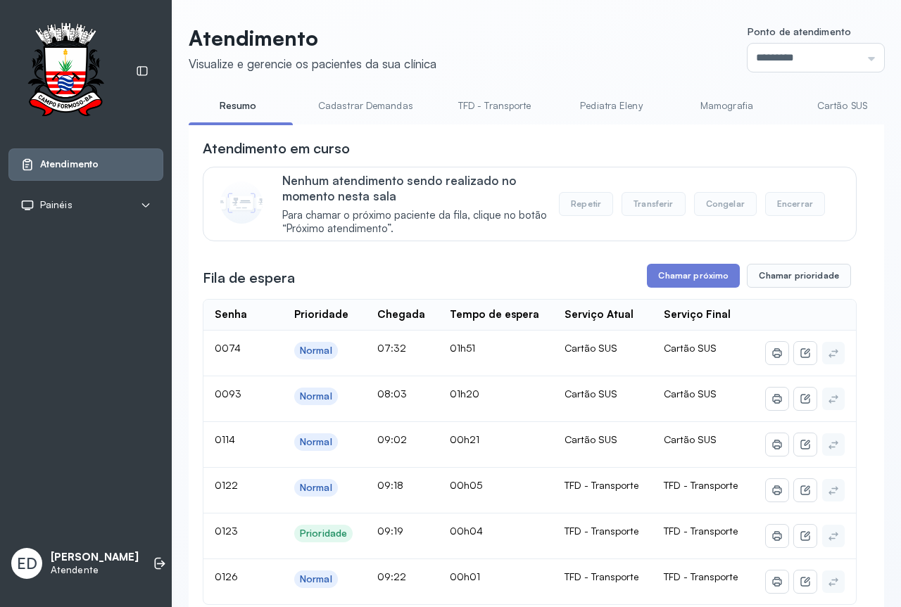
scroll to position [281, 0]
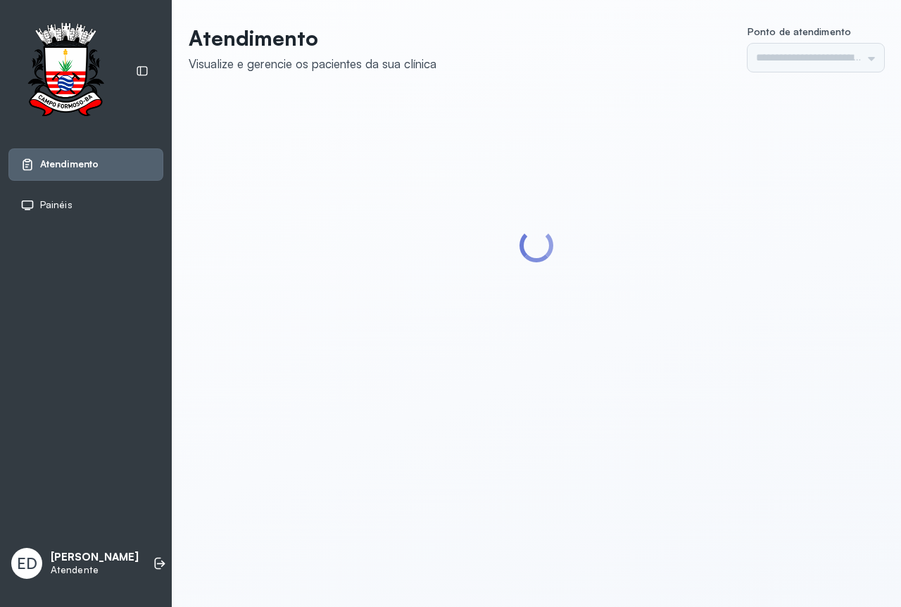
type input "*********"
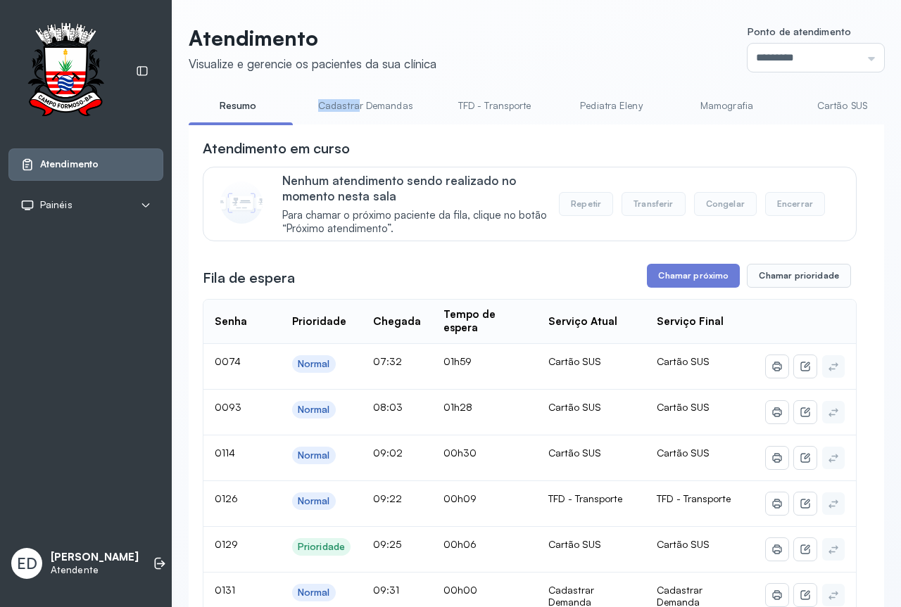
drag, startPoint x: 300, startPoint y: 123, endPoint x: 355, endPoint y: 123, distance: 55.6
click at [355, 123] on ul "Resumo Cadastrar Demandas TFD - Transporte Pediatra Eleny Mamografia Cartão SUS…" at bounding box center [536, 110] width 695 height 32
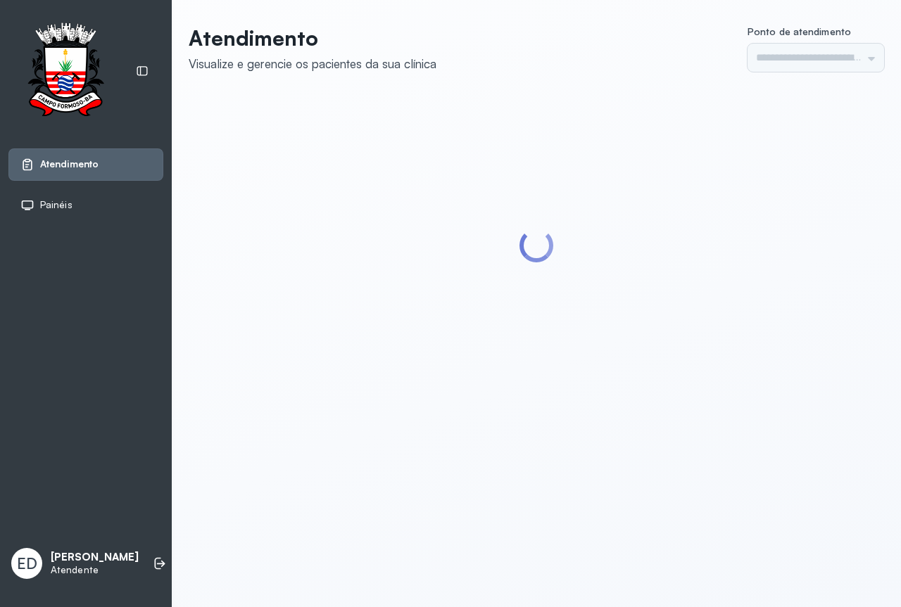
type input "*********"
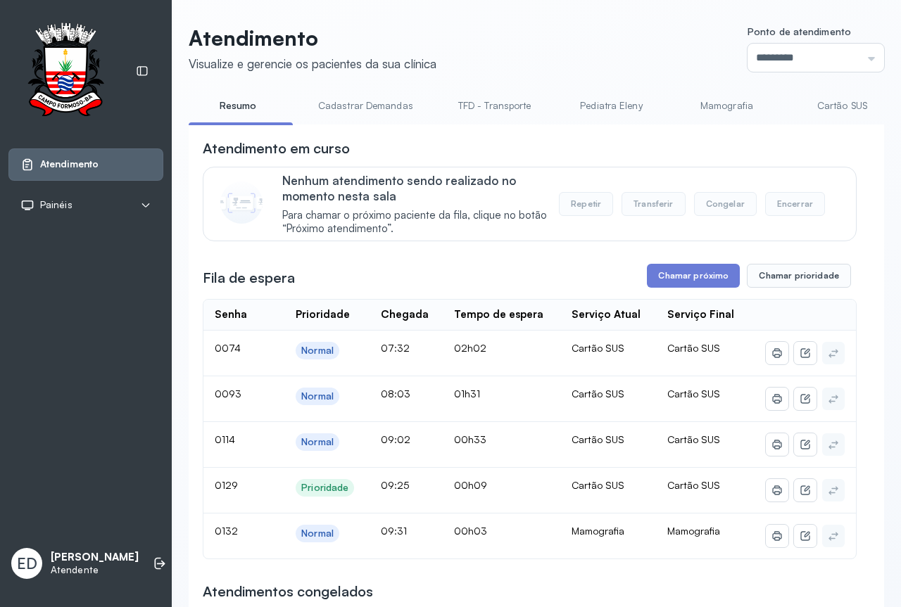
scroll to position [141, 0]
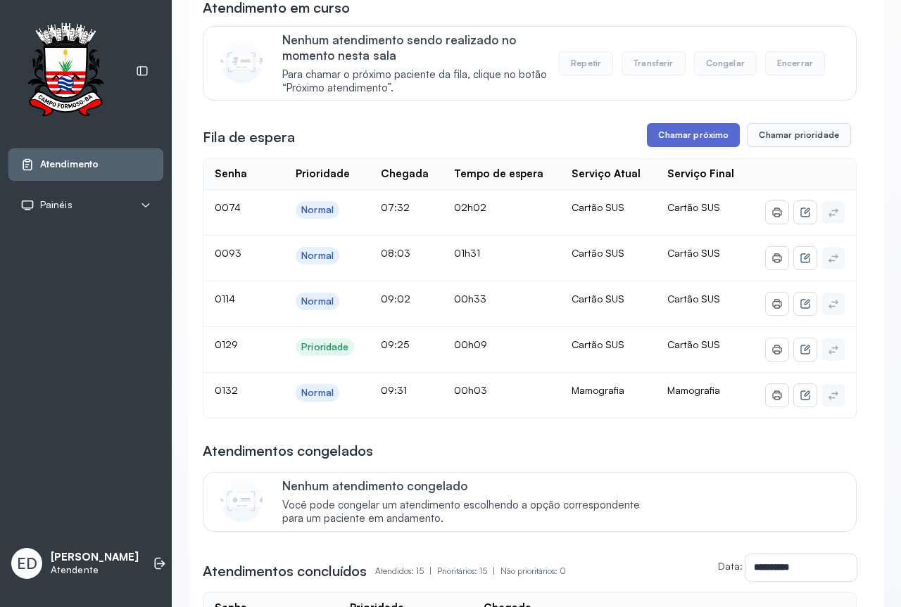
click at [709, 131] on button "Chamar próximo" at bounding box center [693, 135] width 93 height 24
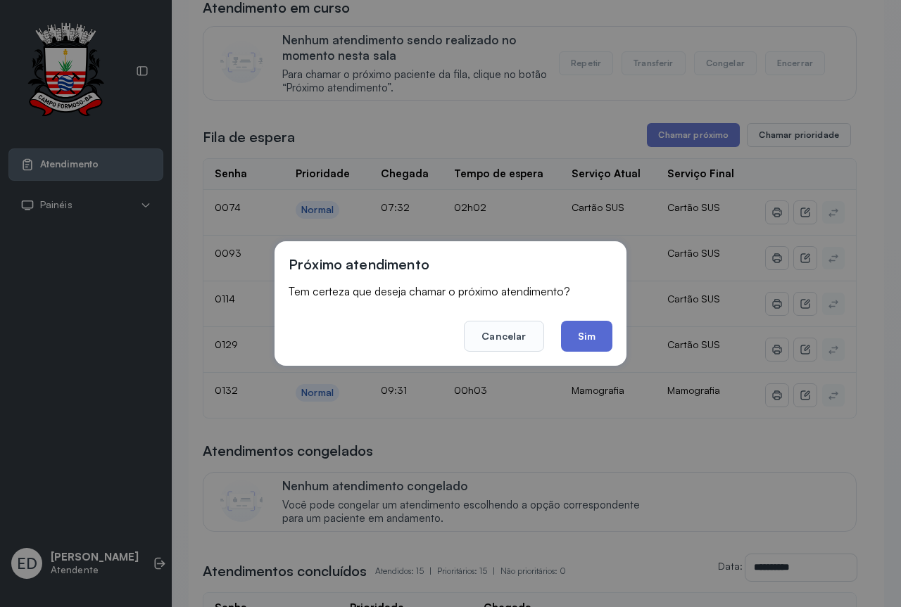
click at [607, 343] on button "Sim" at bounding box center [586, 336] width 51 height 31
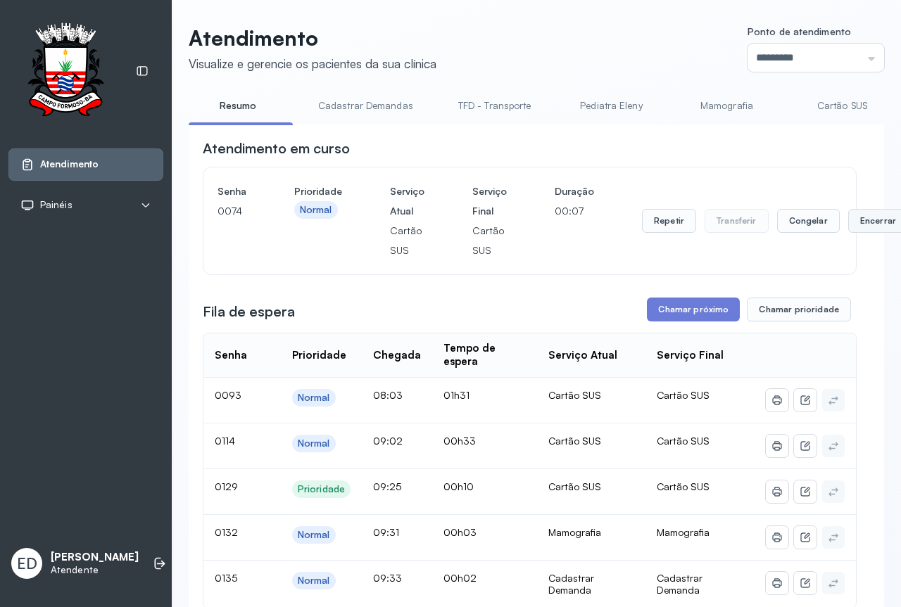
click at [859, 228] on button "Encerrar" at bounding box center [878, 221] width 60 height 24
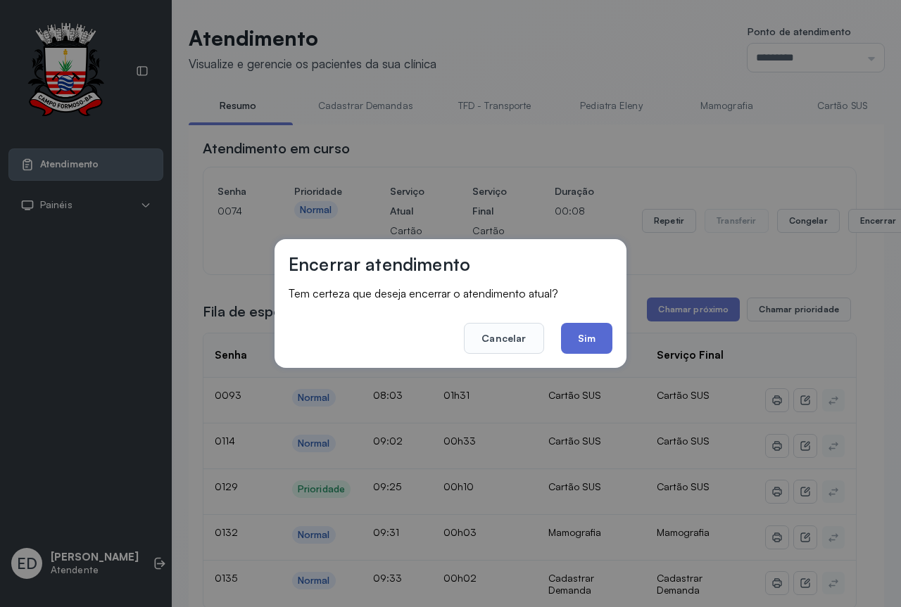
click at [590, 350] on button "Sim" at bounding box center [586, 338] width 51 height 31
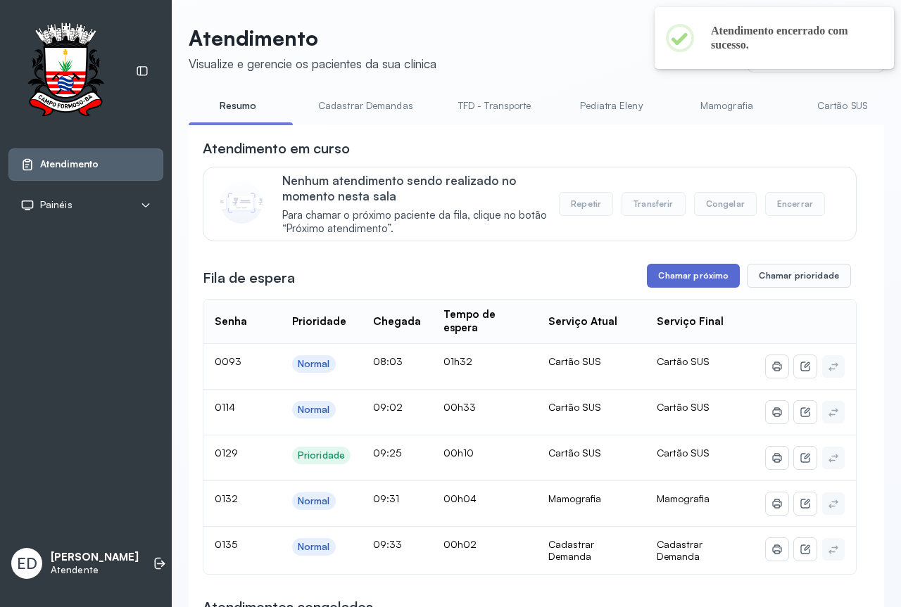
click at [692, 284] on button "Chamar próximo" at bounding box center [693, 276] width 93 height 24
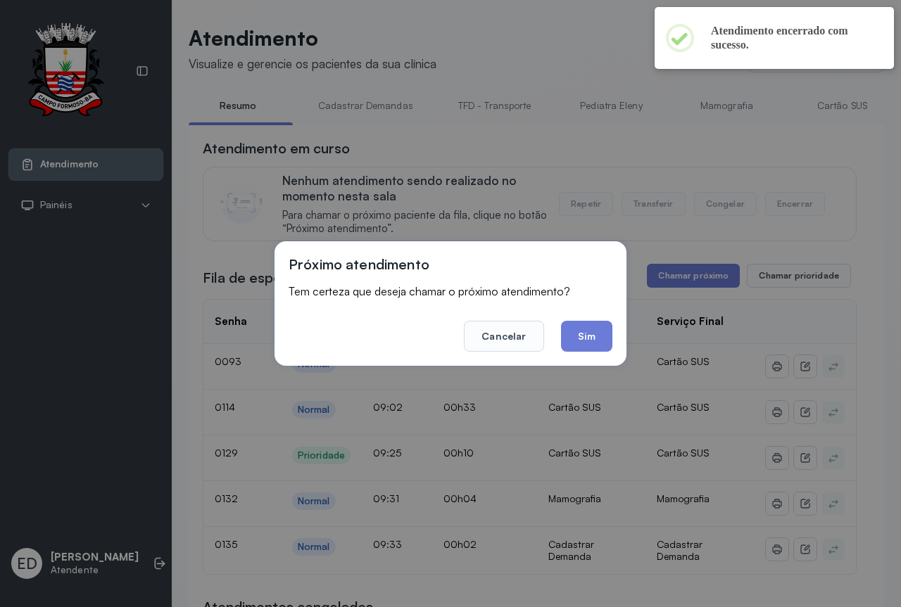
click at [585, 336] on button "Sim" at bounding box center [586, 336] width 51 height 31
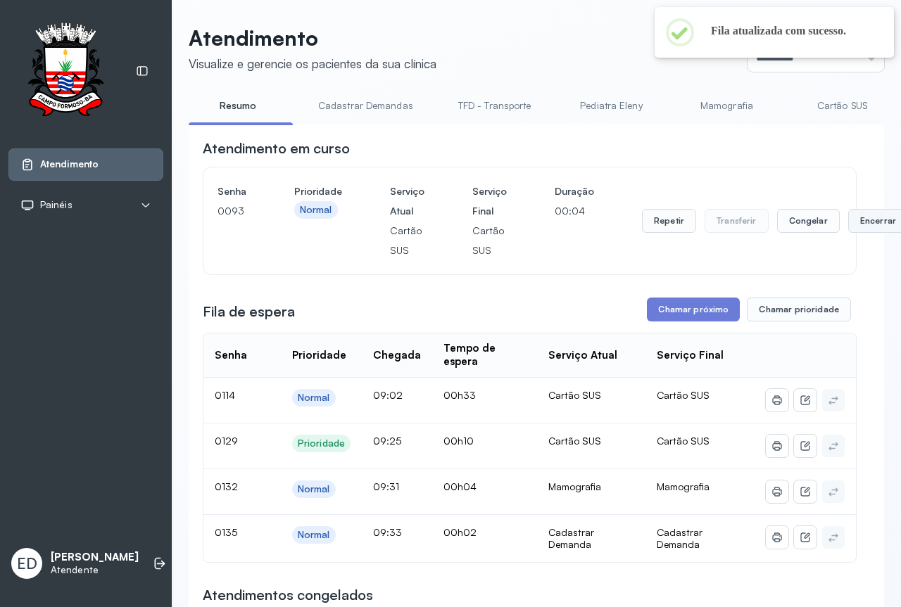
click at [876, 221] on button "Encerrar" at bounding box center [878, 221] width 60 height 24
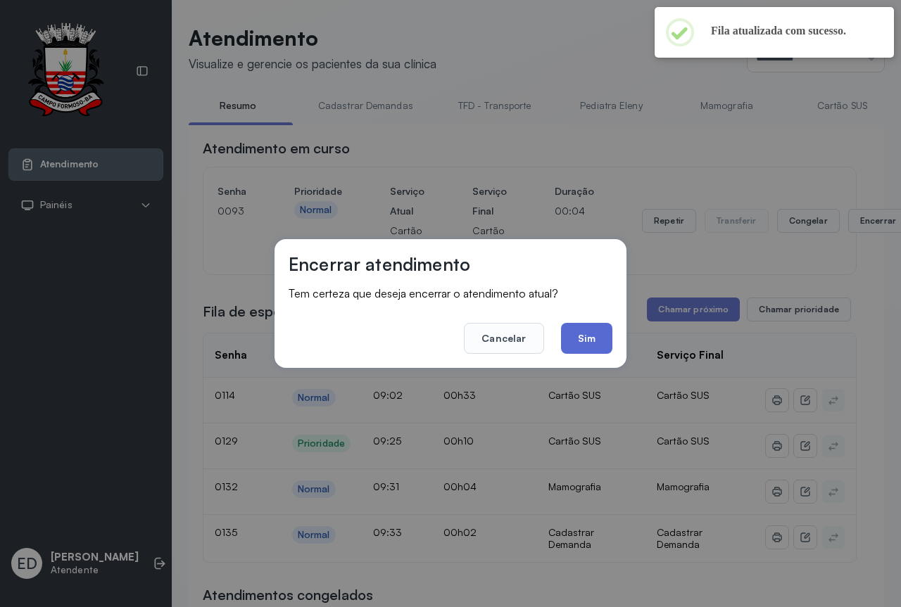
click at [591, 337] on button "Sim" at bounding box center [586, 338] width 51 height 31
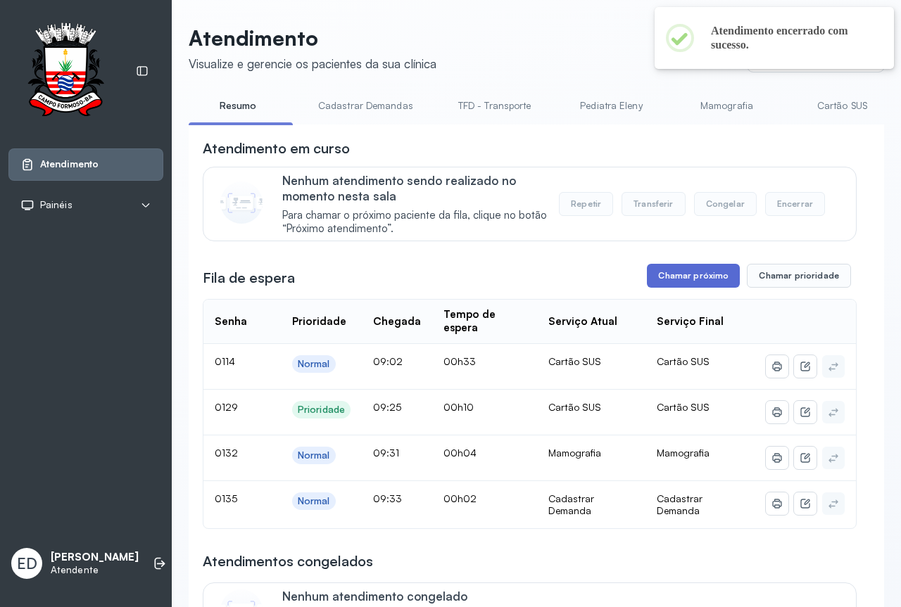
click at [702, 282] on button "Chamar próximo" at bounding box center [693, 276] width 93 height 24
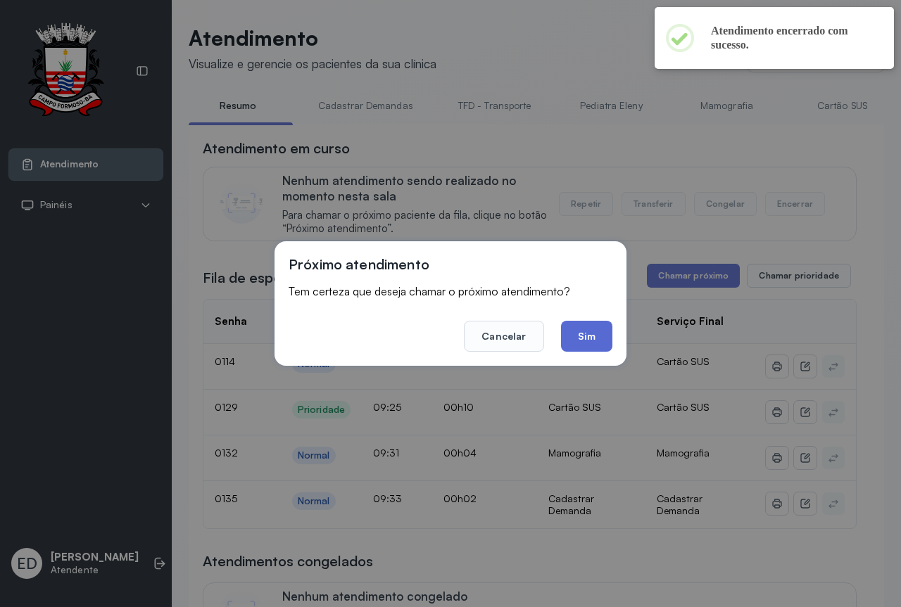
click at [577, 345] on button "Sim" at bounding box center [586, 336] width 51 height 31
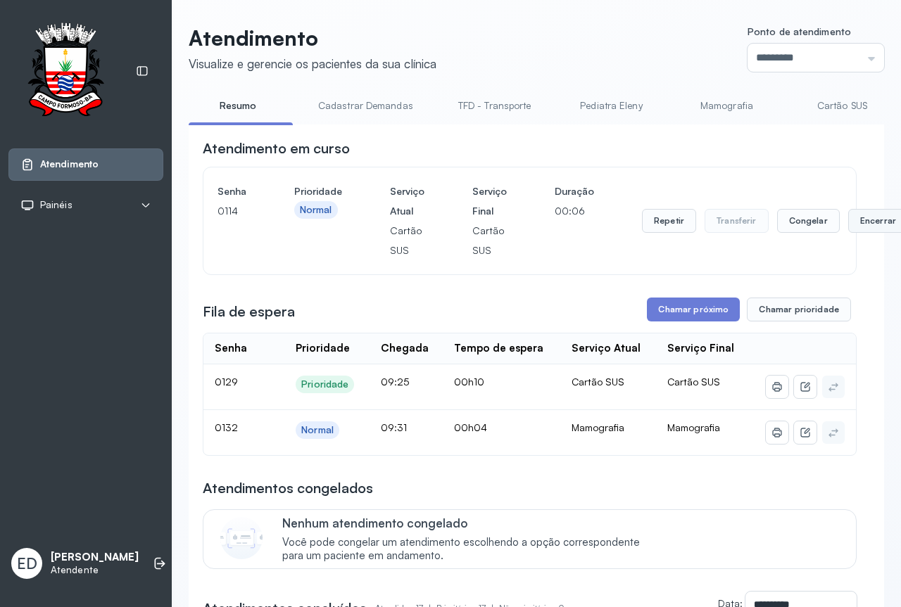
click at [868, 227] on button "Encerrar" at bounding box center [878, 221] width 60 height 24
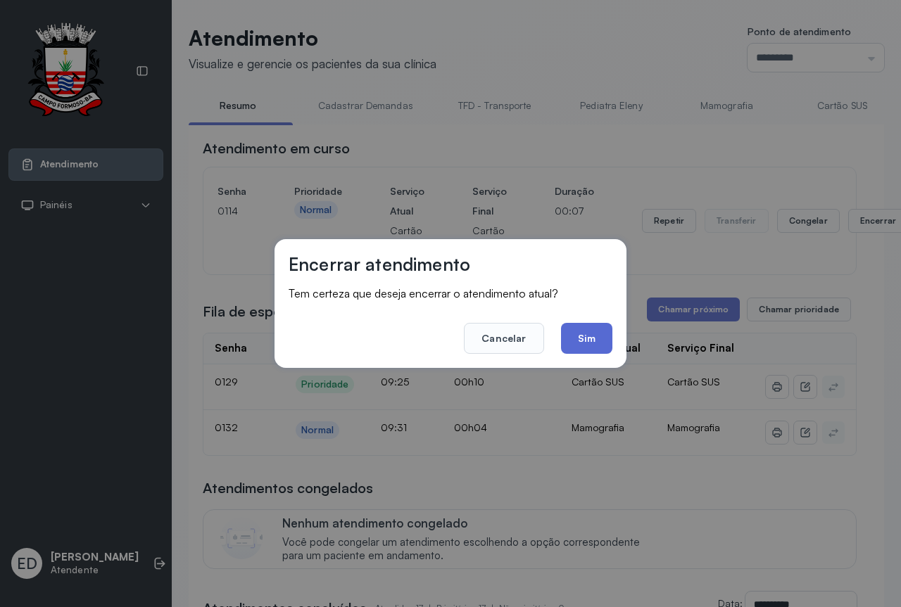
click at [582, 336] on button "Sim" at bounding box center [586, 338] width 51 height 31
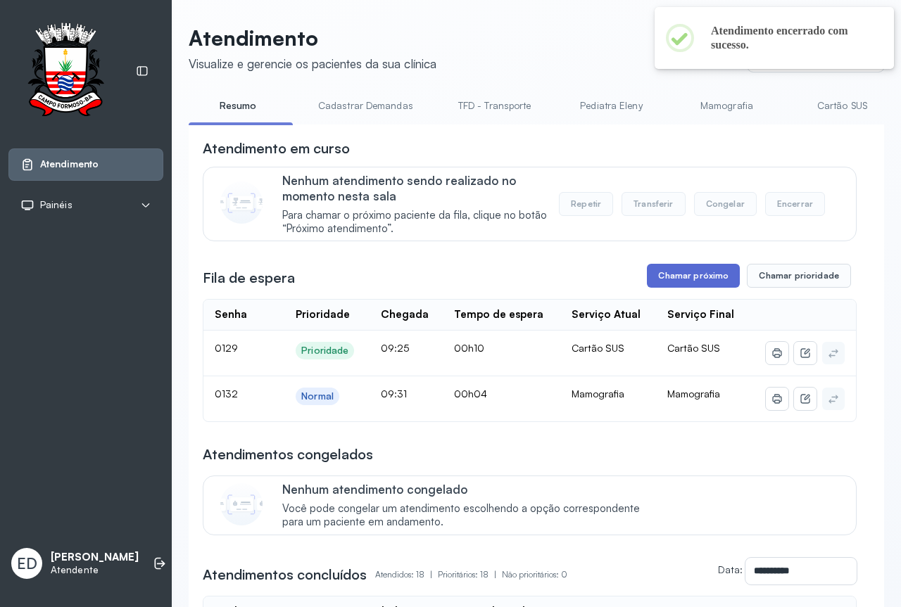
click at [678, 284] on button "Chamar próximo" at bounding box center [693, 276] width 93 height 24
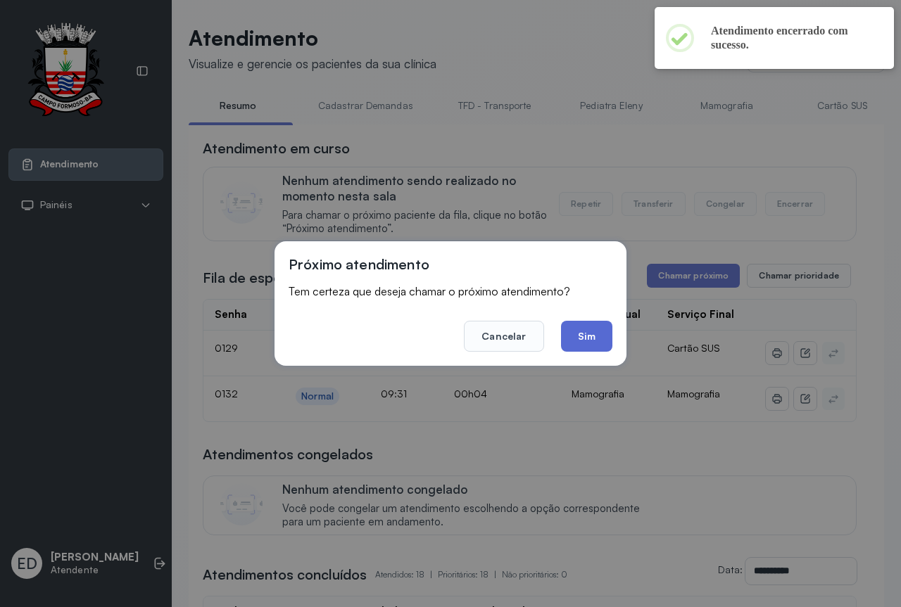
click at [590, 336] on button "Sim" at bounding box center [586, 336] width 51 height 31
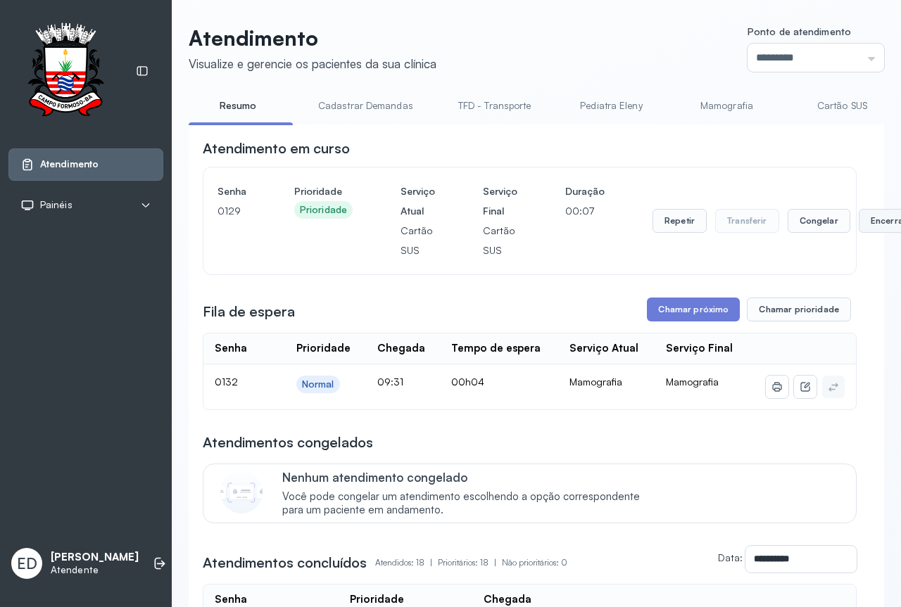
click at [876, 224] on button "Encerrar" at bounding box center [889, 221] width 60 height 24
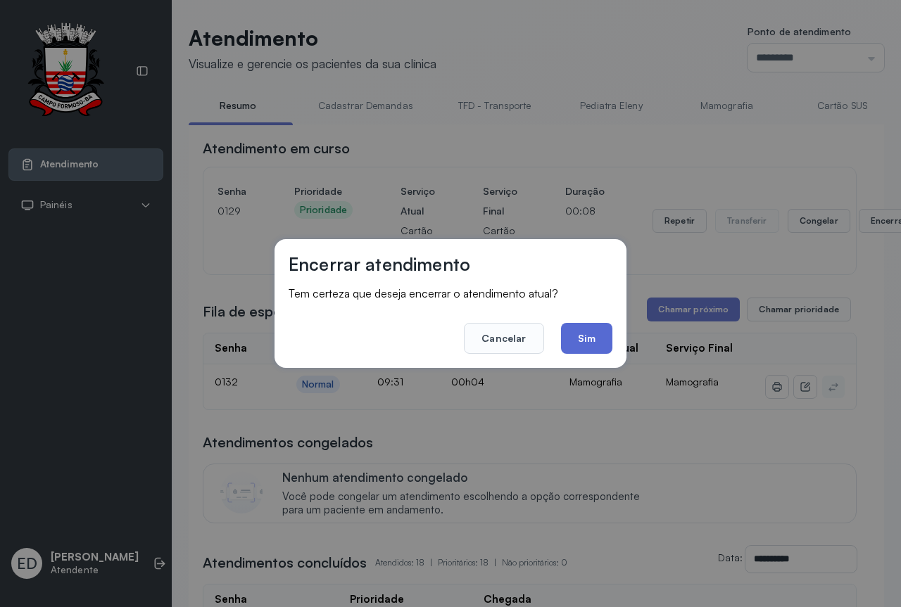
click at [590, 332] on button "Sim" at bounding box center [586, 338] width 51 height 31
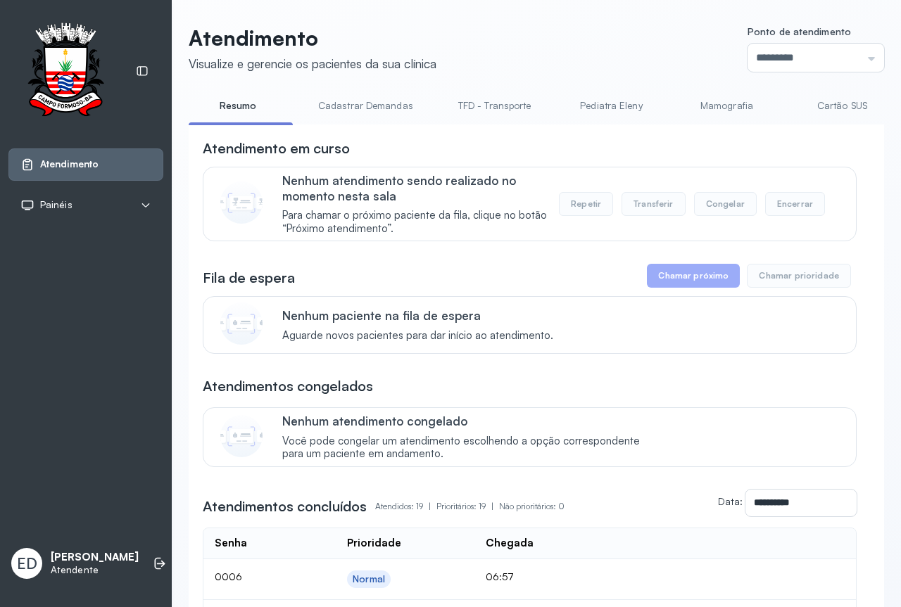
click at [593, 144] on div "Atendimento em curso" at bounding box center [530, 149] width 654 height 20
click at [595, 144] on div "Atendimento em curso" at bounding box center [530, 149] width 654 height 20
click at [635, 150] on div "Atendimento em curso" at bounding box center [530, 149] width 654 height 20
click at [707, 148] on div "Atendimento em curso" at bounding box center [530, 149] width 654 height 20
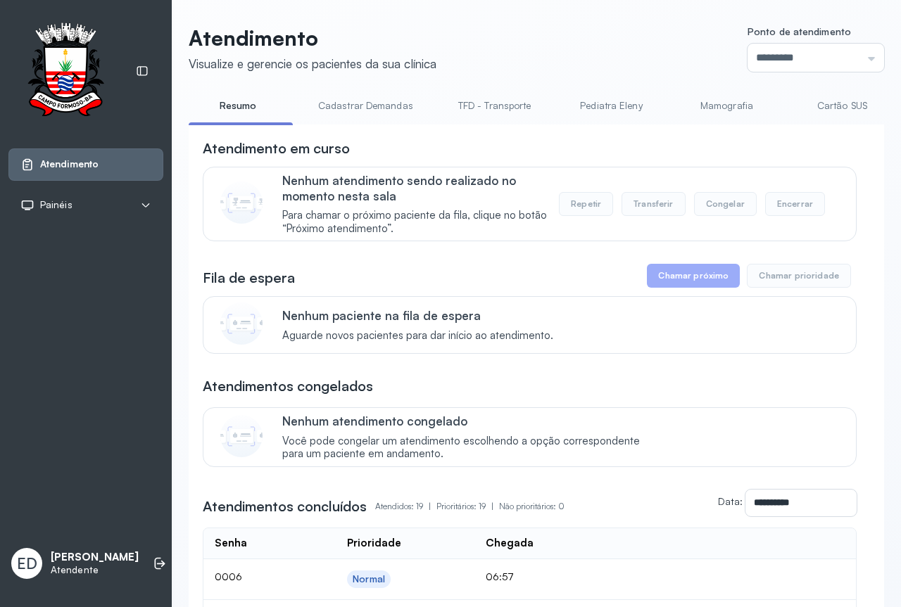
click at [245, 106] on link "Resumo" at bounding box center [238, 105] width 99 height 23
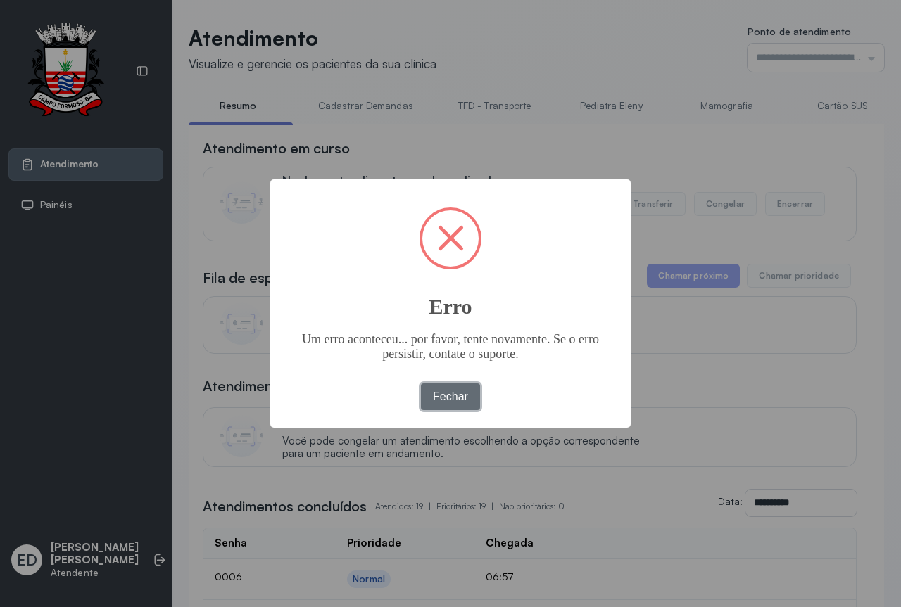
click at [459, 402] on button "Fechar" at bounding box center [451, 397] width 60 height 27
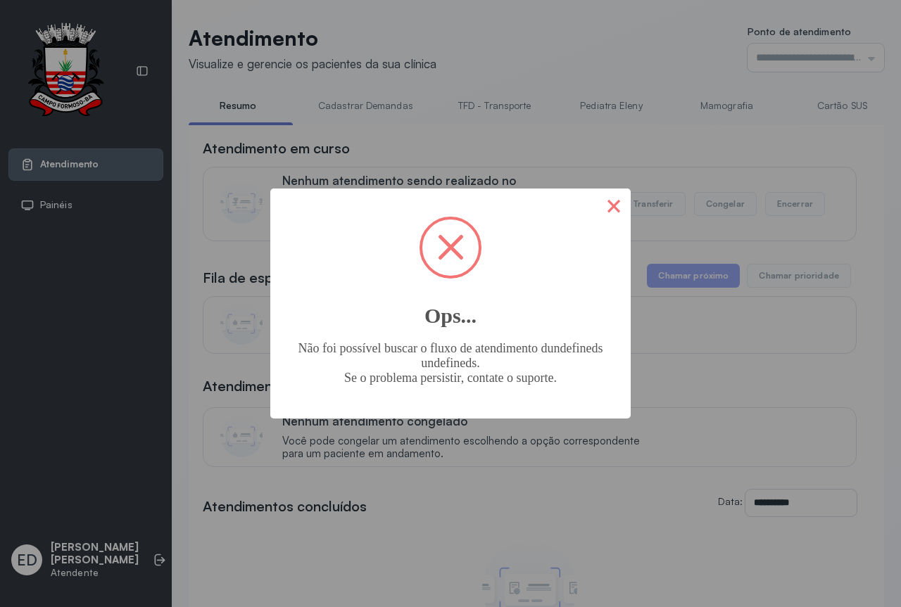
click at [618, 207] on button "×" at bounding box center [614, 206] width 34 height 34
